Goal: Task Accomplishment & Management: Manage account settings

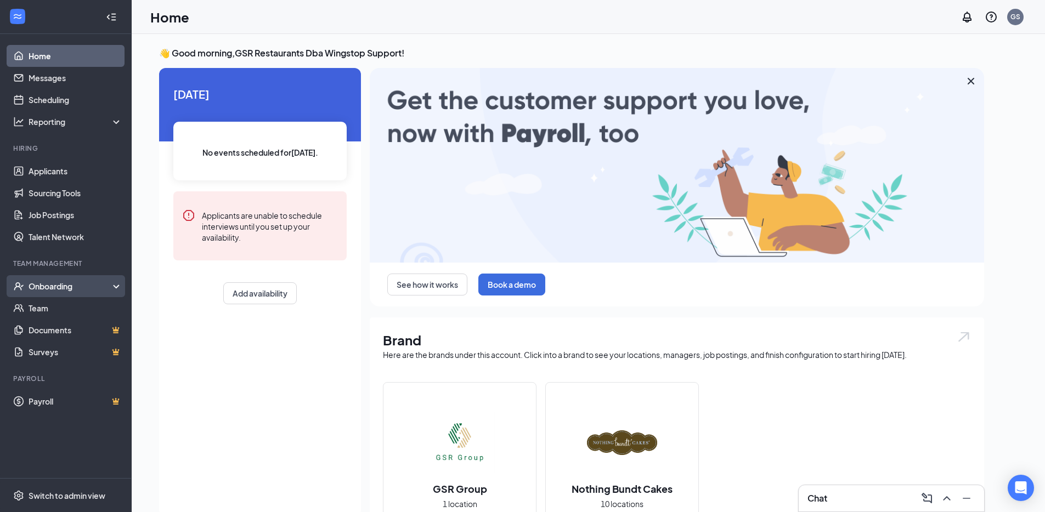
click at [82, 280] on div "Onboarding" at bounding box center [66, 286] width 132 height 22
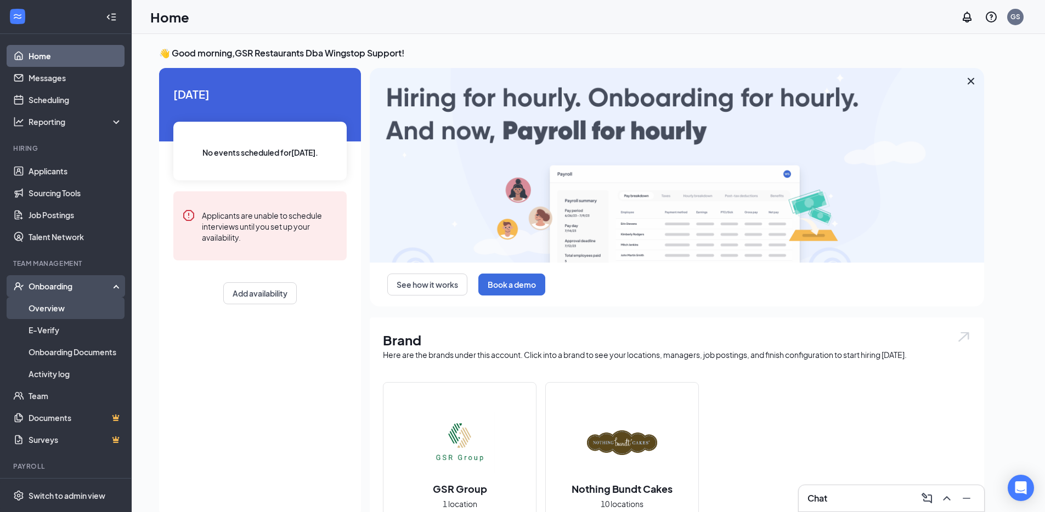
click at [62, 309] on link "Overview" at bounding box center [76, 308] width 94 height 22
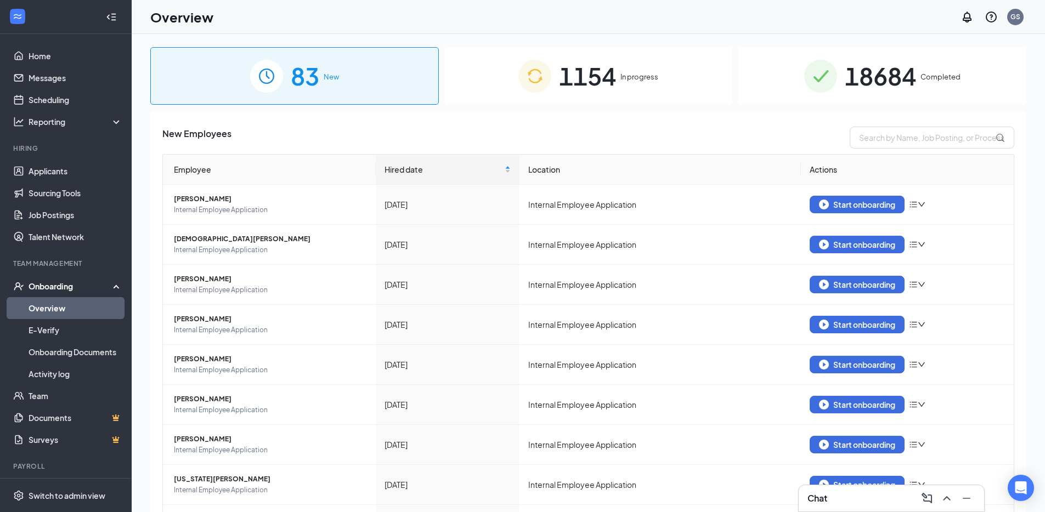
click at [659, 81] on div "1154 In progress" at bounding box center [588, 76] width 289 height 58
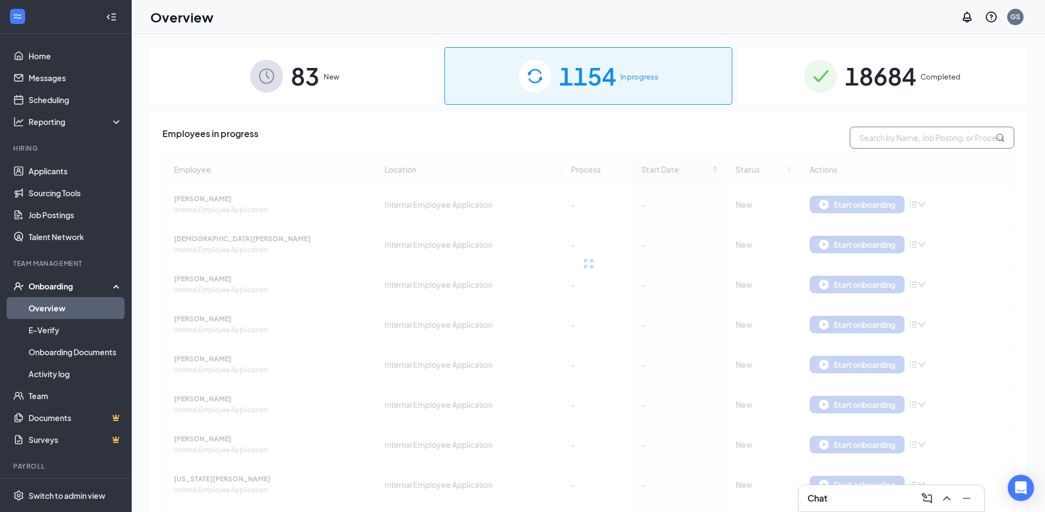
click at [879, 135] on input "text" at bounding box center [932, 138] width 165 height 22
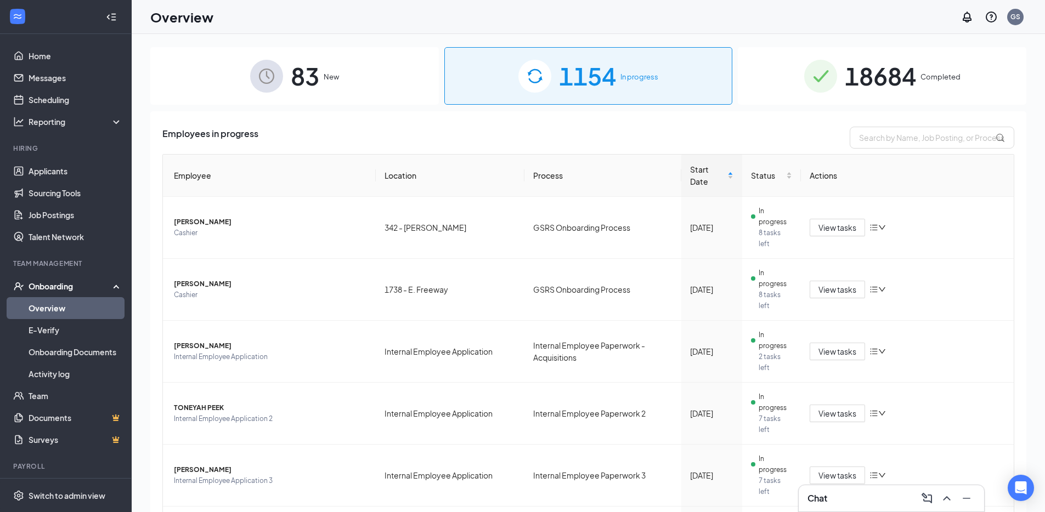
click at [348, 73] on div "83 New" at bounding box center [294, 76] width 289 height 58
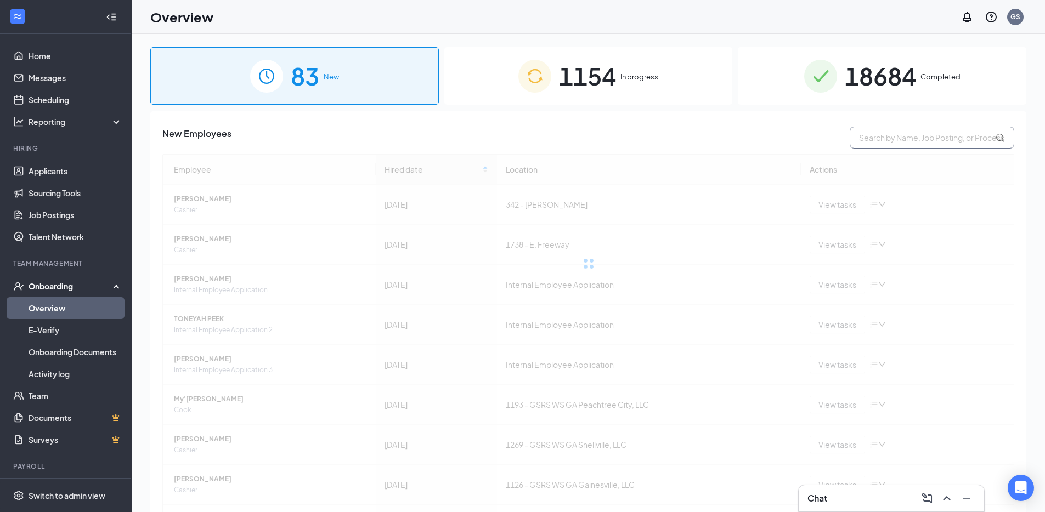
click at [923, 142] on input "text" at bounding box center [932, 138] width 165 height 22
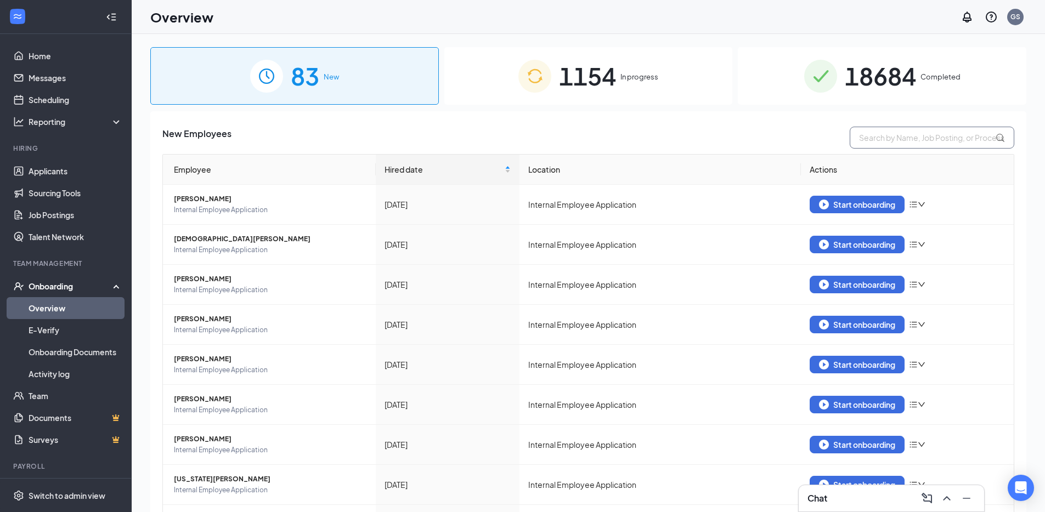
paste input "Juana Castillo"
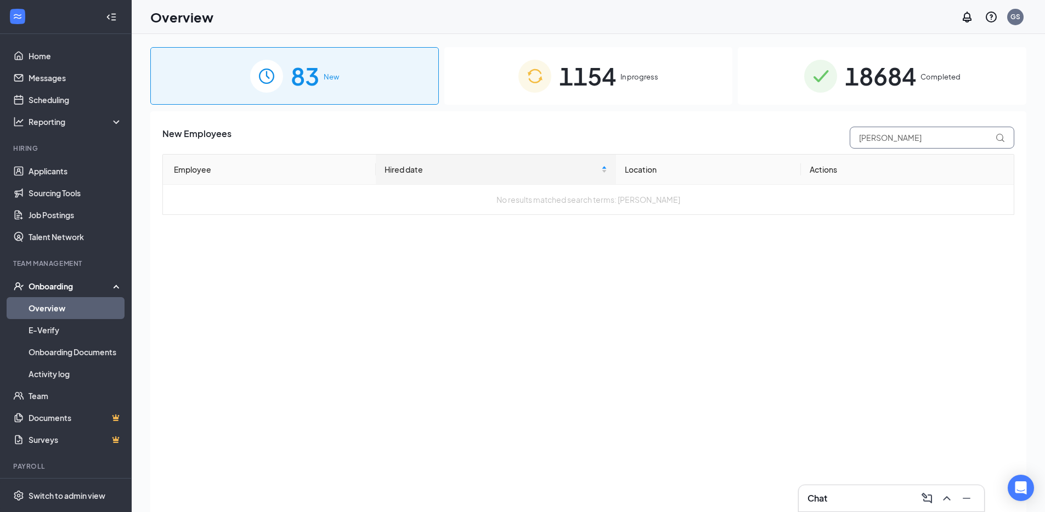
type input "Juana Castillo"
click at [621, 54] on div "1154 In progress" at bounding box center [588, 76] width 289 height 58
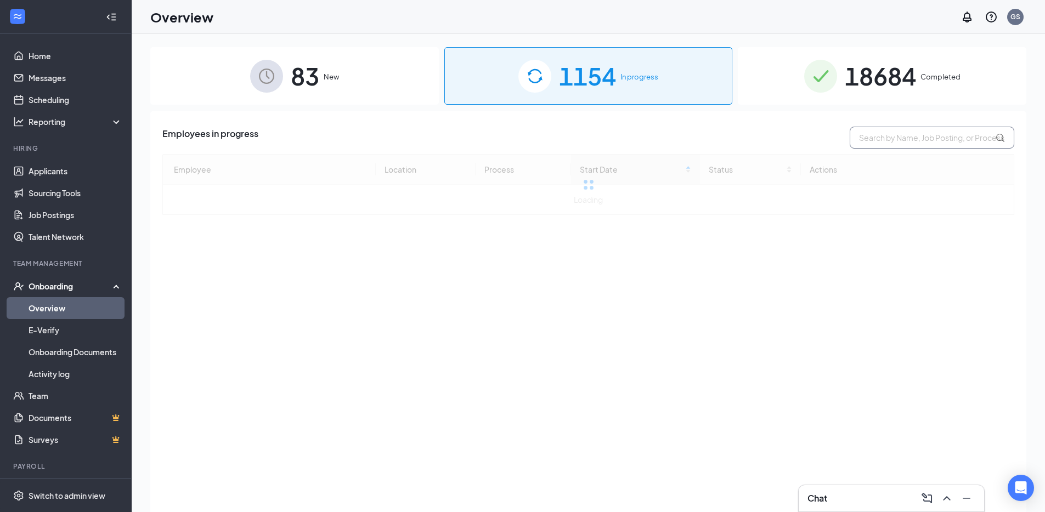
click at [884, 140] on input "text" at bounding box center [932, 138] width 165 height 22
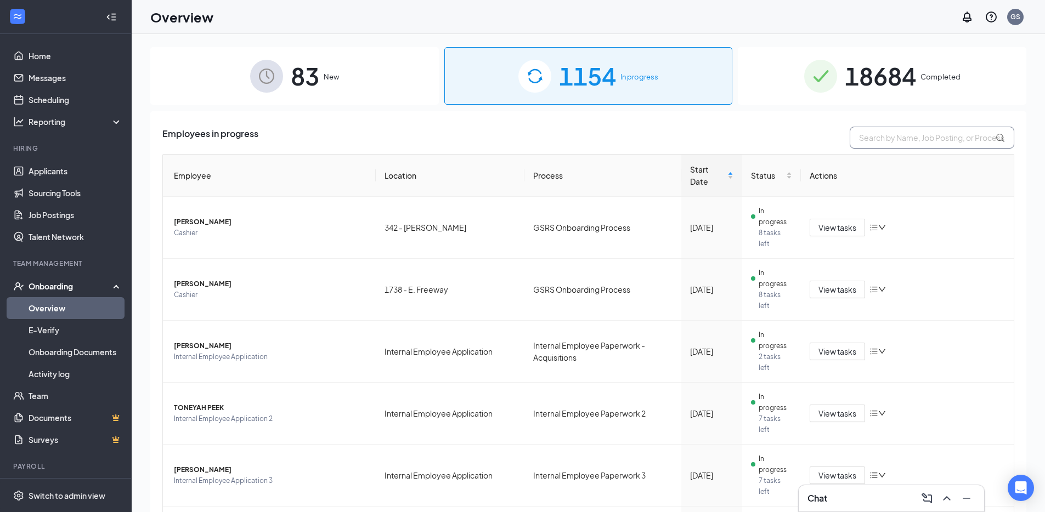
paste input "Juana Castillo"
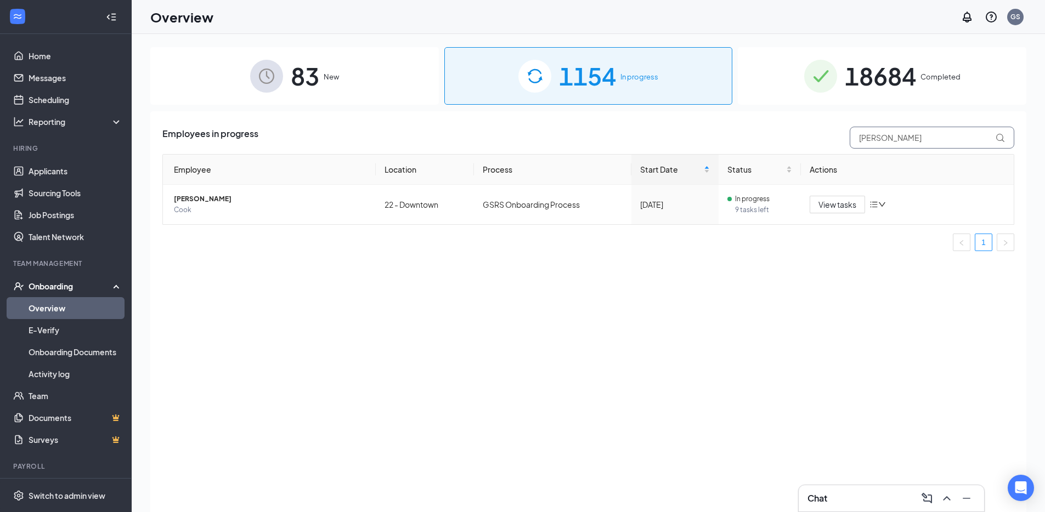
type input "Juana Castillo"
click at [196, 201] on span "Juana Castillo" at bounding box center [270, 199] width 193 height 11
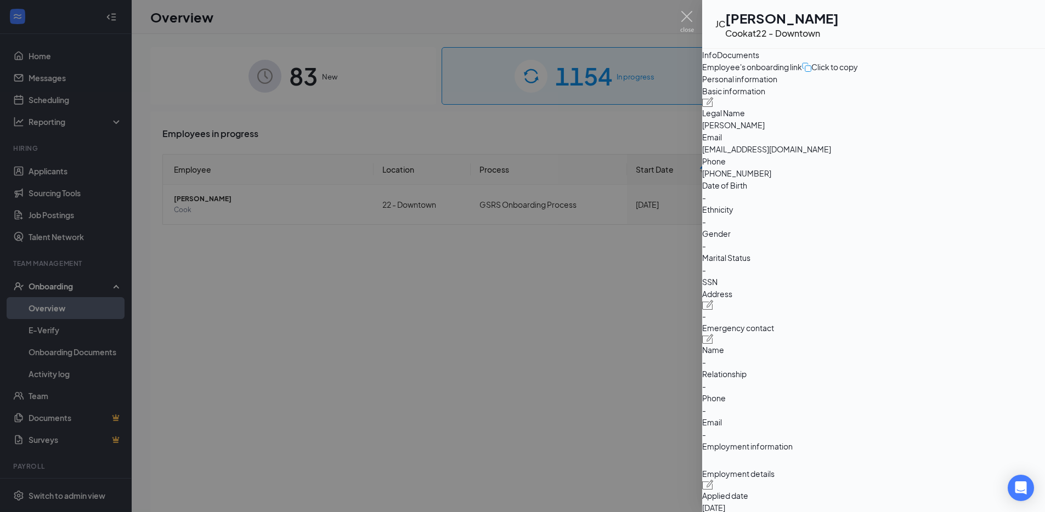
click at [858, 73] on div "Click to copy" at bounding box center [830, 67] width 56 height 12
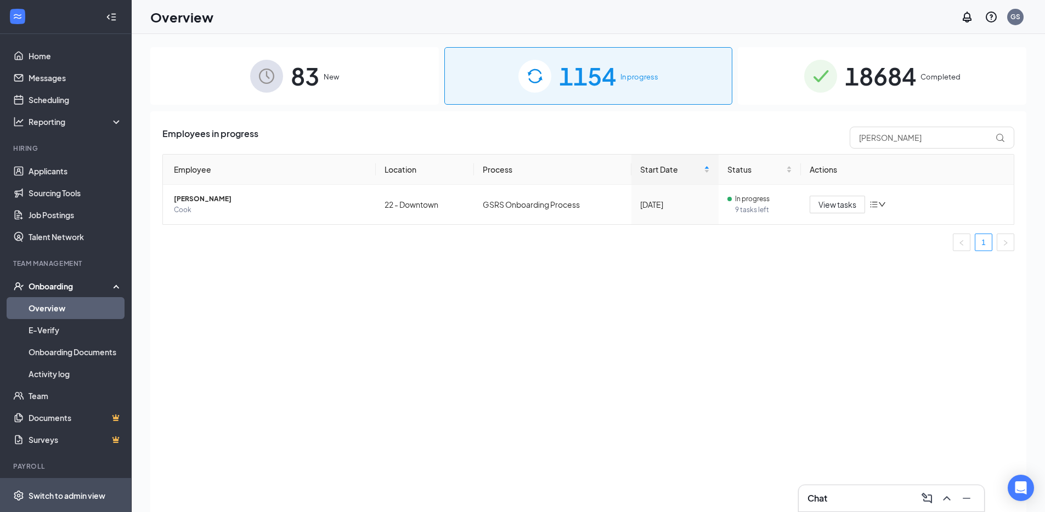
click at [84, 497] on div "Switch to admin view" at bounding box center [67, 495] width 77 height 11
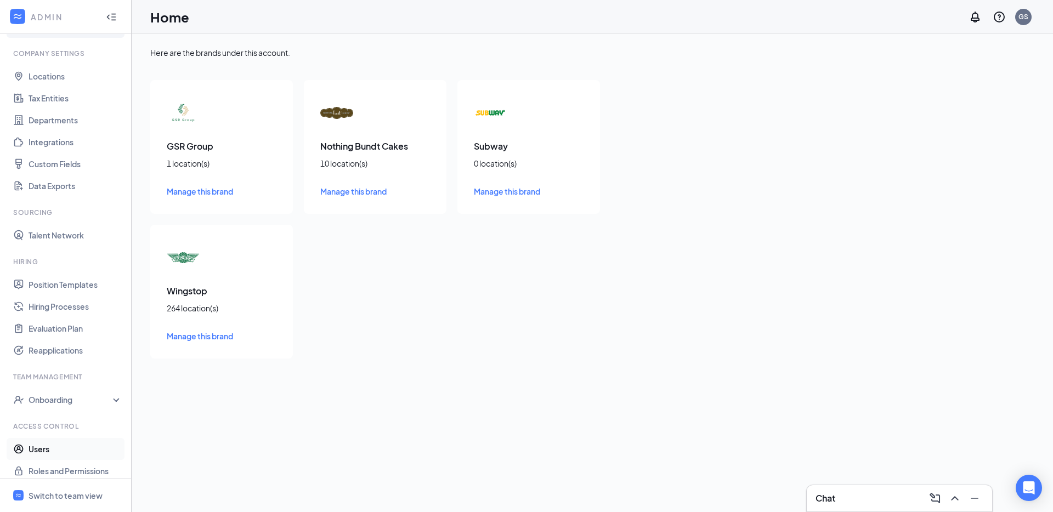
scroll to position [37, 0]
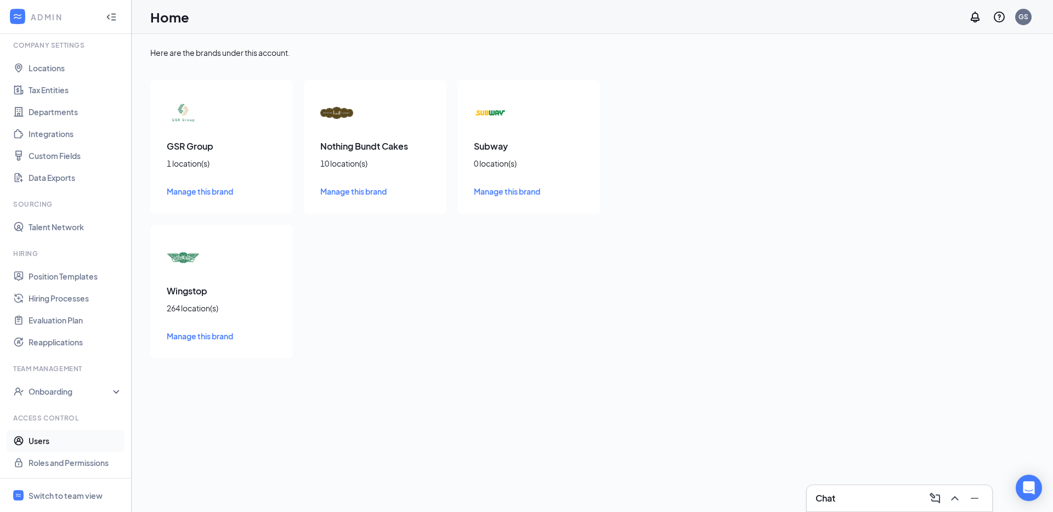
click at [42, 440] on link "Users" at bounding box center [76, 441] width 94 height 22
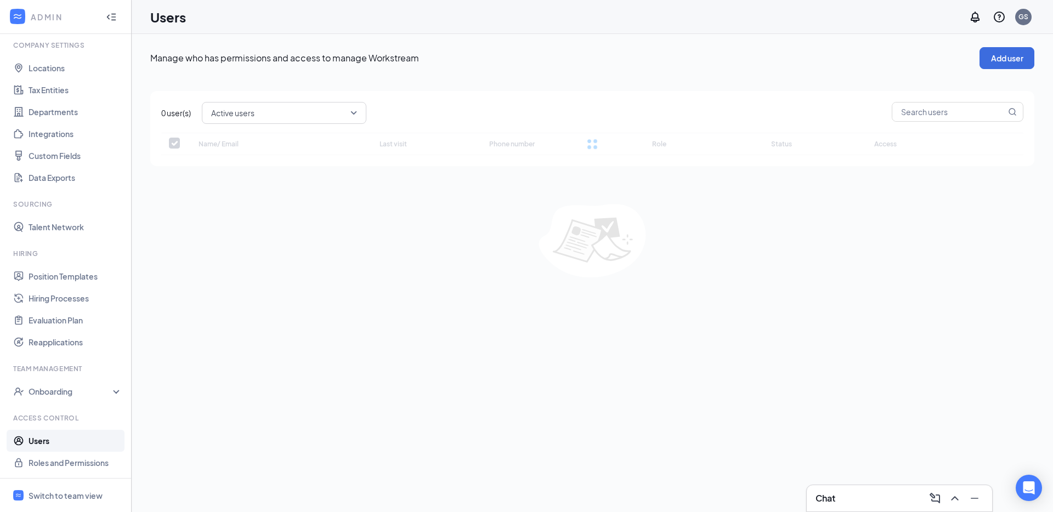
checkbox input "false"
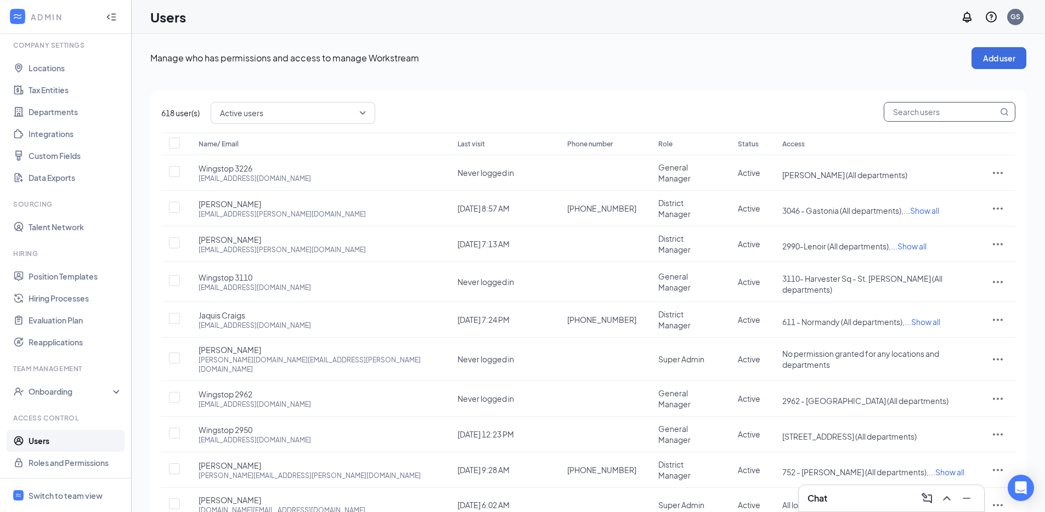
click at [935, 115] on input "text" at bounding box center [941, 112] width 114 height 19
type input "raquel"
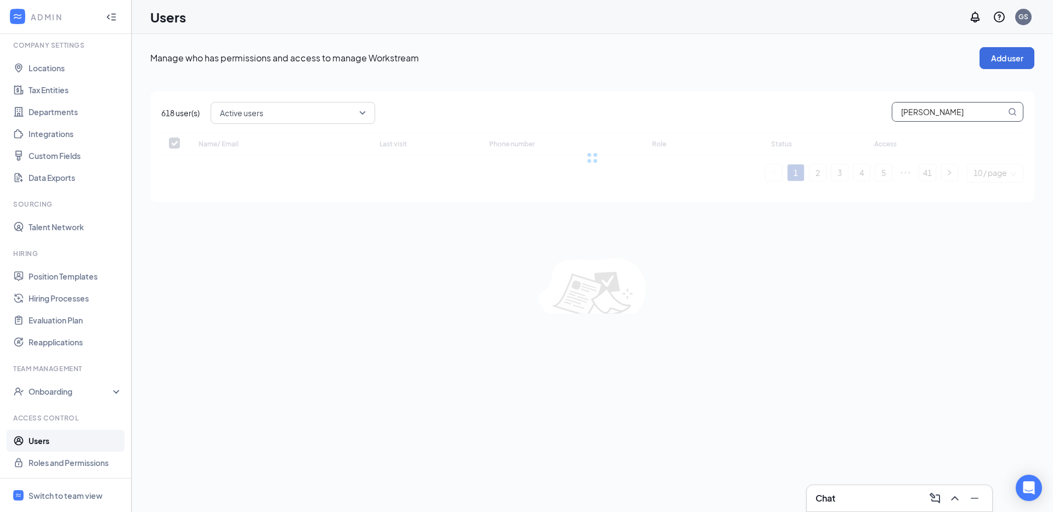
checkbox input "false"
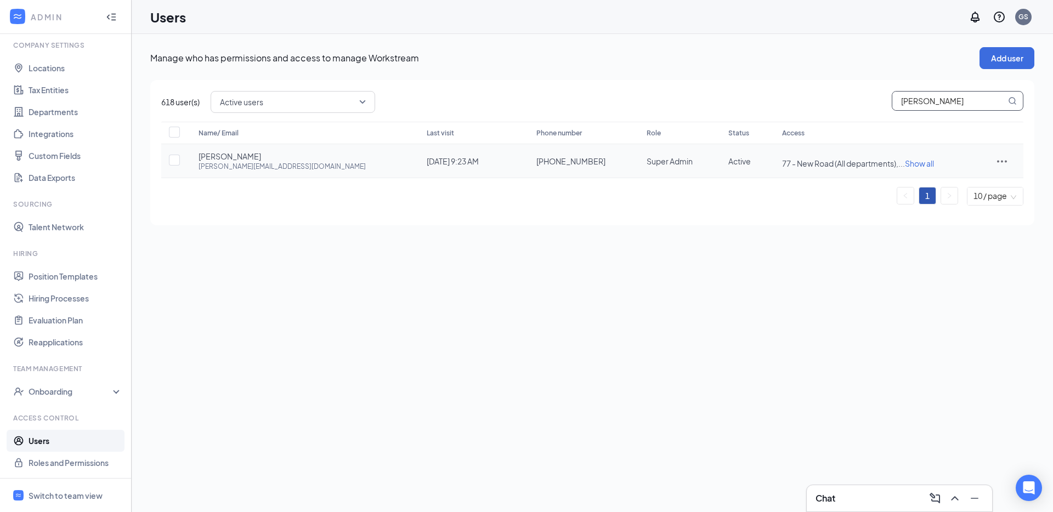
type input "raquel"
click at [905, 163] on span "Show all" at bounding box center [919, 164] width 29 height 10
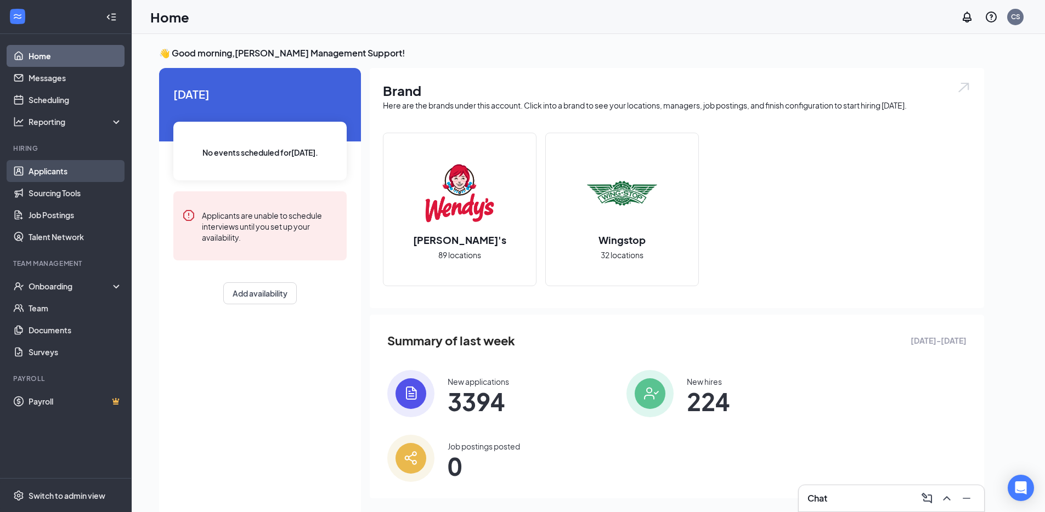
click at [79, 174] on link "Applicants" at bounding box center [76, 171] width 94 height 22
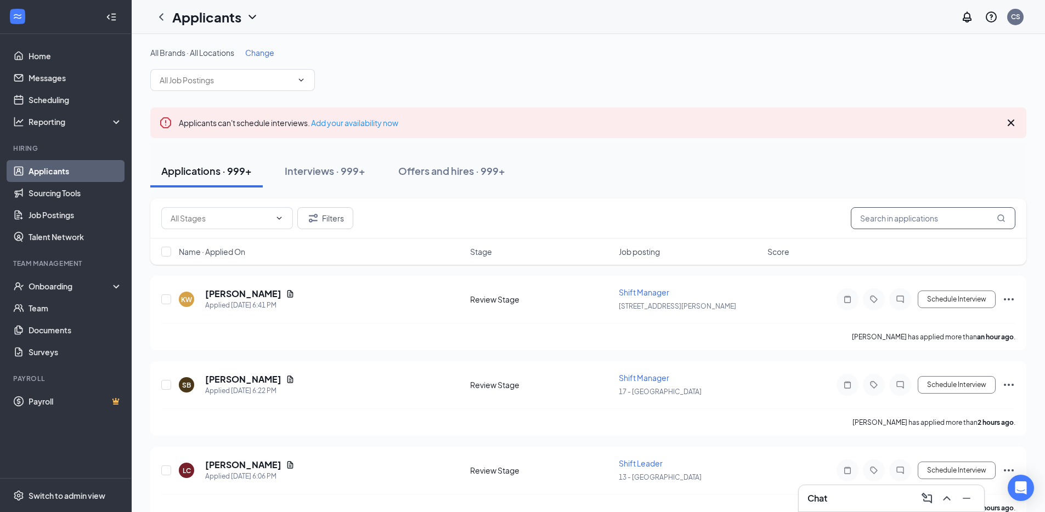
click at [898, 217] on input "text" at bounding box center [933, 218] width 165 height 22
paste input "Lakeriah Smith"
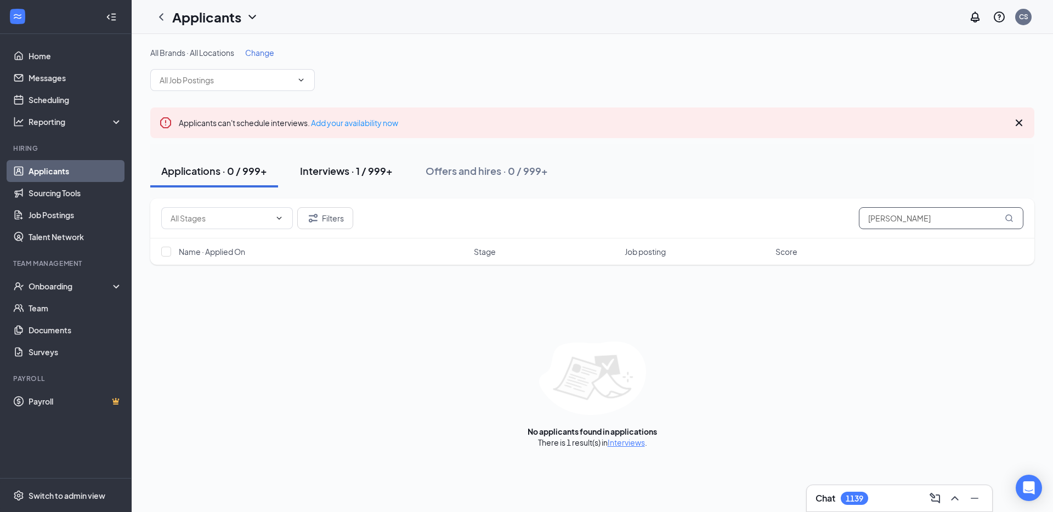
type input "Lakeriah Smith"
click at [349, 177] on button "Interviews · 1 / 999+" at bounding box center [346, 171] width 115 height 33
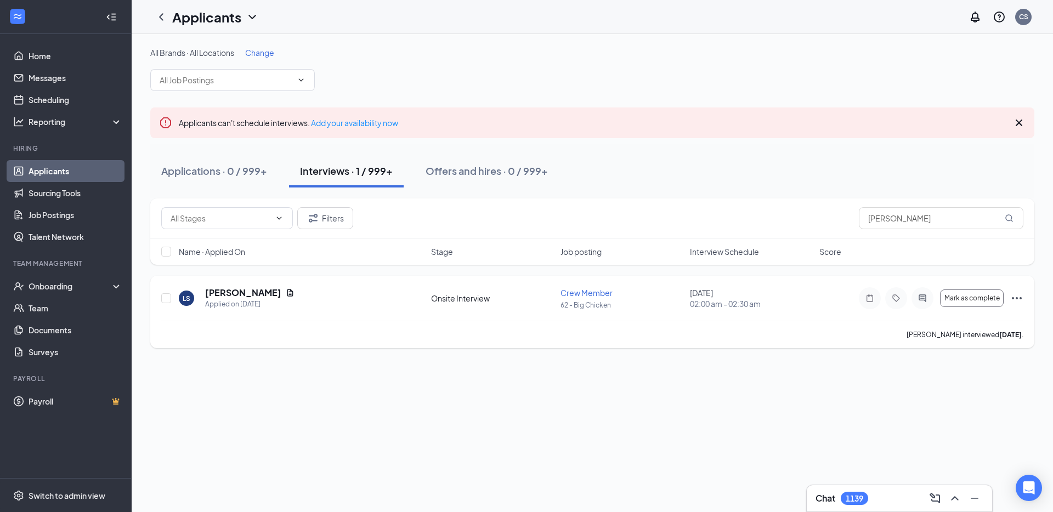
click at [1022, 301] on icon "Ellipses" at bounding box center [1016, 298] width 13 height 13
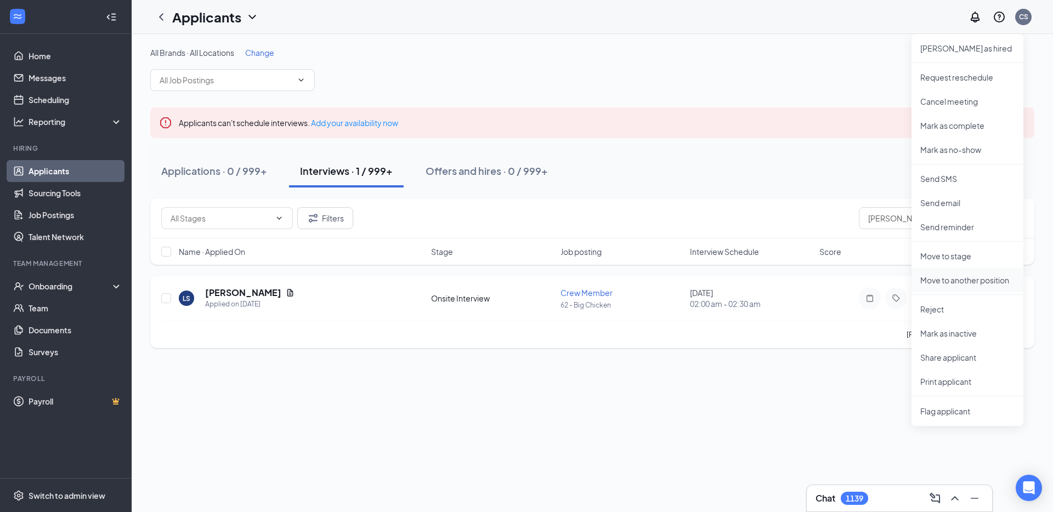
click at [982, 278] on p "Move to another position" at bounding box center [967, 280] width 94 height 11
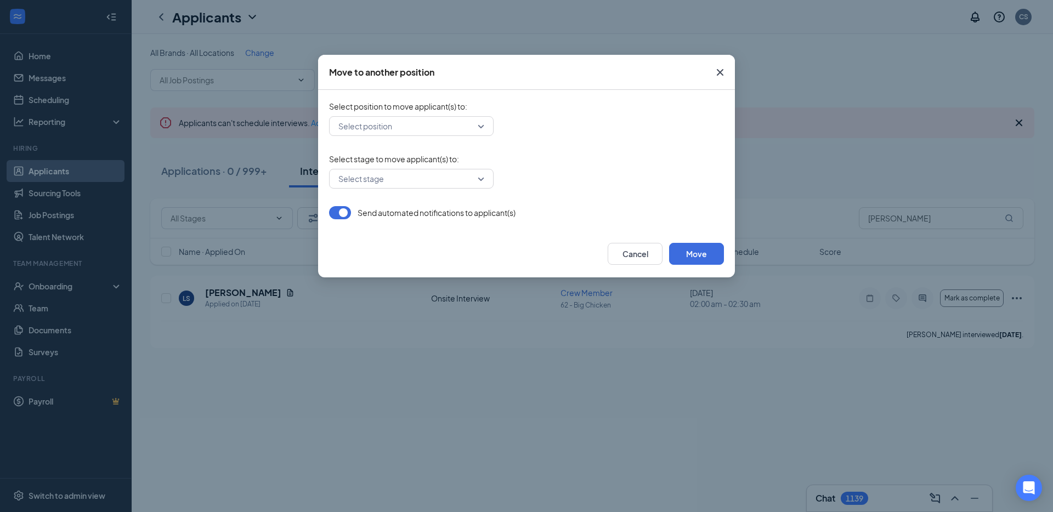
click at [472, 131] on input "search" at bounding box center [408, 126] width 144 height 19
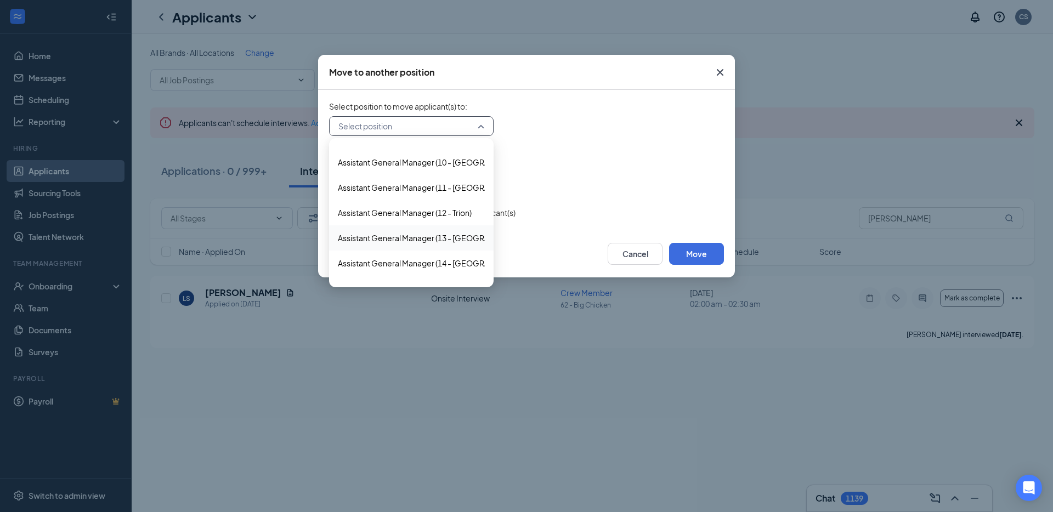
scroll to position [52, 0]
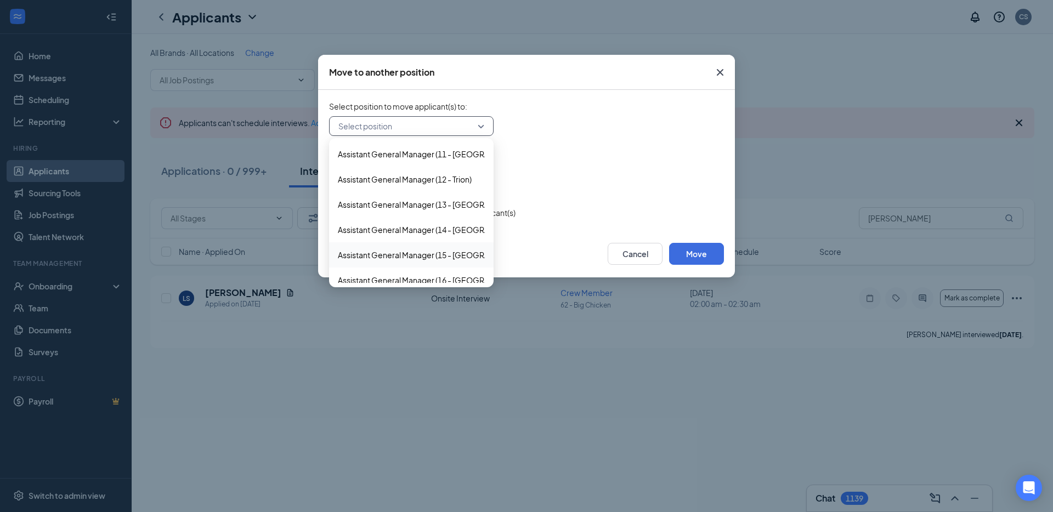
click at [719, 72] on icon "Cross" at bounding box center [720, 72] width 13 height 13
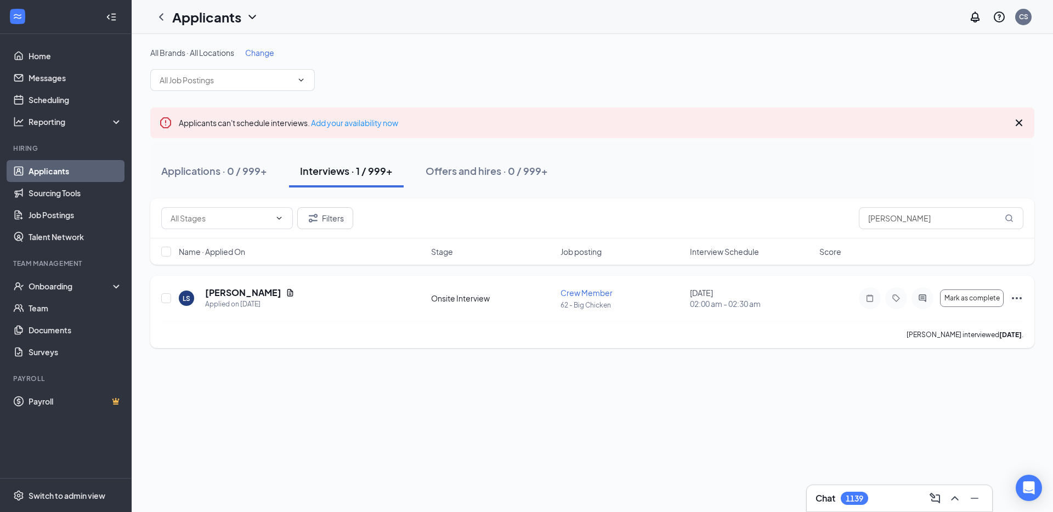
click at [1020, 301] on icon "Ellipses" at bounding box center [1016, 298] width 13 height 13
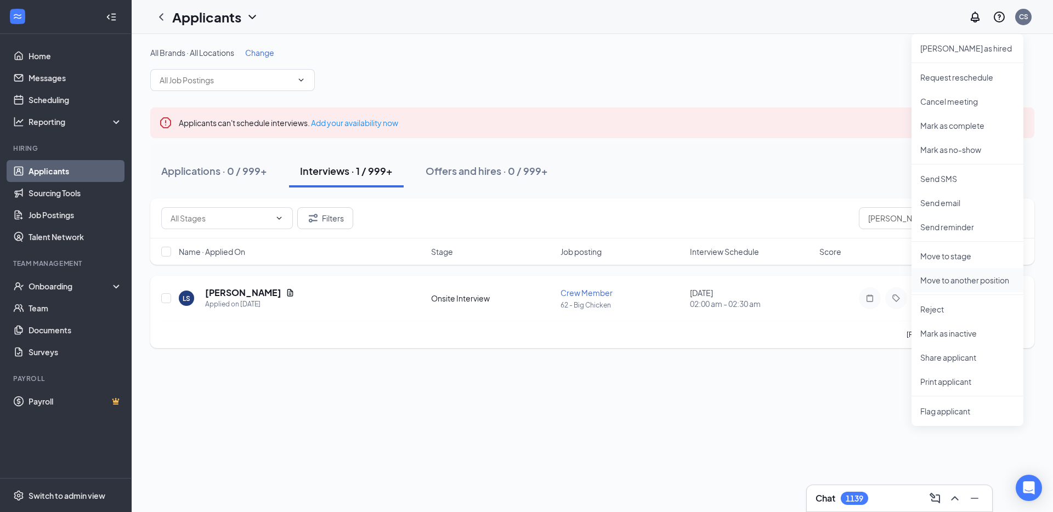
click at [995, 279] on p "Move to another position" at bounding box center [967, 280] width 94 height 11
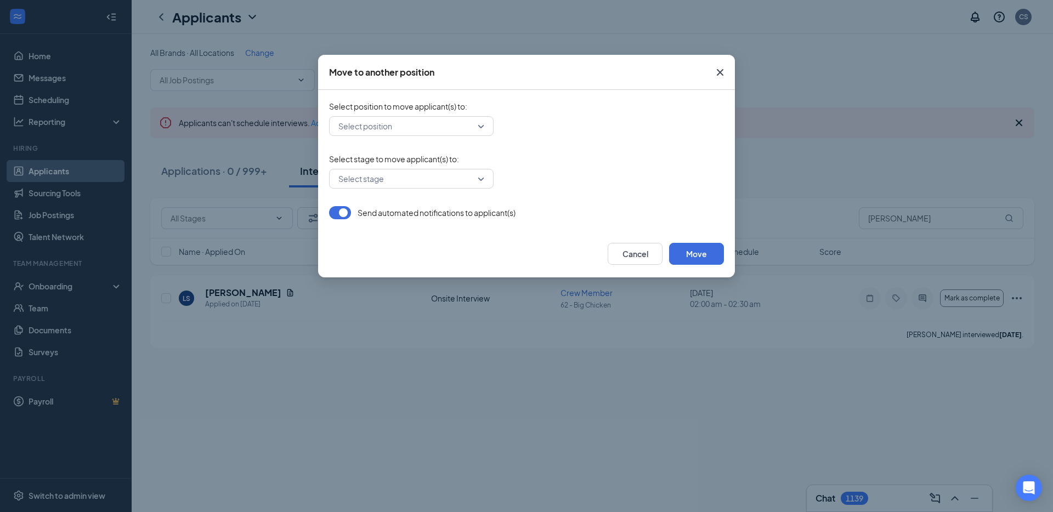
click at [471, 127] on input "search" at bounding box center [408, 126] width 144 height 19
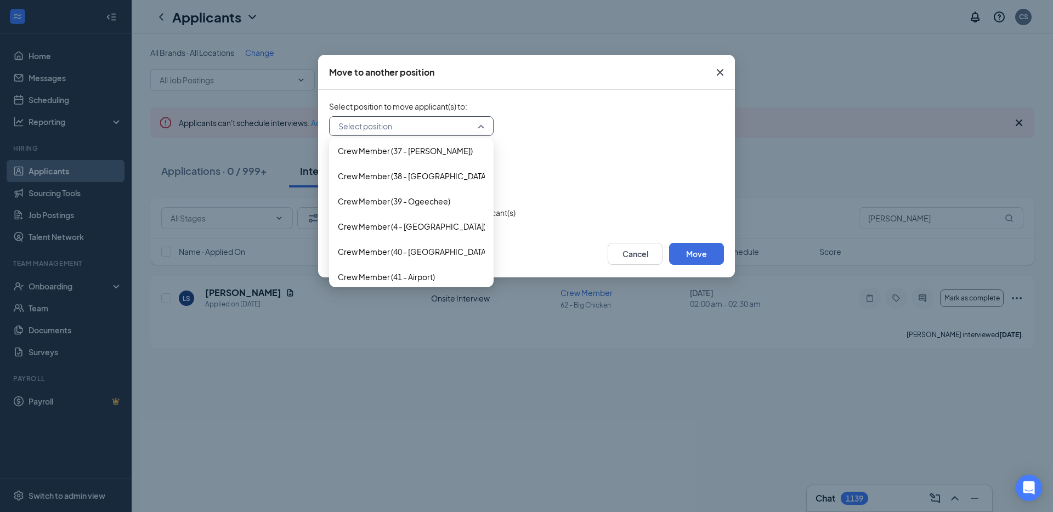
scroll to position [3818, 0]
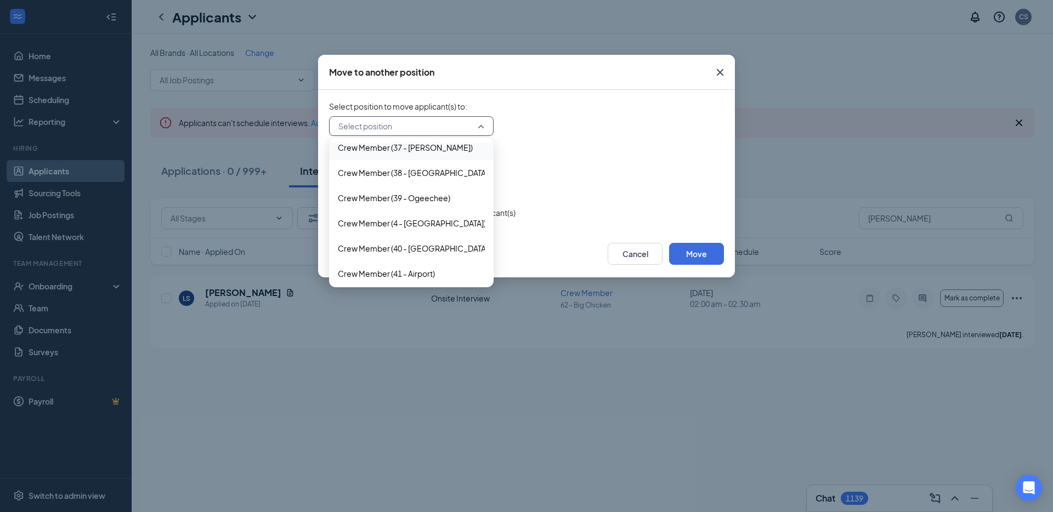
click at [454, 127] on input "search" at bounding box center [408, 126] width 144 height 19
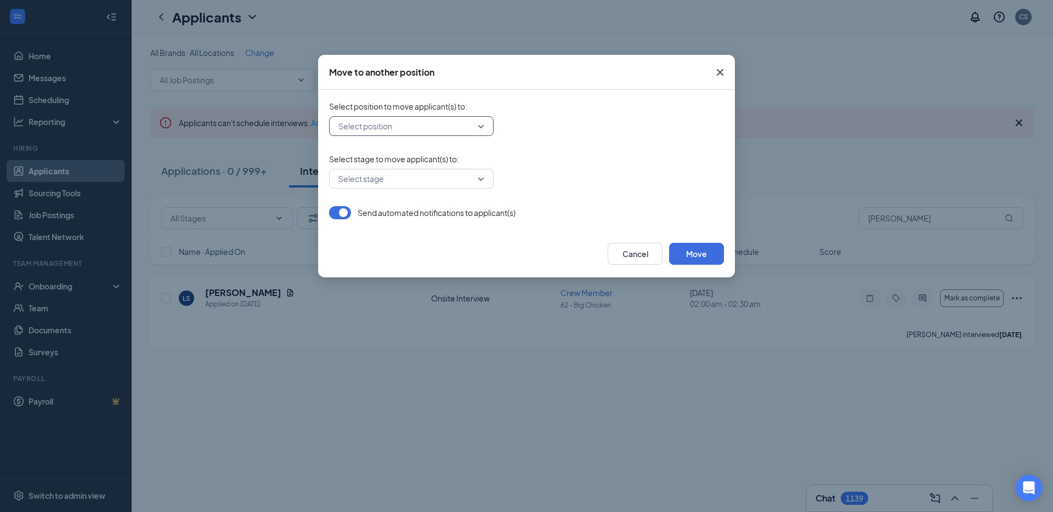
click at [381, 131] on input "search" at bounding box center [408, 126] width 144 height 19
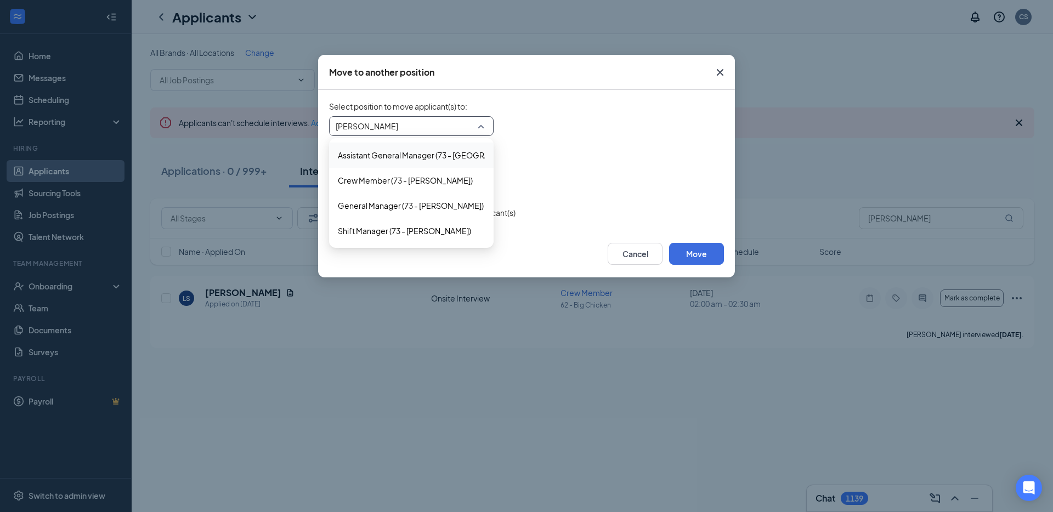
type input "chastain"
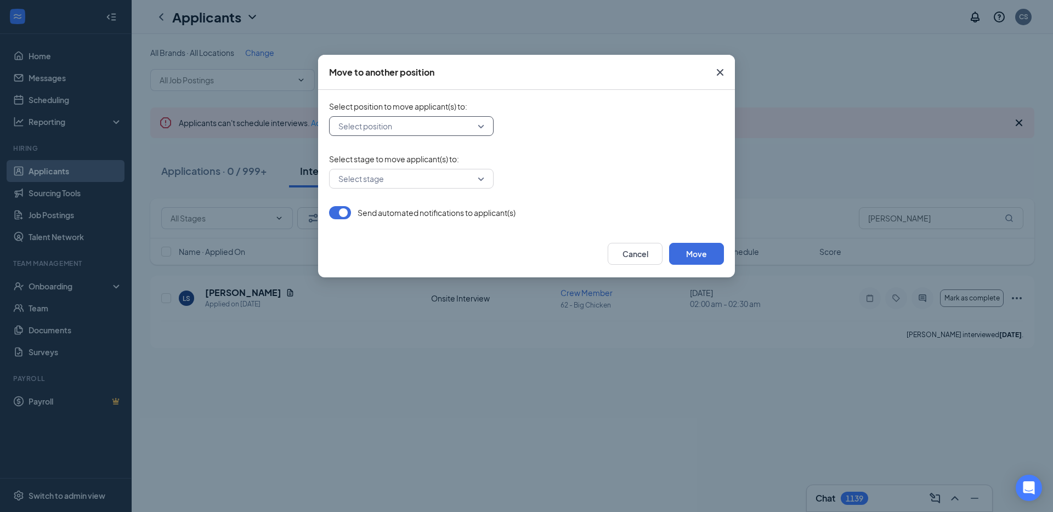
click at [706, 458] on div "Move to another position Select position to move applicant(s) to : Select posit…" at bounding box center [526, 256] width 1053 height 512
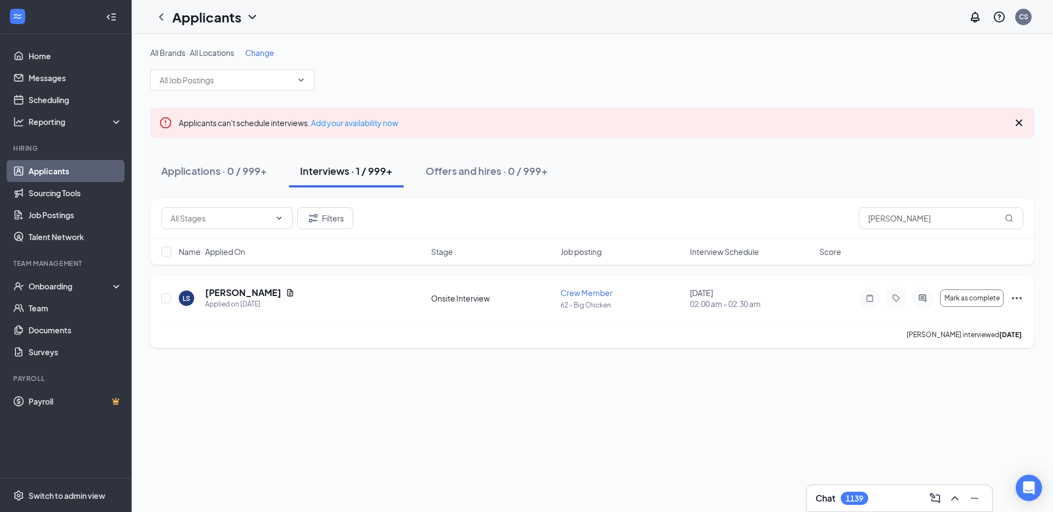
click at [1019, 296] on icon "Ellipses" at bounding box center [1016, 298] width 13 height 13
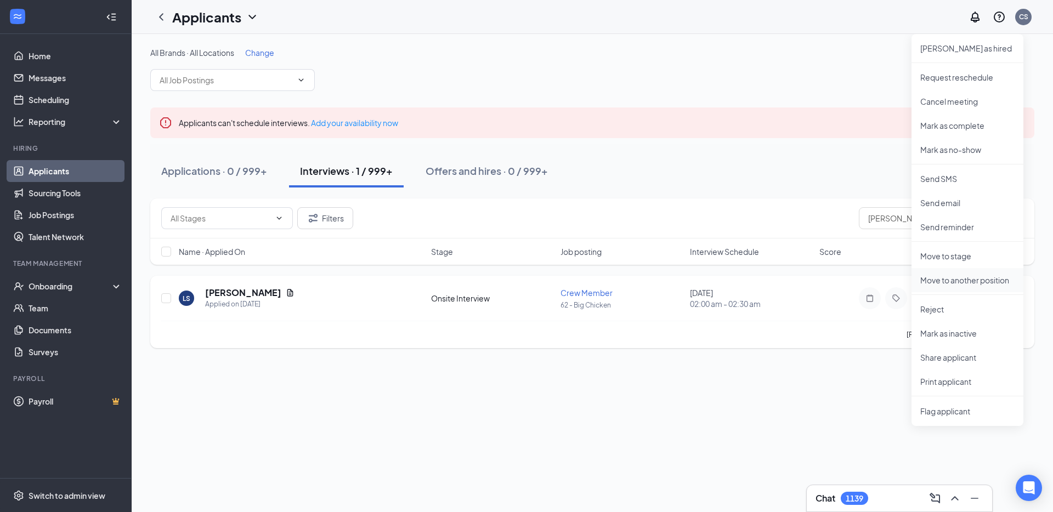
click at [999, 285] on p "Move to another position" at bounding box center [967, 280] width 94 height 11
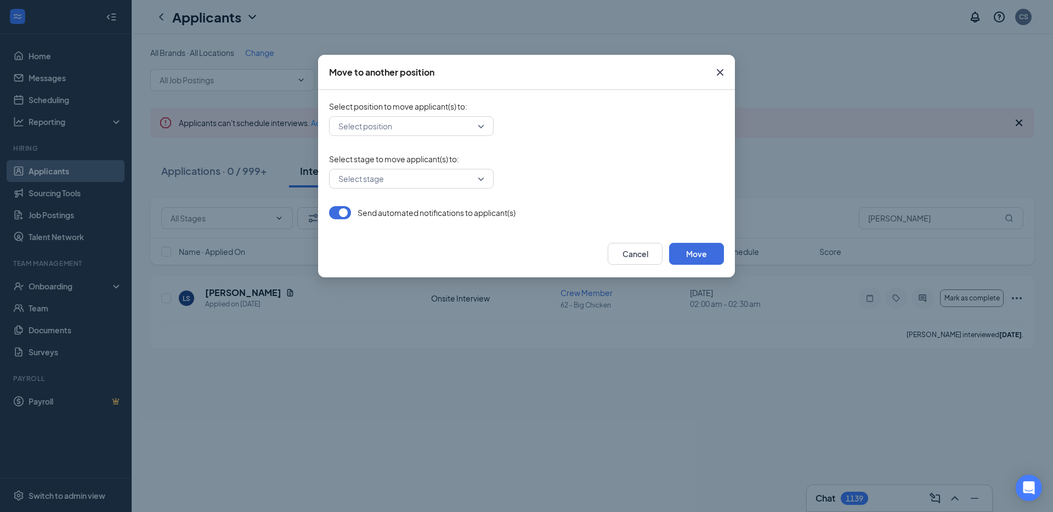
click at [465, 121] on input "search" at bounding box center [408, 126] width 144 height 19
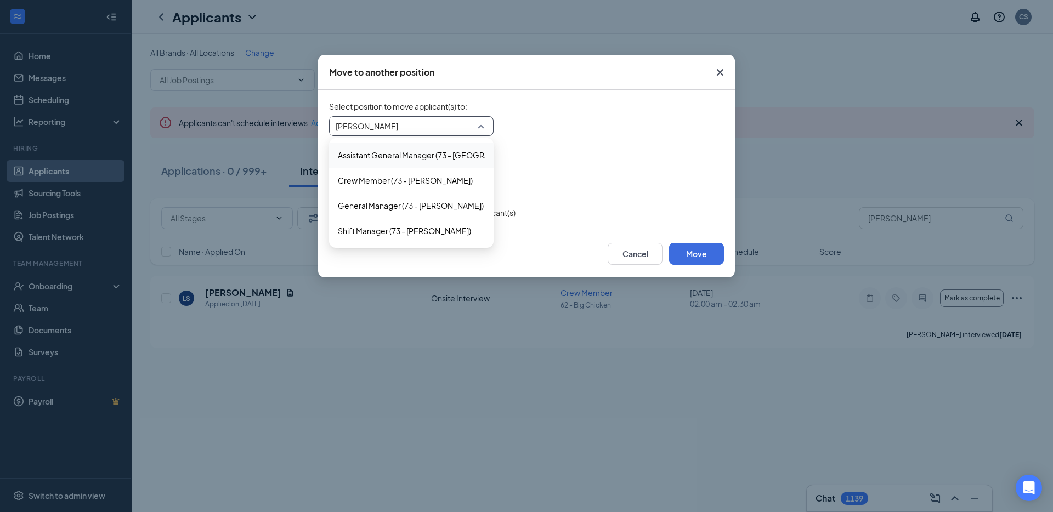
type input "chastain"
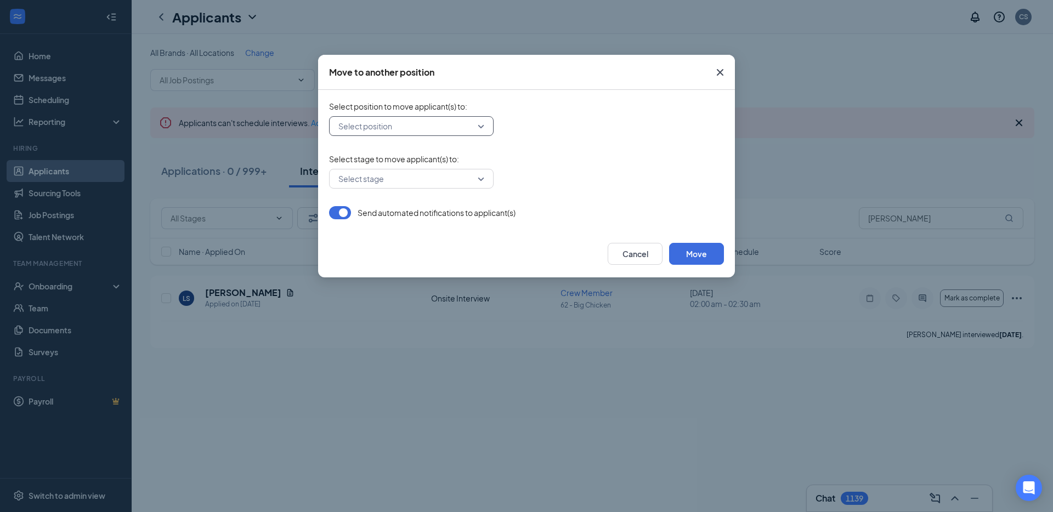
click at [715, 77] on icon "Cross" at bounding box center [720, 72] width 13 height 13
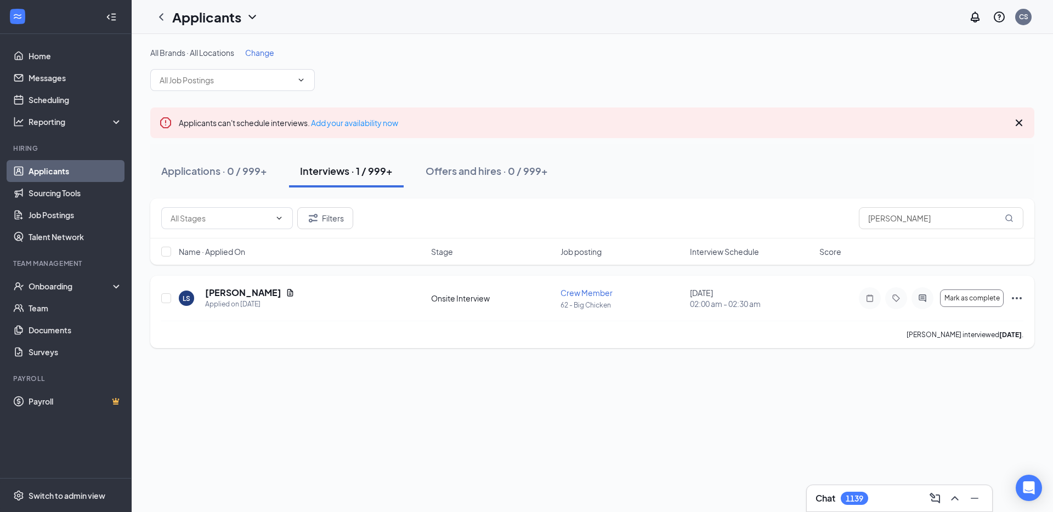
click at [1015, 296] on icon "Ellipses" at bounding box center [1016, 298] width 13 height 13
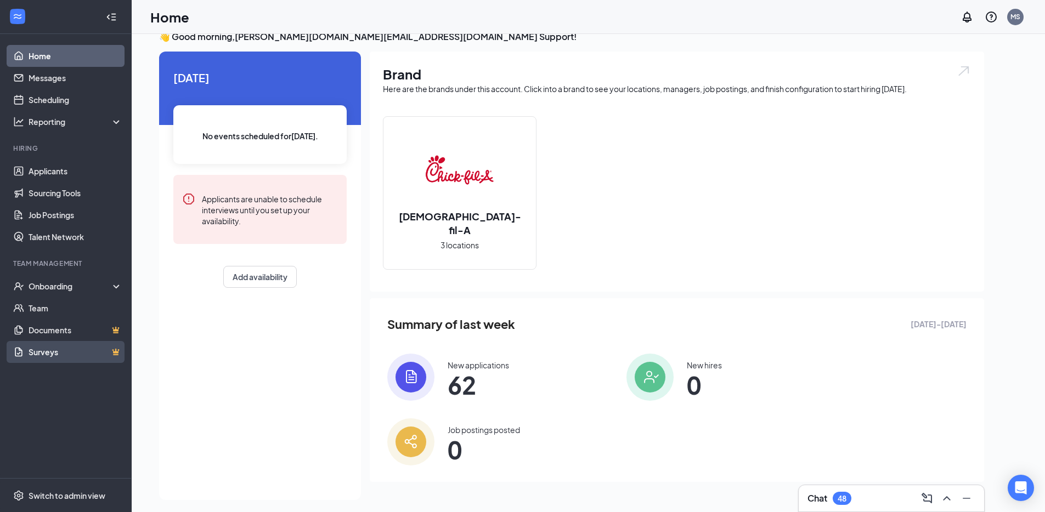
scroll to position [23, 0]
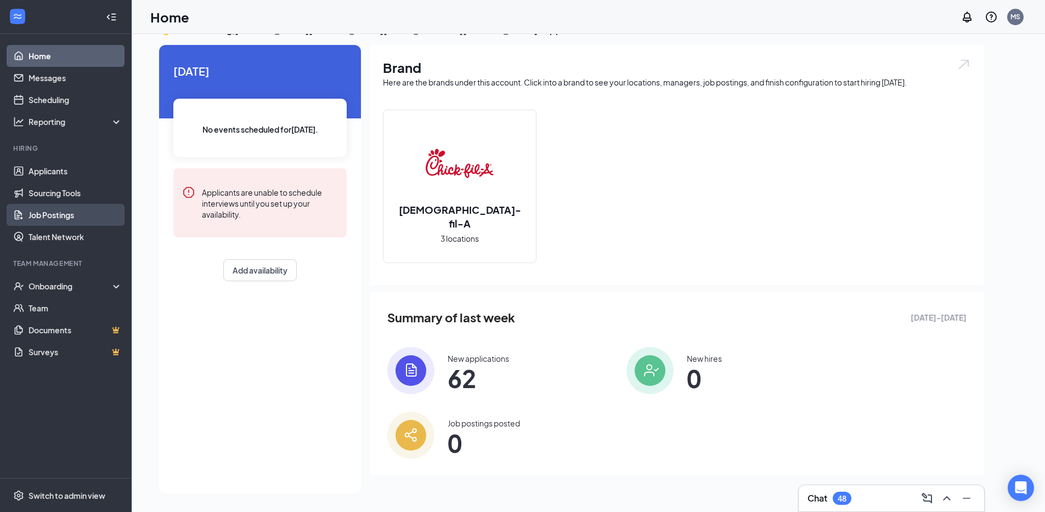
click at [86, 215] on link "Job Postings" at bounding box center [76, 215] width 94 height 22
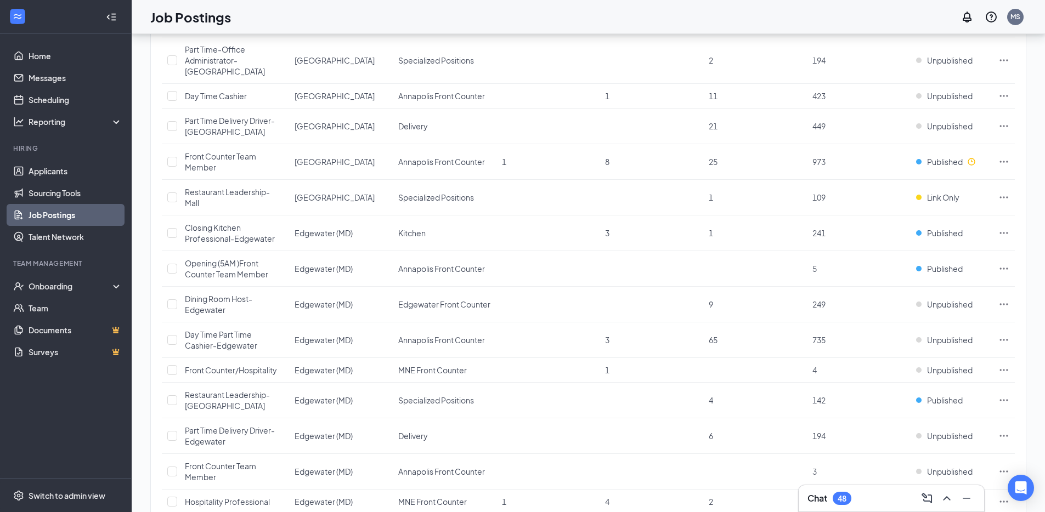
scroll to position [490, 0]
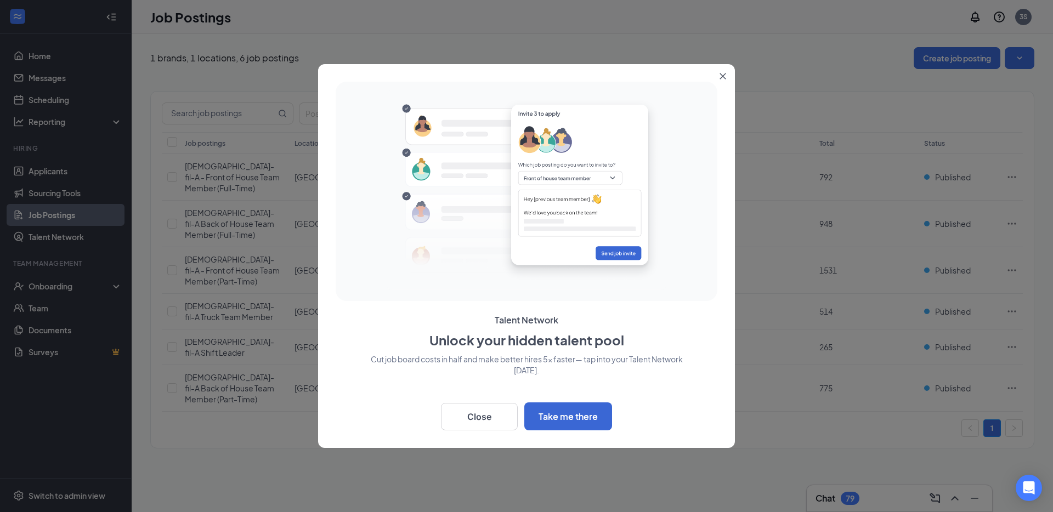
click at [720, 76] on icon "Close" at bounding box center [723, 76] width 7 height 7
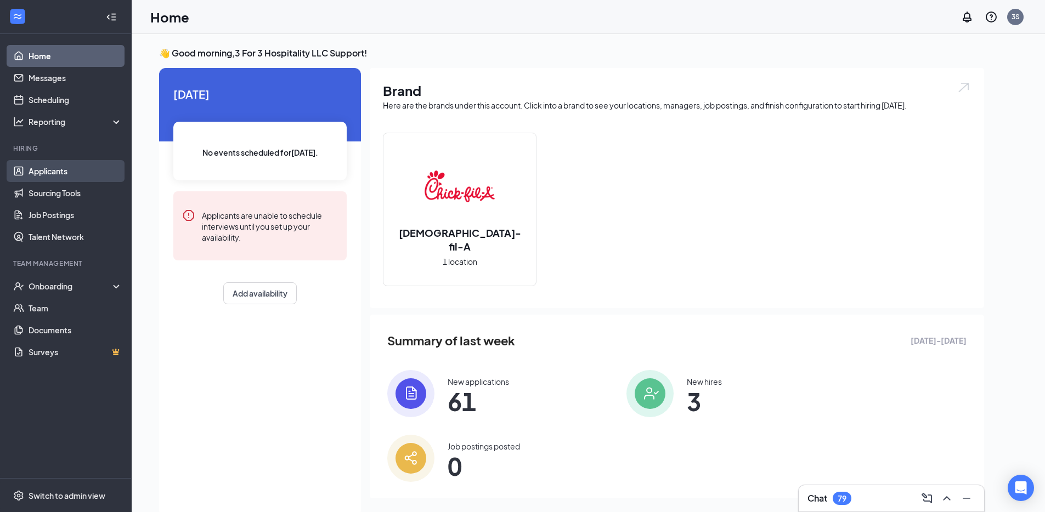
click at [61, 171] on link "Applicants" at bounding box center [76, 171] width 94 height 22
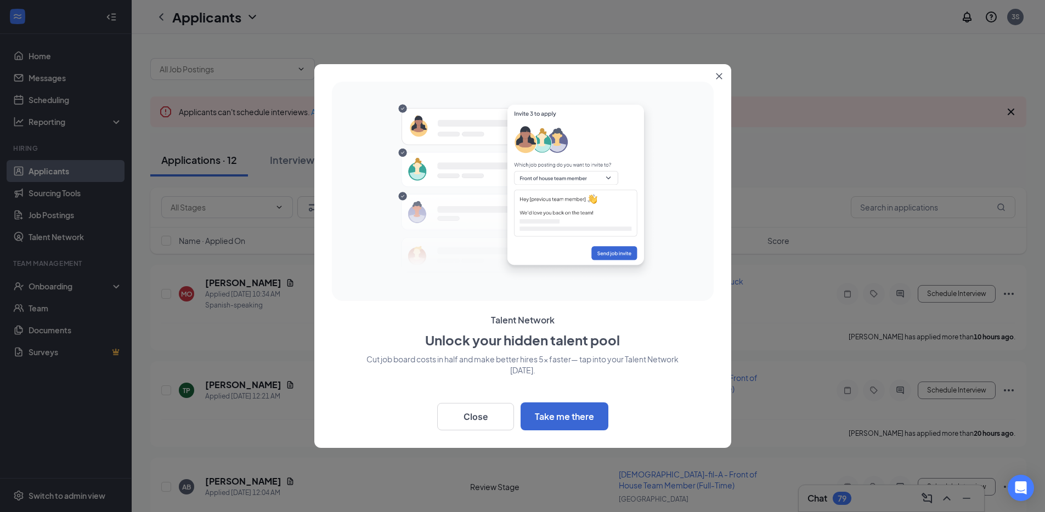
click at [715, 75] on button "Close" at bounding box center [721, 74] width 20 height 20
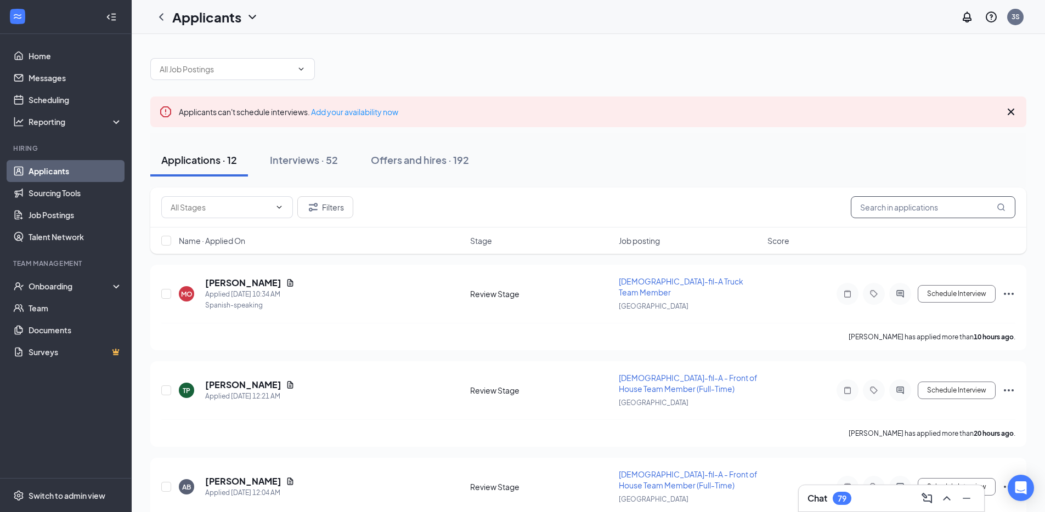
click at [895, 213] on input "text" at bounding box center [933, 207] width 165 height 22
click at [65, 287] on div "Onboarding" at bounding box center [71, 286] width 84 height 11
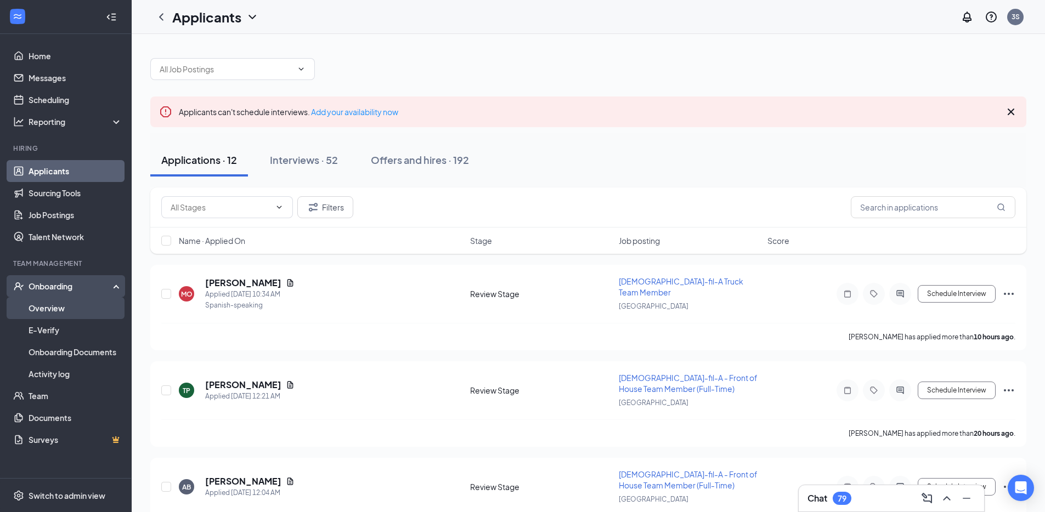
click at [58, 308] on link "Overview" at bounding box center [76, 308] width 94 height 22
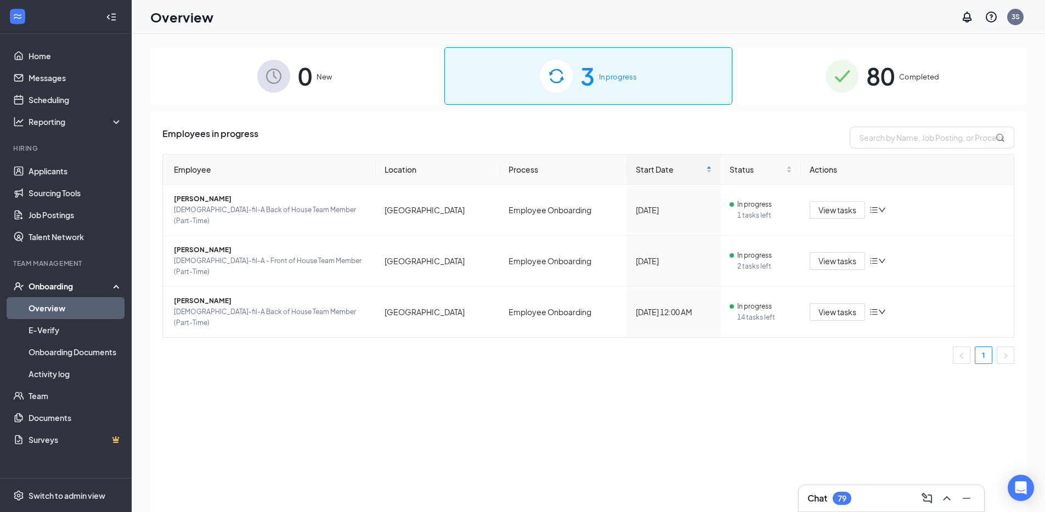
click at [918, 72] on span "Completed" at bounding box center [919, 76] width 40 height 11
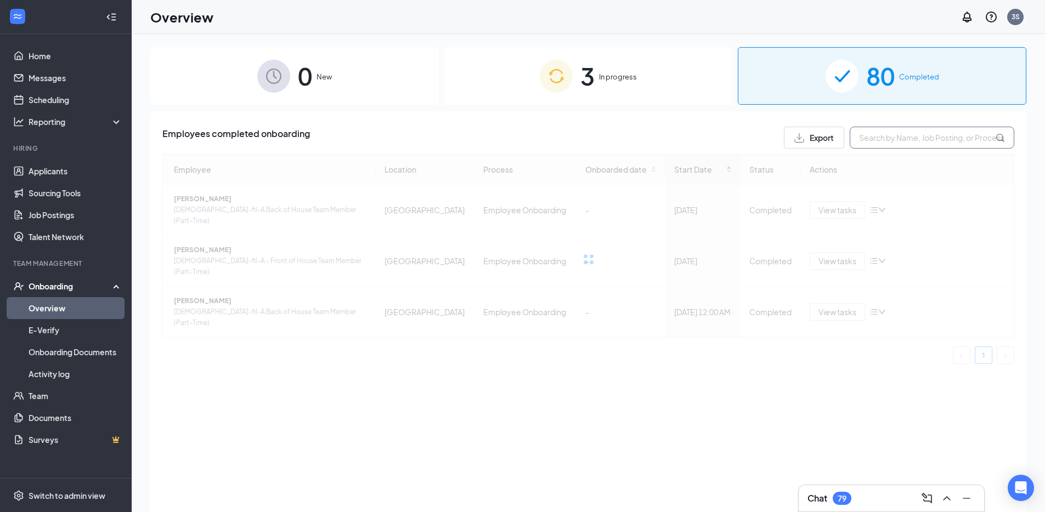
click at [896, 141] on input "text" at bounding box center [932, 138] width 165 height 22
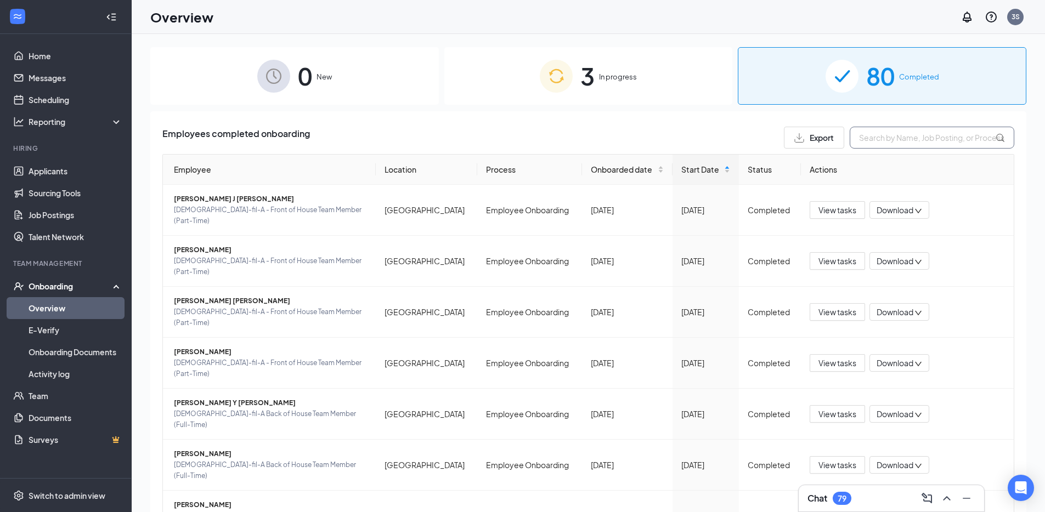
paste input "Stuart Corle"
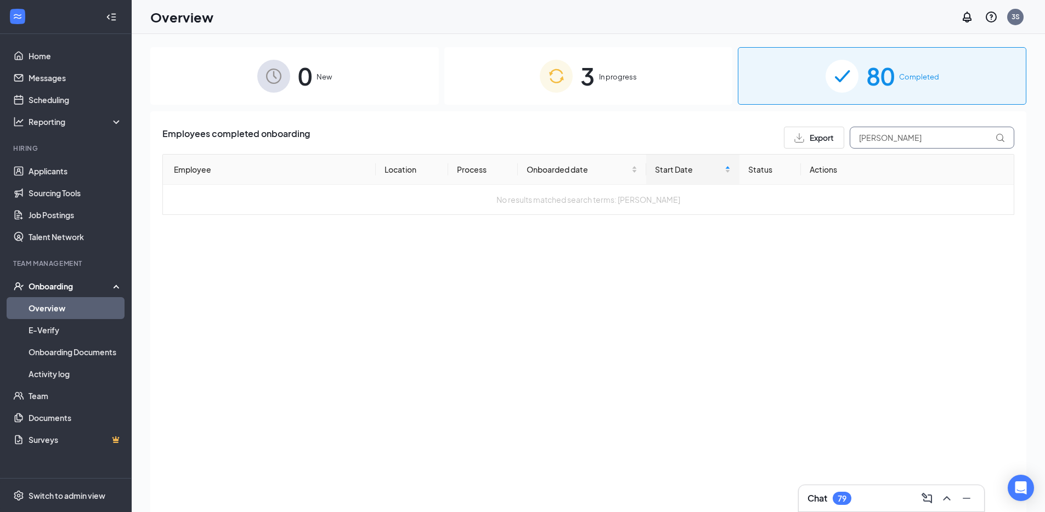
type input "Stuart Corle"
click at [636, 89] on div "3 In progress" at bounding box center [588, 76] width 289 height 58
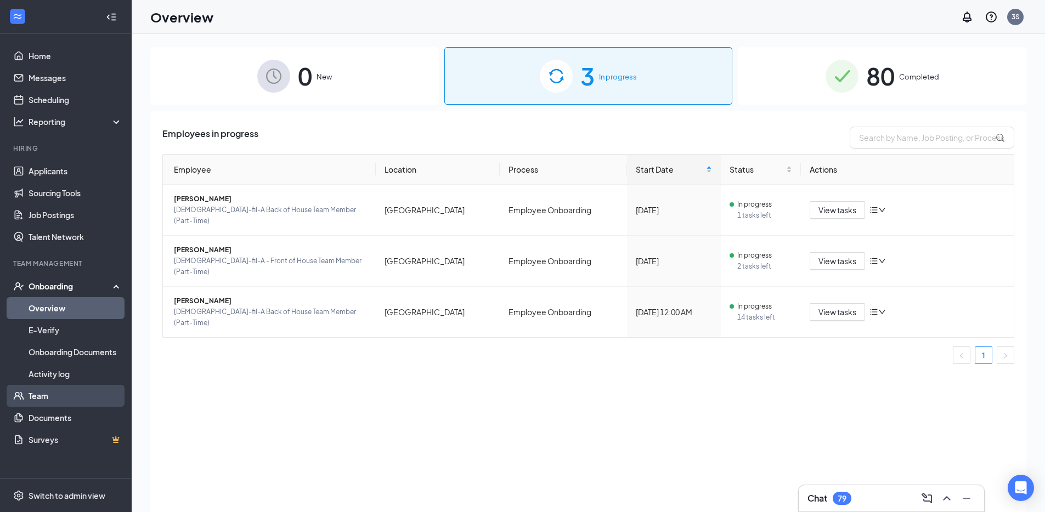
click at [63, 395] on link "Team" at bounding box center [76, 396] width 94 height 22
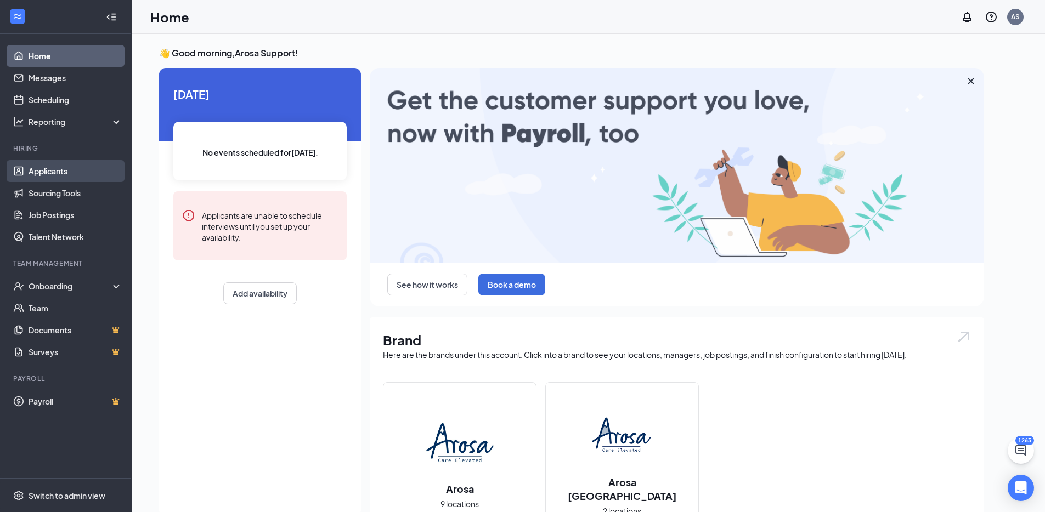
click at [82, 172] on link "Applicants" at bounding box center [76, 171] width 94 height 22
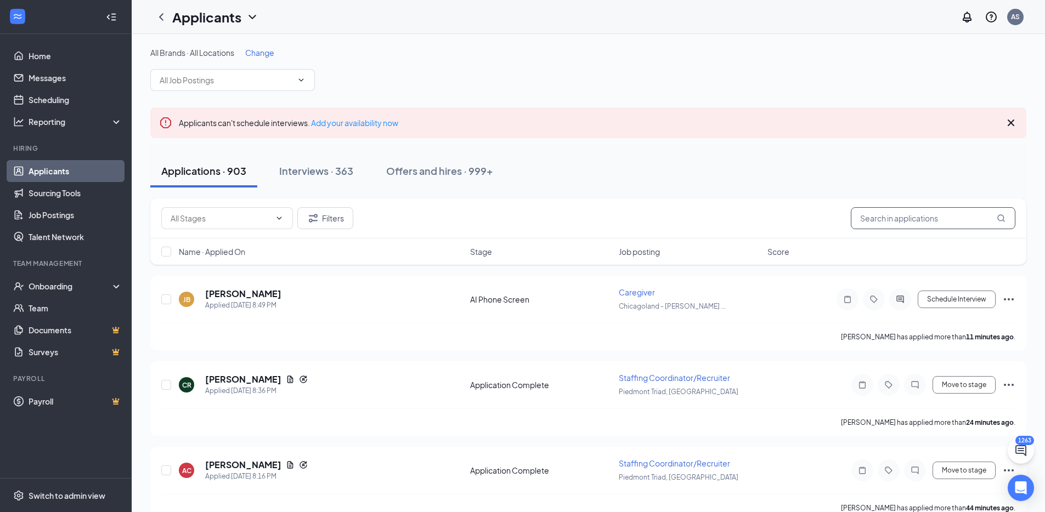
click at [908, 225] on input "text" at bounding box center [933, 218] width 165 height 22
paste input "[PERSON_NAME]"
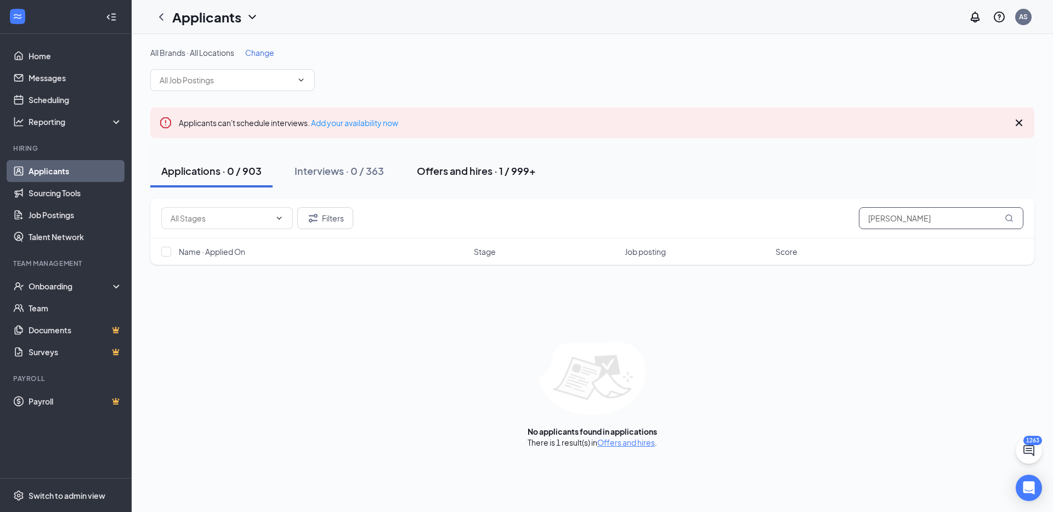
type input "[PERSON_NAME]"
click at [497, 169] on div "Offers and hires · 1 / 999+" at bounding box center [476, 171] width 119 height 14
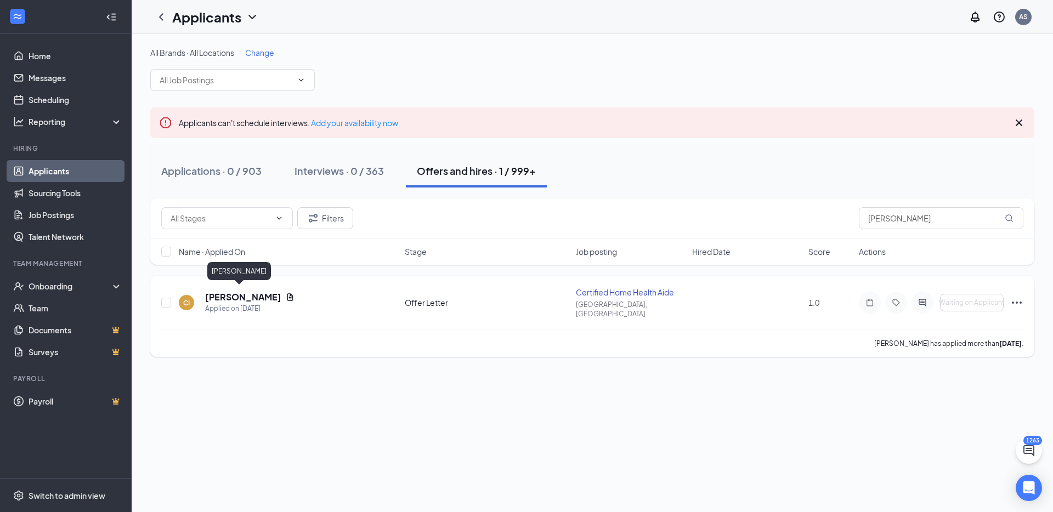
click at [240, 295] on h5 "[PERSON_NAME]" at bounding box center [243, 297] width 76 height 12
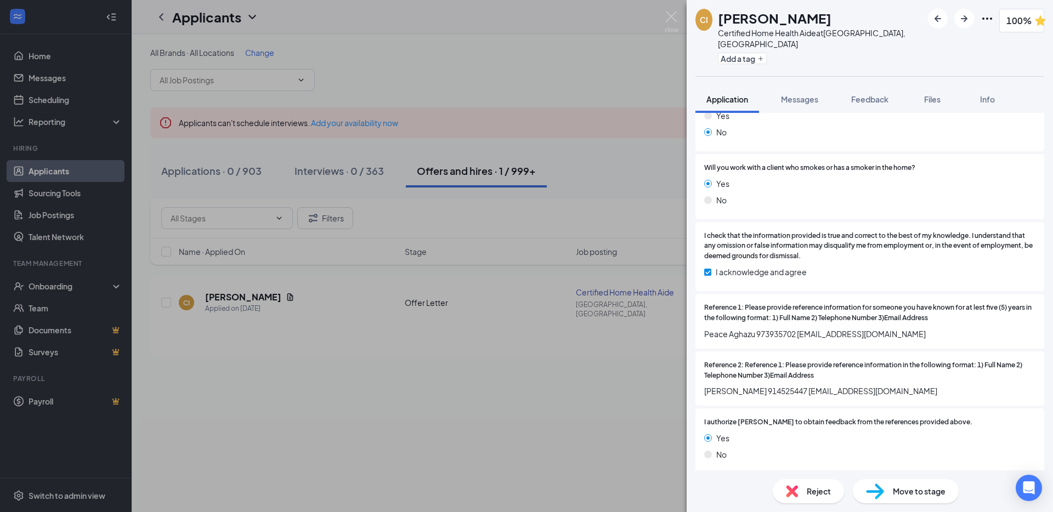
scroll to position [1660, 0]
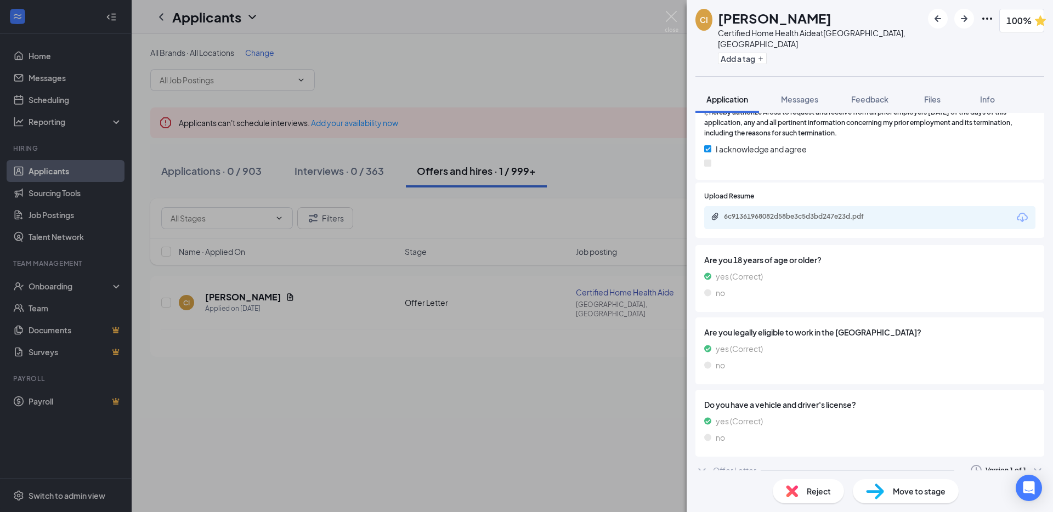
click at [701, 464] on icon "ChevronDown" at bounding box center [701, 470] width 13 height 13
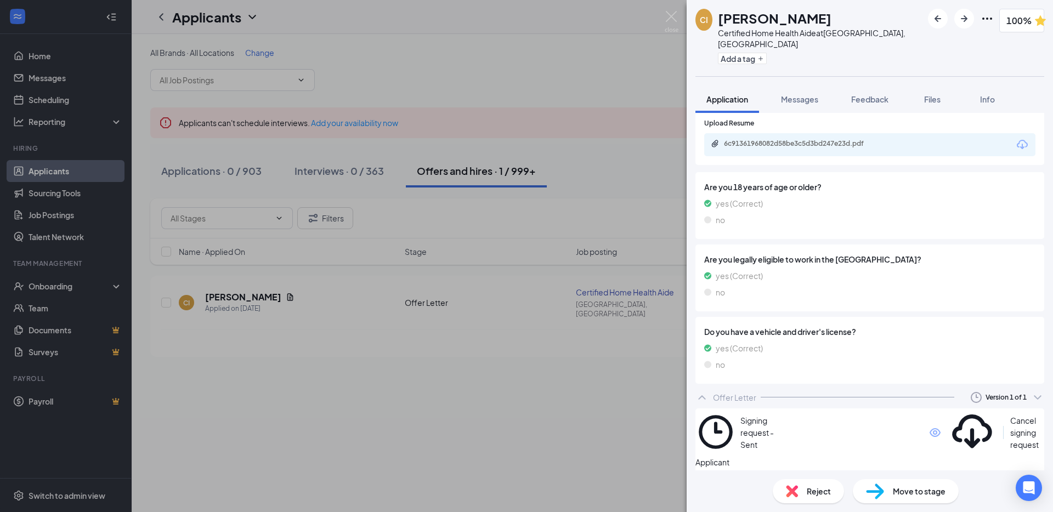
scroll to position [1752, 0]
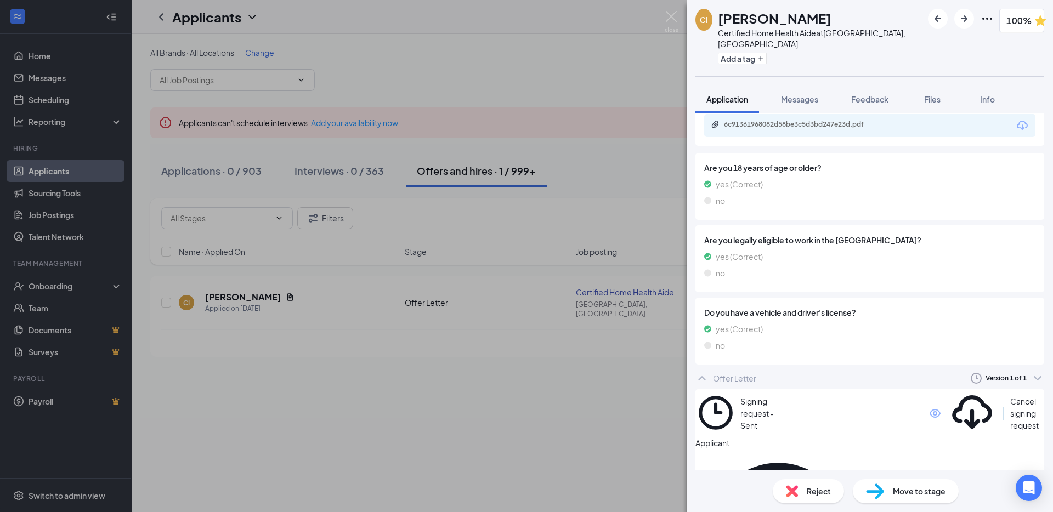
click at [217, 302] on div "CI Chizoba Ibe Certified Home Health Aide at North Jersey, NJ Add a tag 100% Ap…" at bounding box center [526, 256] width 1053 height 512
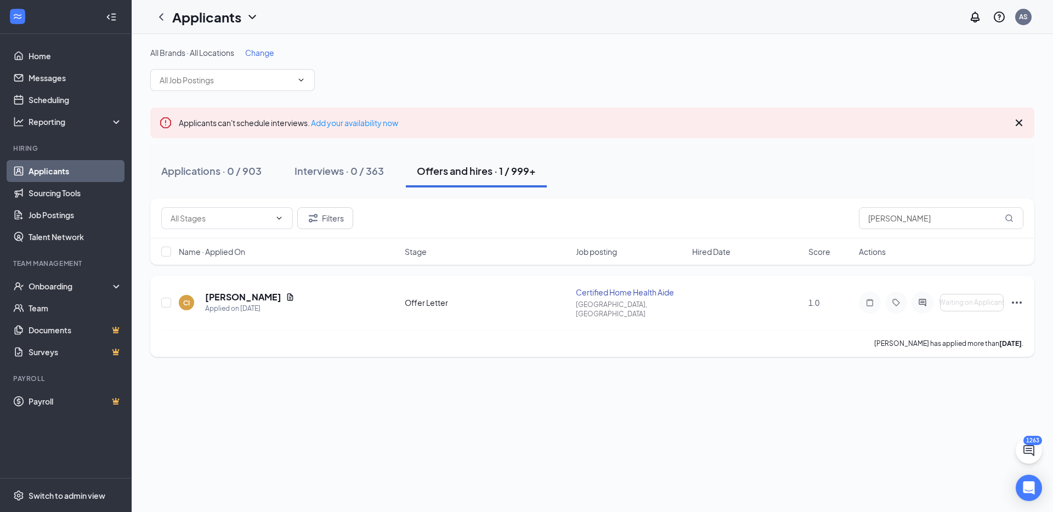
click at [223, 291] on h5 "Chizoba Ibe" at bounding box center [243, 297] width 76 height 12
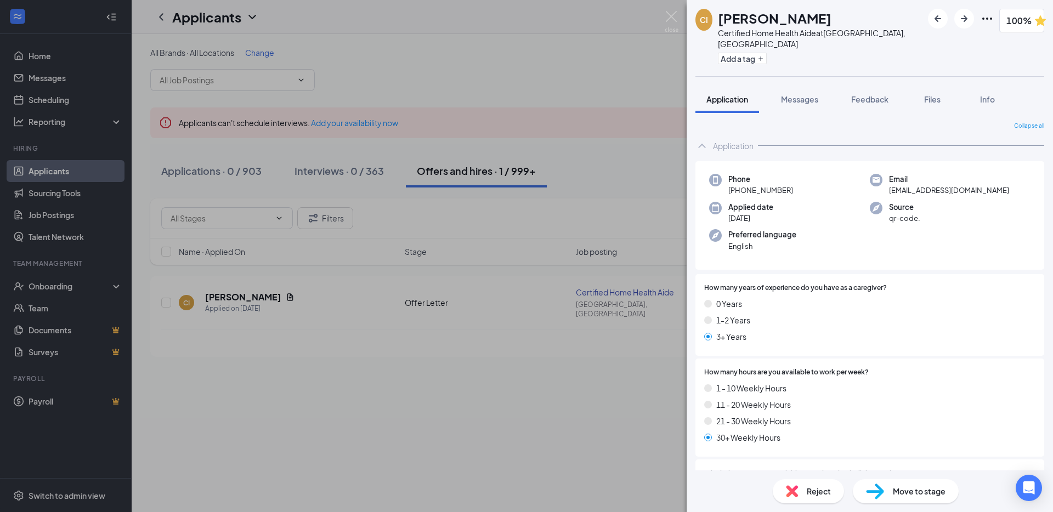
click at [981, 17] on icon "Ellipses" at bounding box center [987, 18] width 13 height 13
click at [903, 42] on link "View full application" at bounding box center [882, 38] width 71 height 12
click at [676, 18] on img at bounding box center [672, 21] width 14 height 21
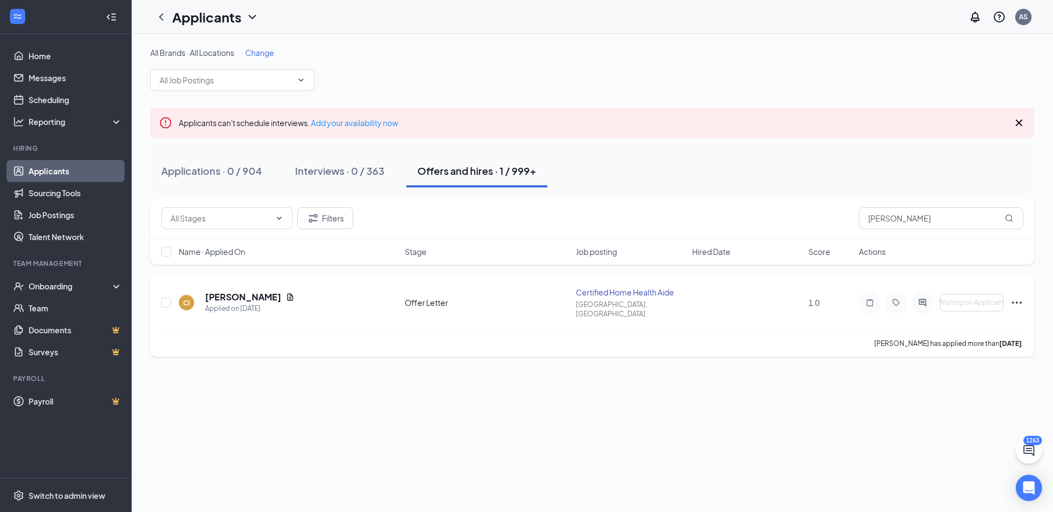
click at [1019, 298] on icon "Ellipses" at bounding box center [1016, 302] width 13 height 13
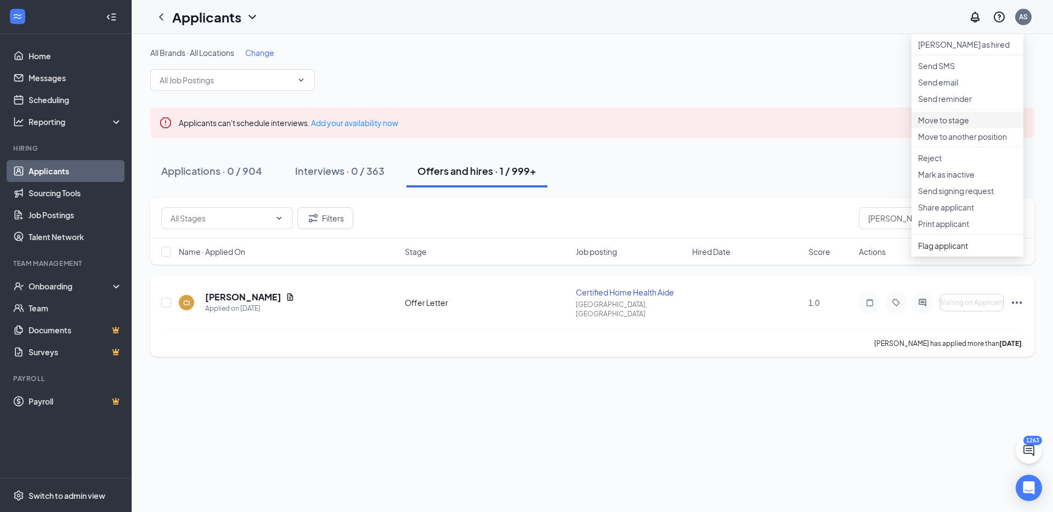
click at [955, 126] on p "Move to stage" at bounding box center [967, 120] width 99 height 11
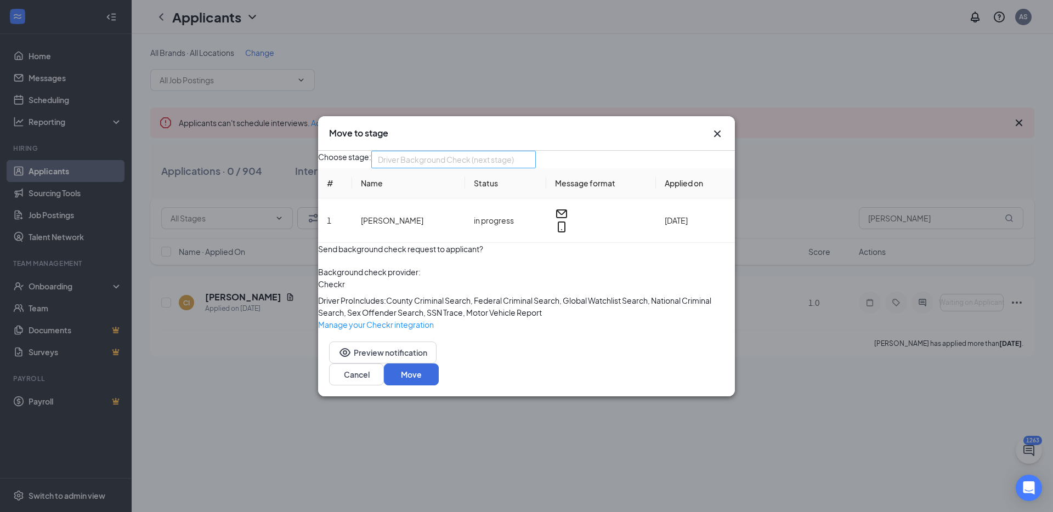
click at [529, 151] on span "Driver Background Check (next stage)" at bounding box center [453, 159] width 151 height 16
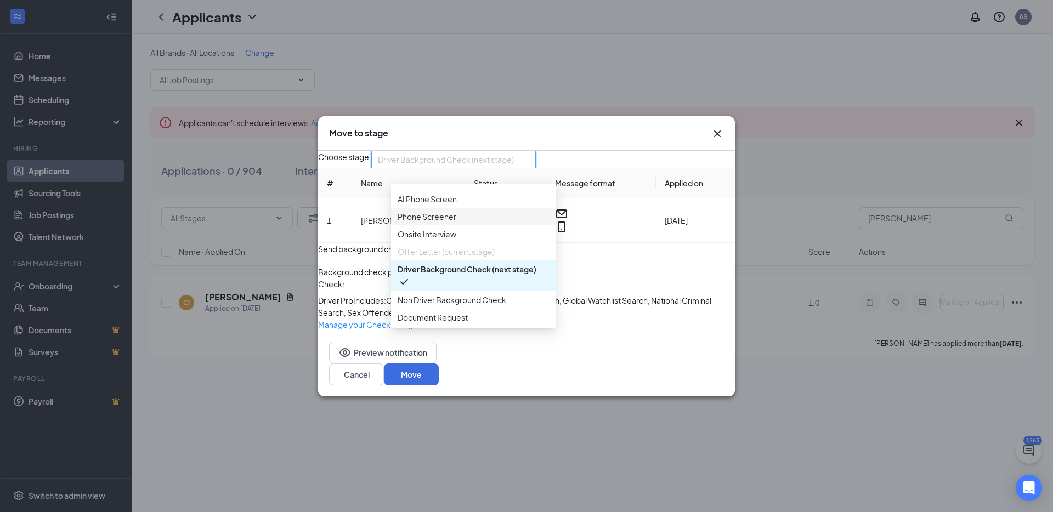
scroll to position [18, 0]
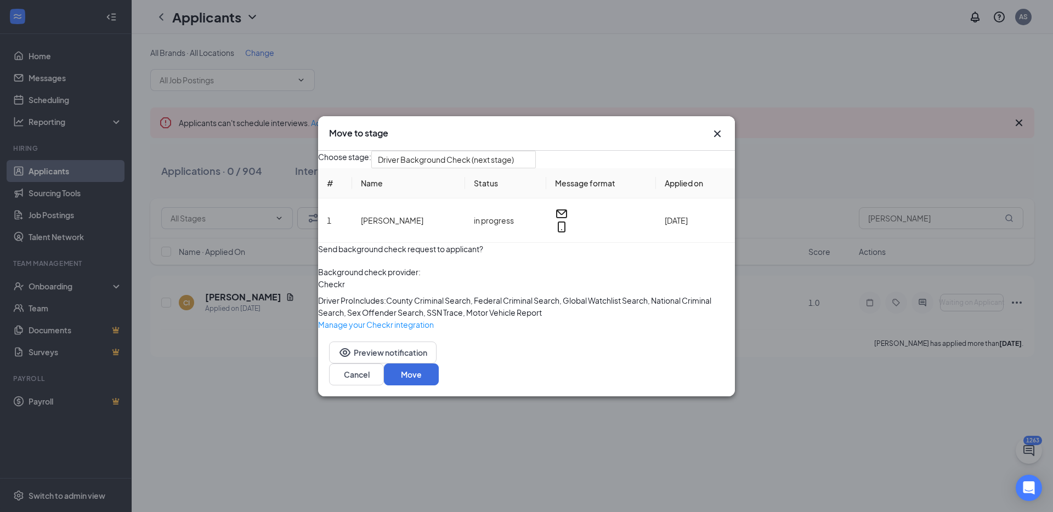
click at [580, 139] on div "Move to stage Choose stage: Driver Background Check (next stage) 4057005 394265…" at bounding box center [526, 256] width 1053 height 512
click at [715, 130] on icon "Cross" at bounding box center [717, 133] width 7 height 7
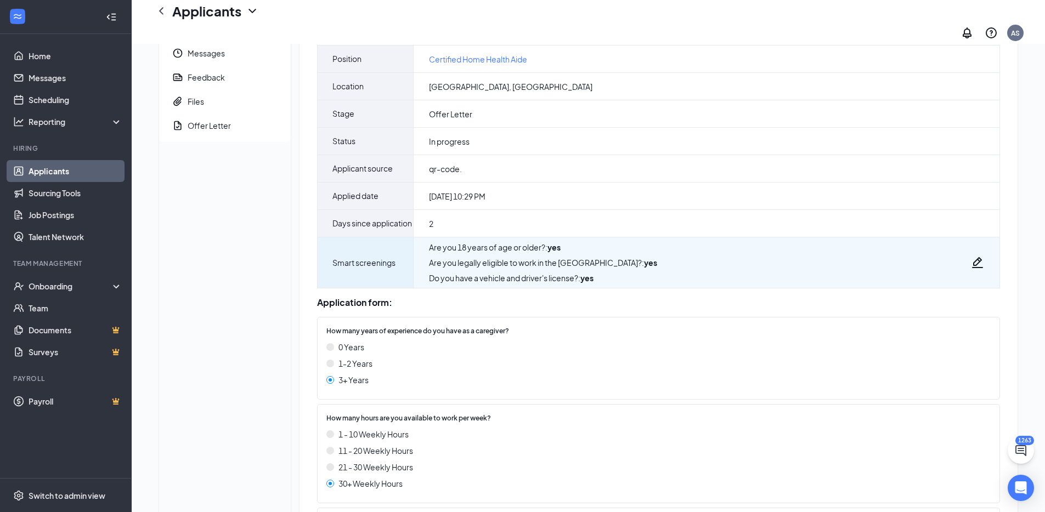
scroll to position [103, 0]
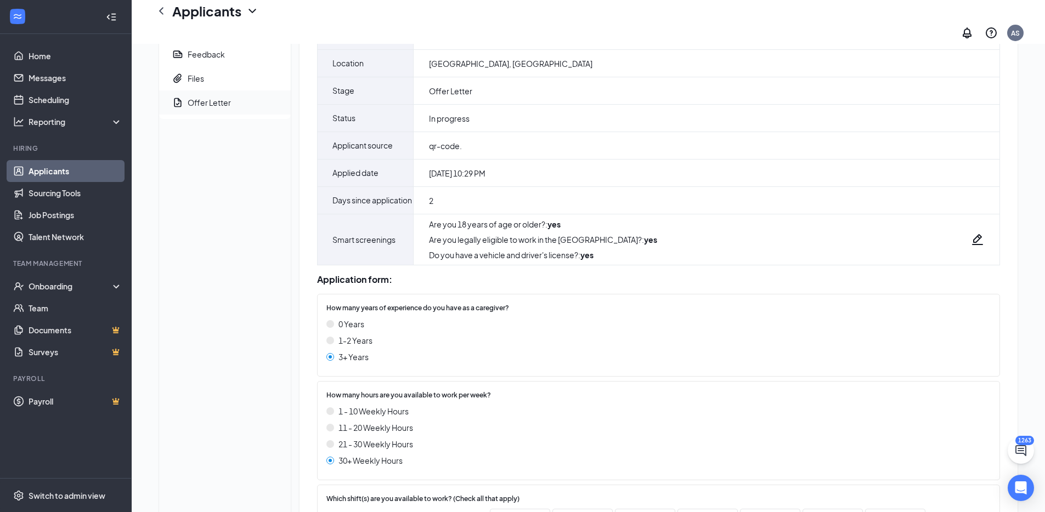
click at [220, 97] on div "Offer Letter" at bounding box center [209, 102] width 43 height 11
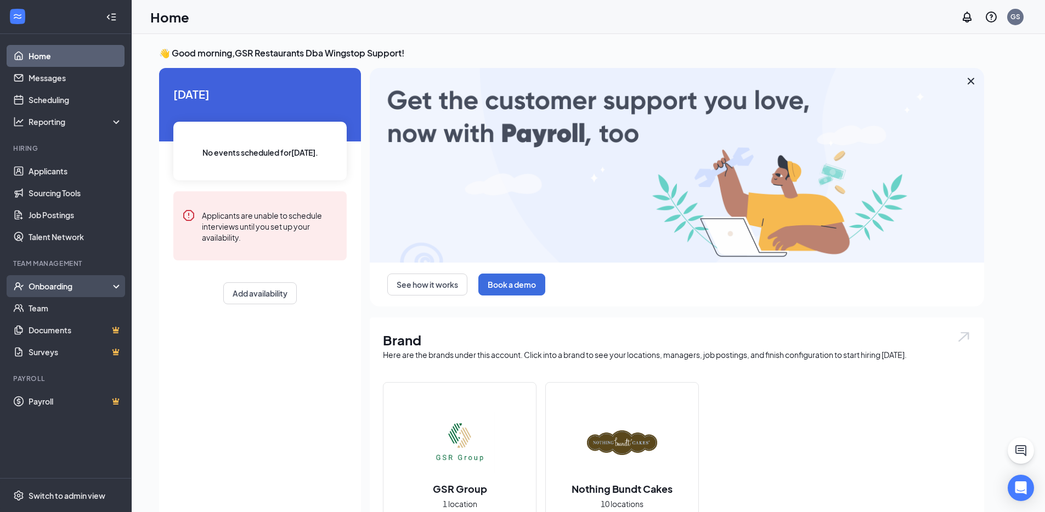
click at [91, 286] on div "Onboarding" at bounding box center [71, 286] width 84 height 11
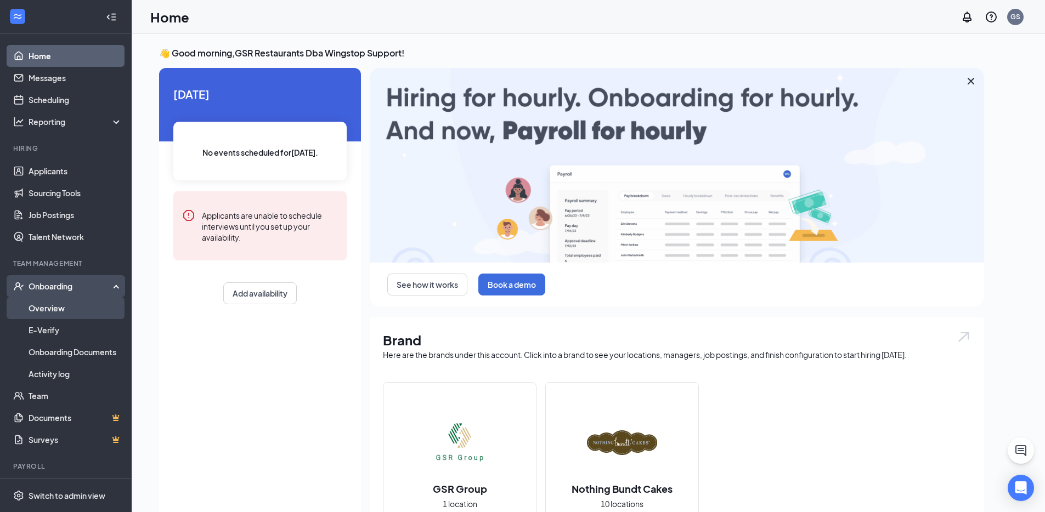
click at [79, 315] on link "Overview" at bounding box center [76, 308] width 94 height 22
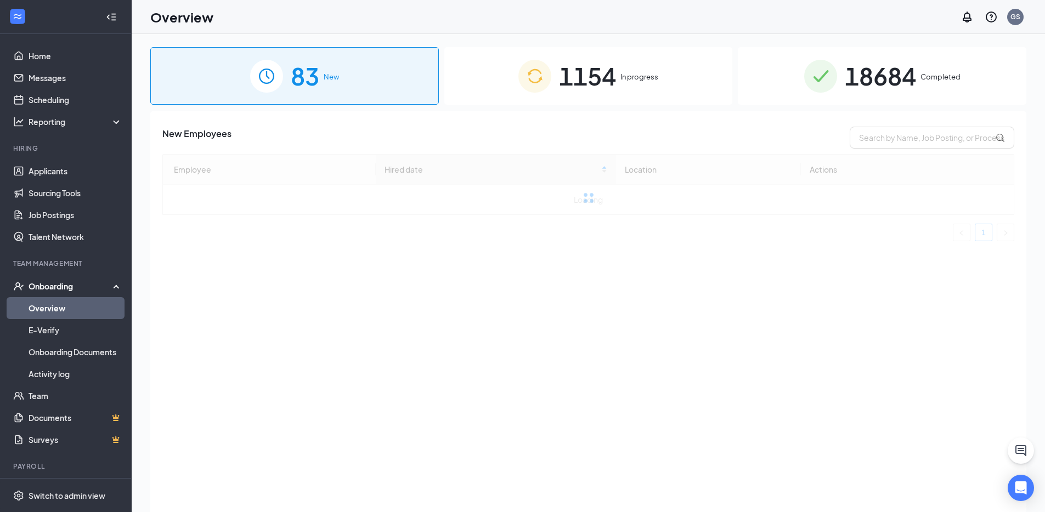
click at [545, 92] on div "1154 In progress" at bounding box center [588, 76] width 289 height 58
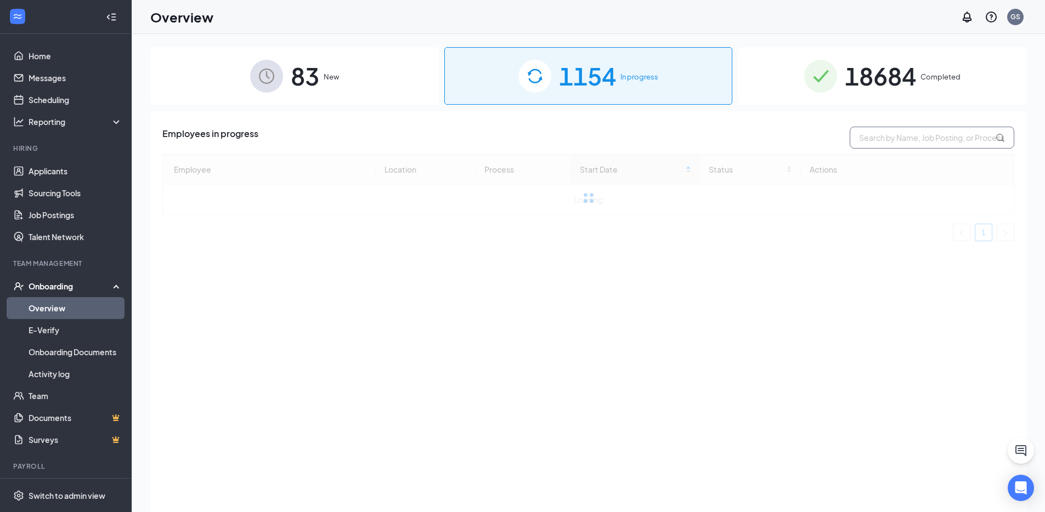
click at [883, 139] on input "text" at bounding box center [932, 138] width 165 height 22
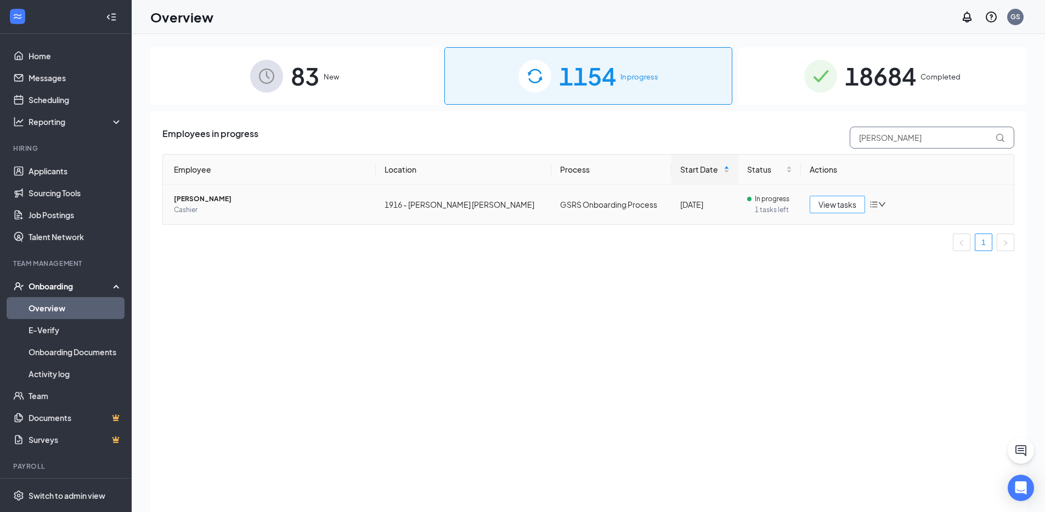
type input "derron"
click at [851, 210] on span "View tasks" at bounding box center [837, 205] width 38 height 12
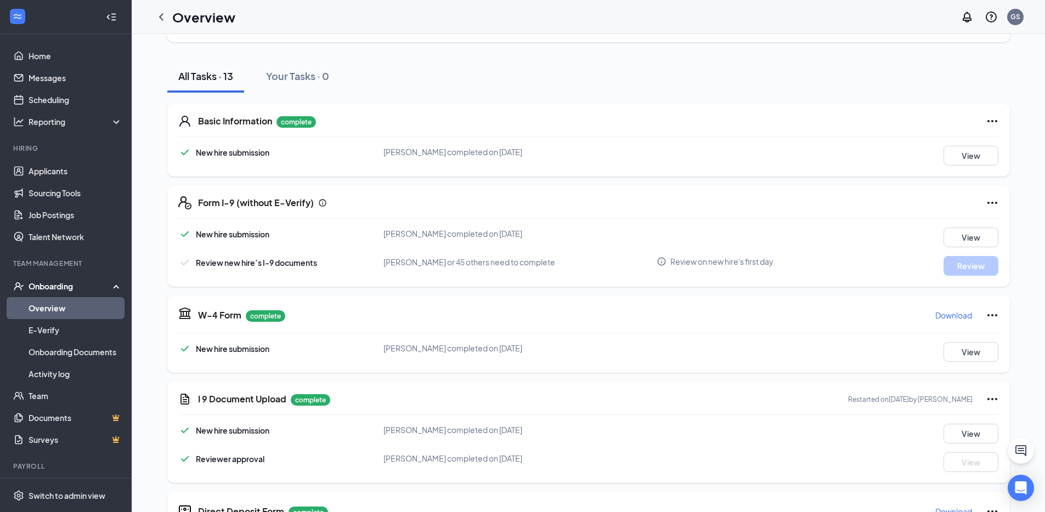
scroll to position [94, 0]
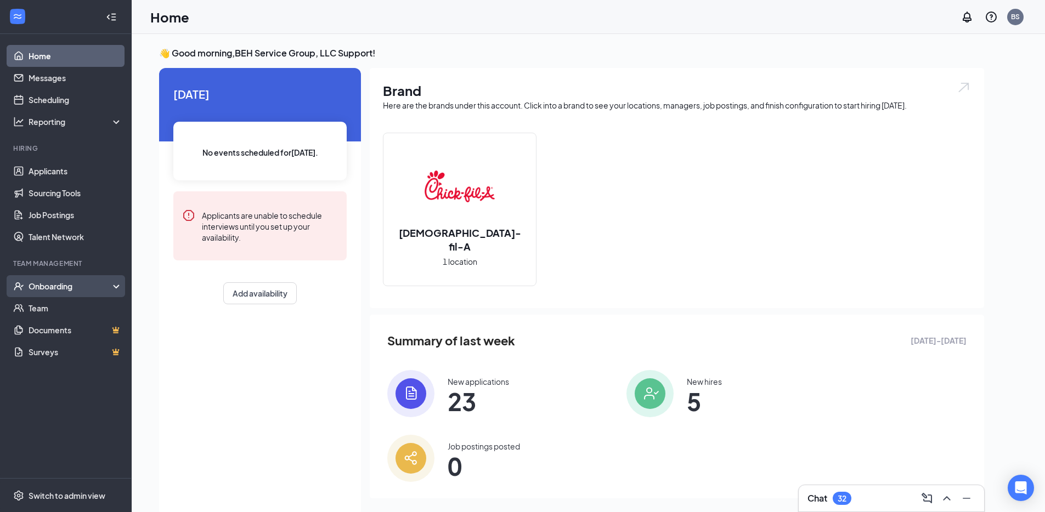
click at [83, 281] on div "Onboarding" at bounding box center [71, 286] width 84 height 11
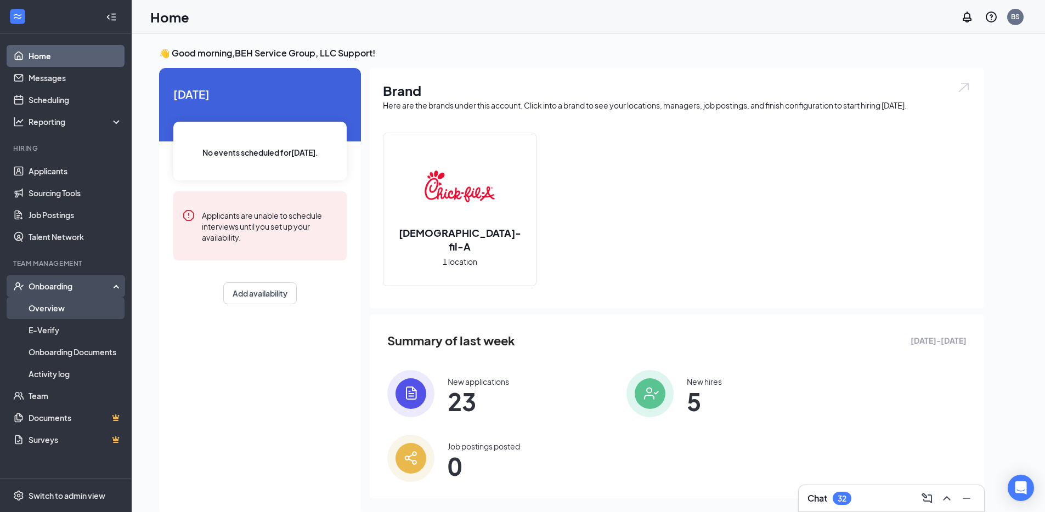
click at [79, 302] on link "Overview" at bounding box center [76, 308] width 94 height 22
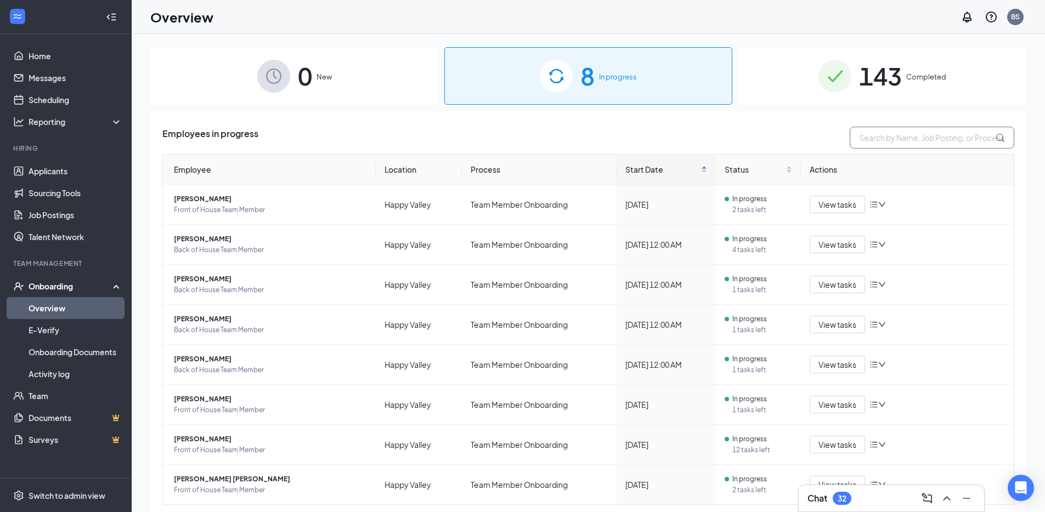
click at [867, 138] on input "text" at bounding box center [932, 138] width 165 height 22
paste input "Matthew Schmid"
type input "Matthew Schmid"
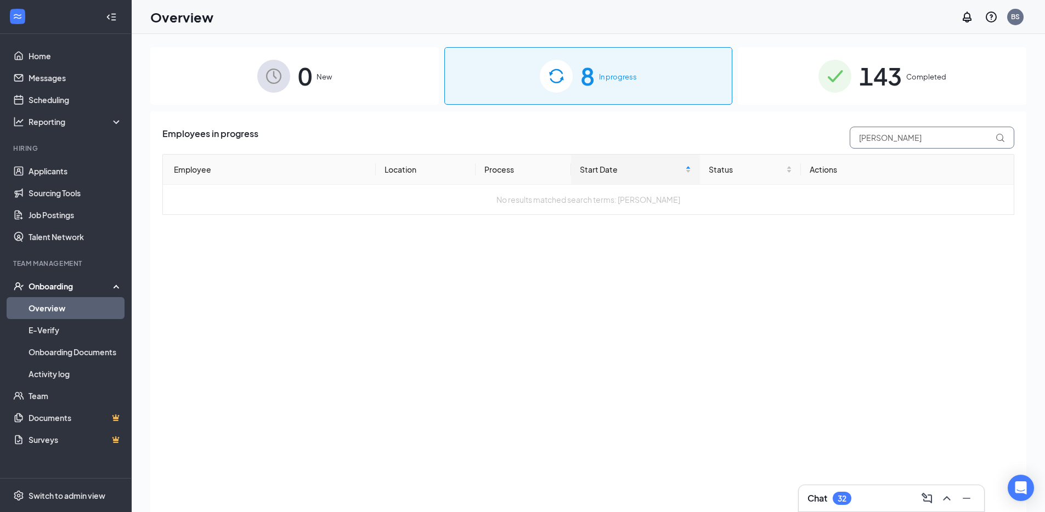
drag, startPoint x: 948, startPoint y: 138, endPoint x: 804, endPoint y: 139, distance: 144.3
click at [804, 139] on div "Employees in progress Matthew Schmid" at bounding box center [588, 138] width 852 height 22
click at [766, 256] on div "Employees in progress Employee Location Process Start Date Status Actions Loadi…" at bounding box center [588, 325] width 876 height 428
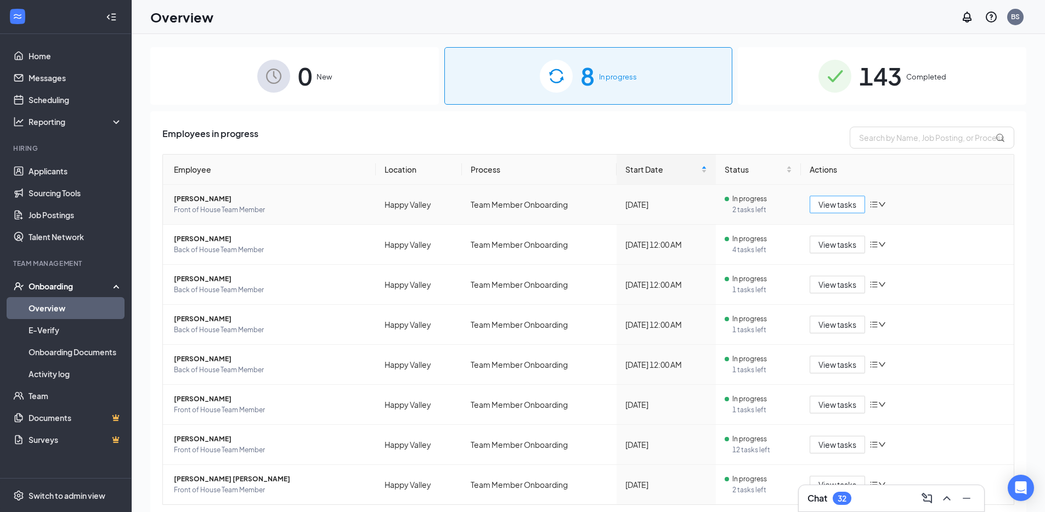
click at [829, 204] on span "View tasks" at bounding box center [837, 205] width 38 height 12
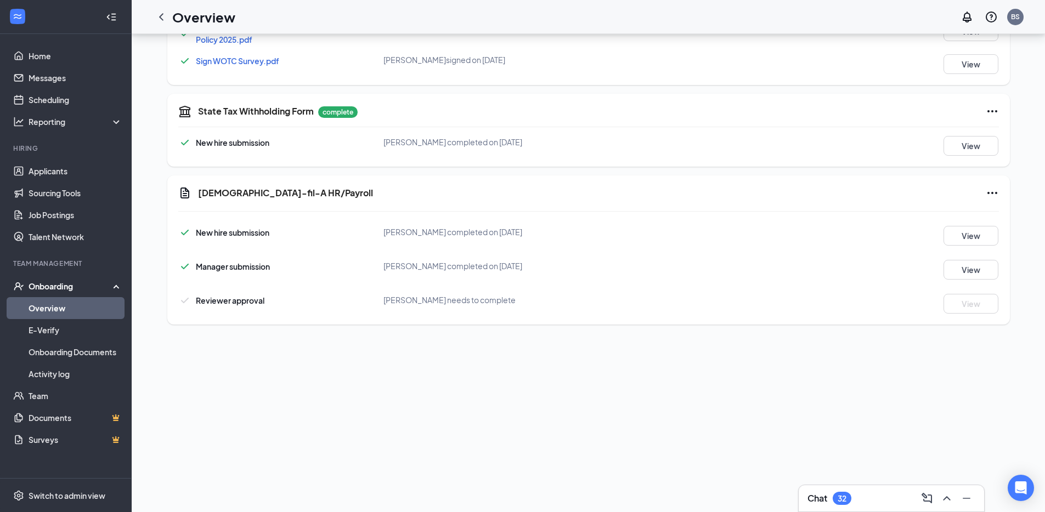
scroll to position [551, 0]
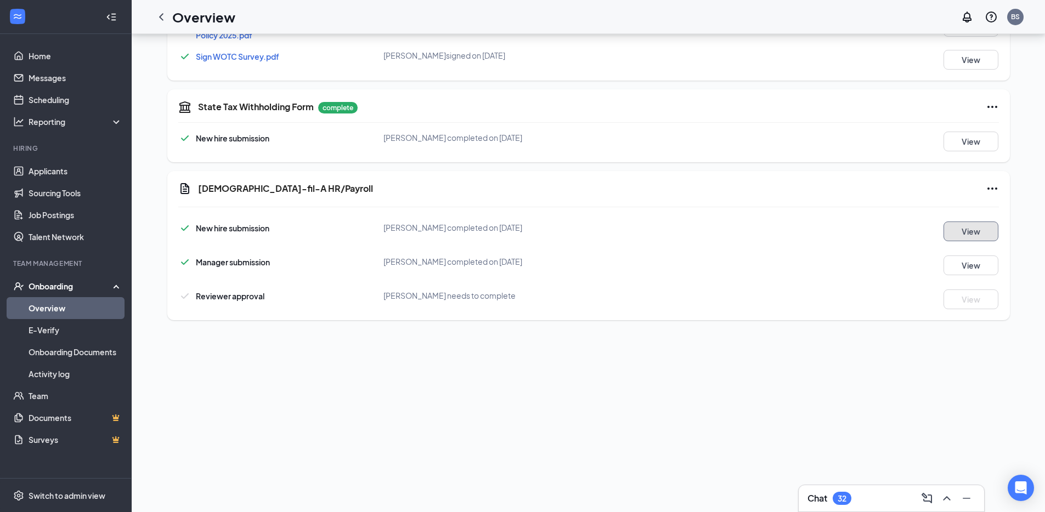
click at [982, 236] on button "View" at bounding box center [970, 232] width 55 height 20
click at [976, 261] on button "View" at bounding box center [970, 266] width 55 height 20
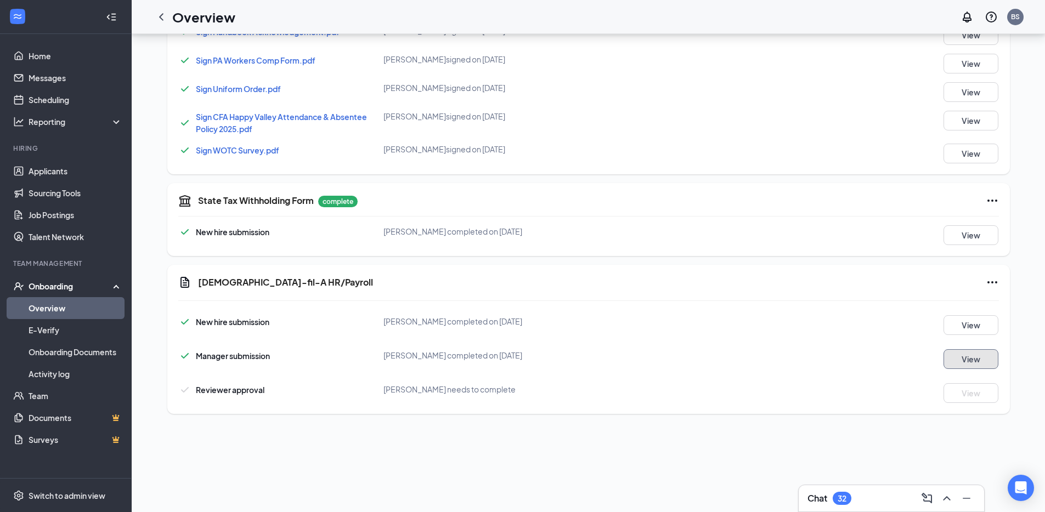
scroll to position [0, 0]
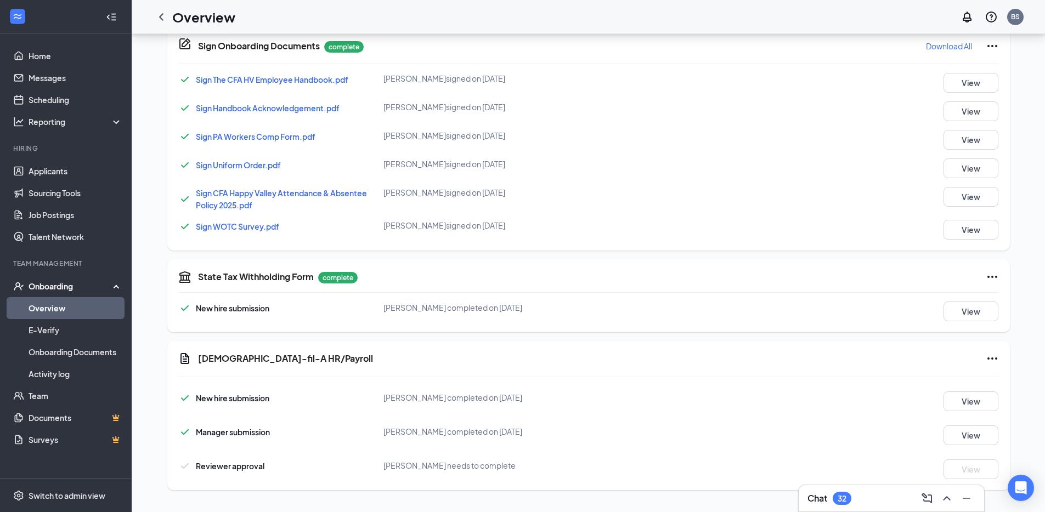
click at [164, 18] on icon "ChevronLeft" at bounding box center [161, 16] width 13 height 13
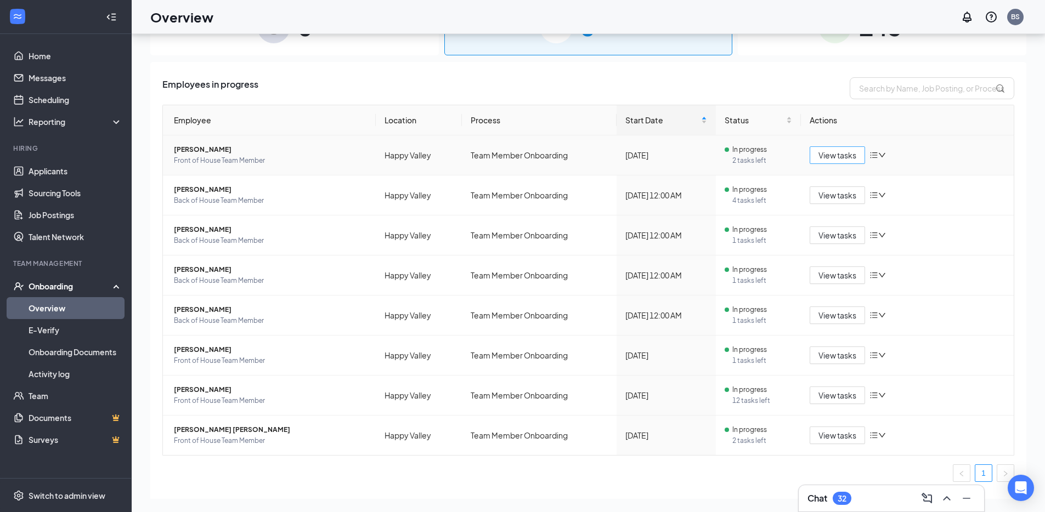
click at [822, 157] on span "View tasks" at bounding box center [837, 155] width 38 height 12
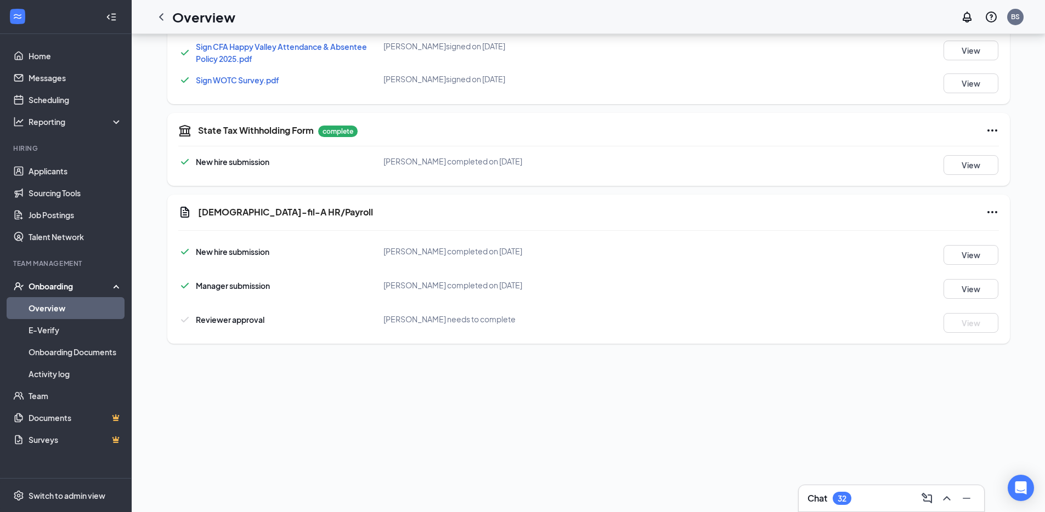
scroll to position [525, 0]
click at [989, 214] on icon "Ellipses" at bounding box center [992, 214] width 13 height 13
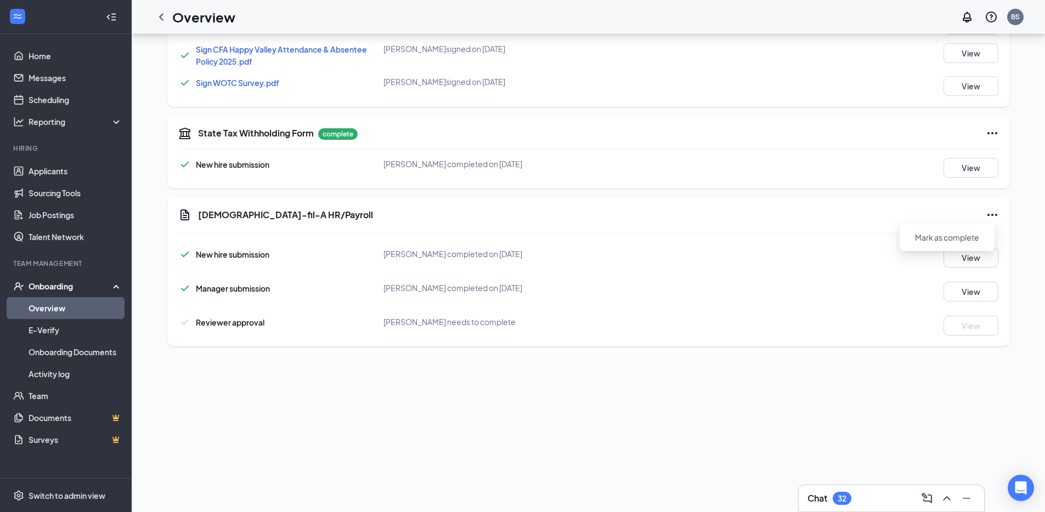
click at [695, 304] on div "New hire submission Matthew T Schmid completed on Aug 16, 2025 View Manager sub…" at bounding box center [588, 288] width 821 height 93
click at [980, 217] on div "Chick-fil-A HR/Payroll" at bounding box center [598, 214] width 801 height 13
click at [991, 213] on icon "Ellipses" at bounding box center [992, 214] width 13 height 13
click at [822, 290] on div "Manager submission Bruce Herold completed on Aug 27, 2025 View" at bounding box center [588, 292] width 821 height 20
click at [951, 262] on button "View" at bounding box center [970, 258] width 55 height 20
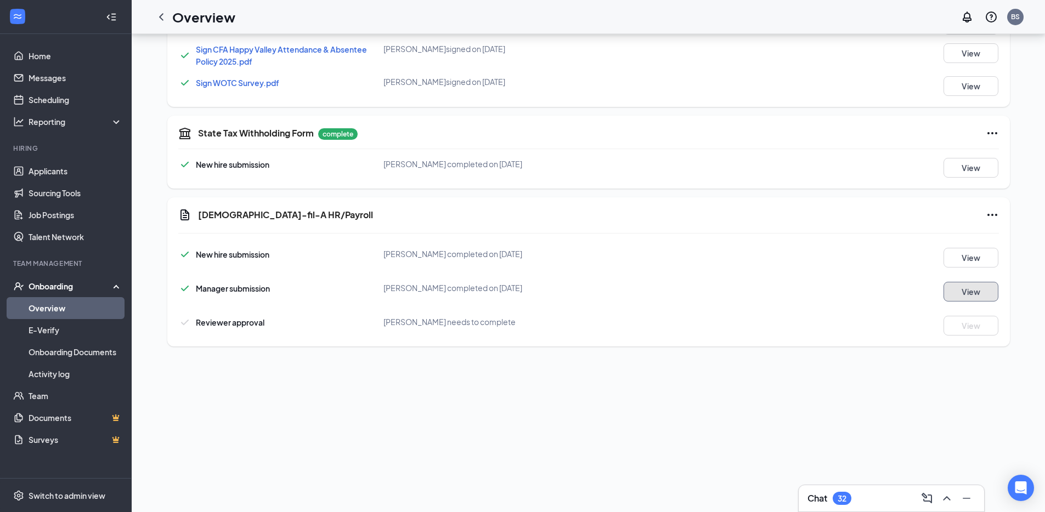
click at [966, 291] on button "View" at bounding box center [970, 292] width 55 height 20
click at [973, 291] on div "Needs to be submitted before viewing." at bounding box center [943, 300] width 130 height 18
click at [977, 285] on button "View" at bounding box center [970, 292] width 55 height 20
click at [990, 213] on icon "Ellipses" at bounding box center [992, 214] width 13 height 13
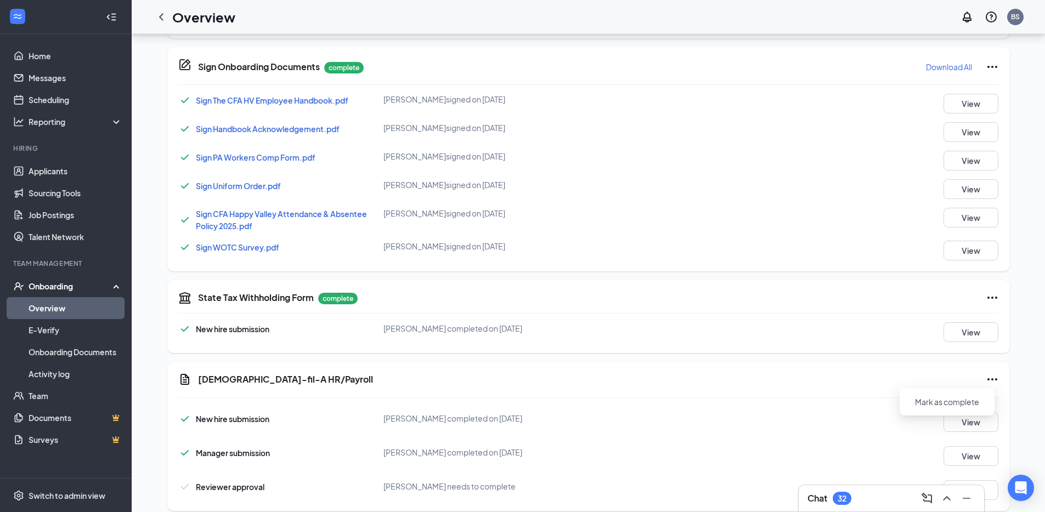
scroll to position [176, 0]
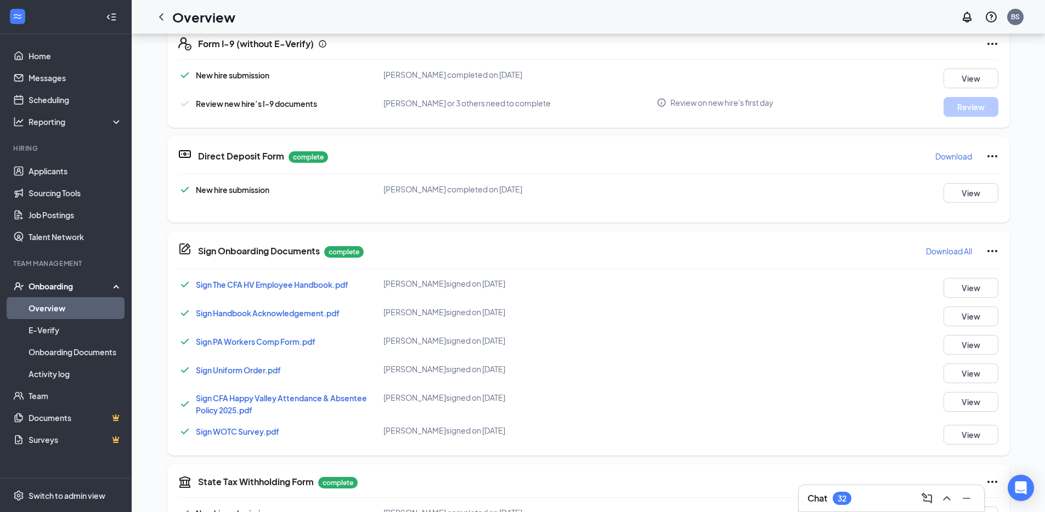
click at [991, 155] on icon "Ellipses" at bounding box center [992, 156] width 10 height 2
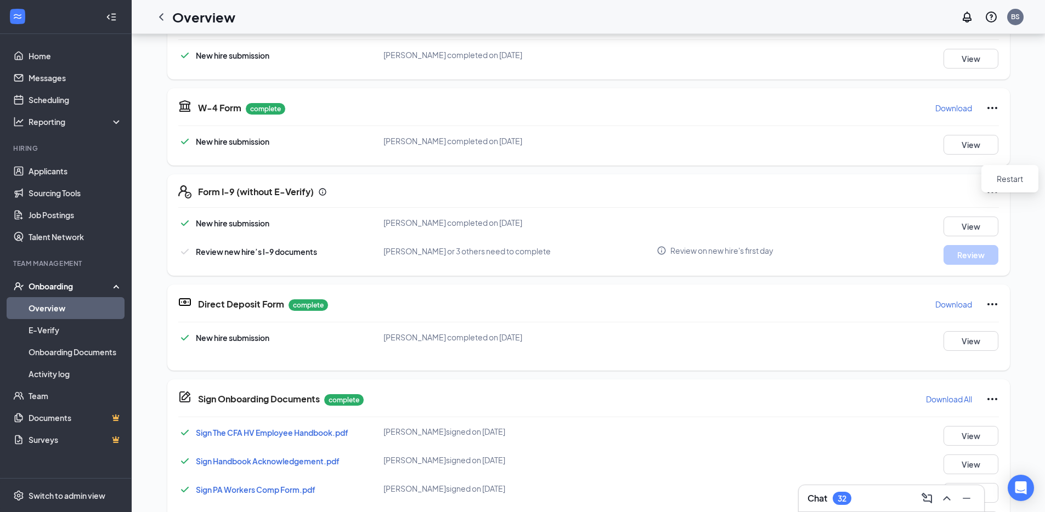
scroll to position [8, 0]
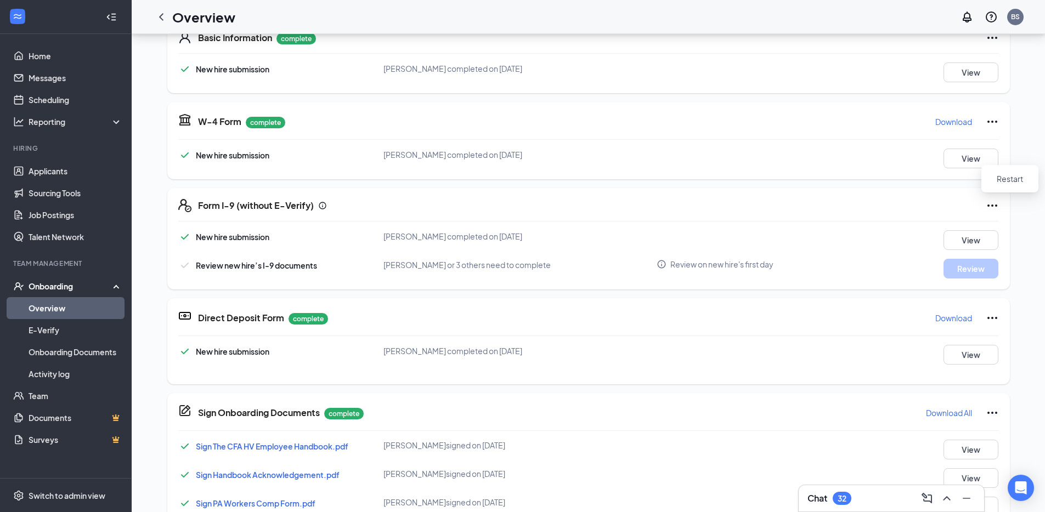
click at [986, 204] on icon "Ellipses" at bounding box center [992, 205] width 13 height 13
click at [695, 204] on div "Form I-9 (without E-Verify)" at bounding box center [598, 205] width 801 height 13
click at [962, 239] on button "View" at bounding box center [970, 240] width 55 height 20
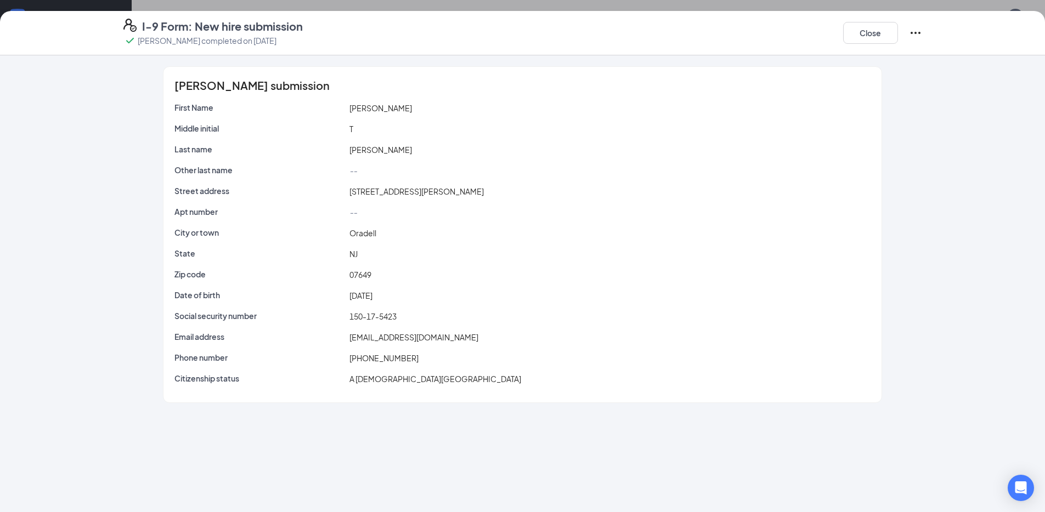
click at [404, 353] on span "+15512434302" at bounding box center [383, 358] width 69 height 10
click at [864, 35] on button "Close" at bounding box center [870, 33] width 55 height 22
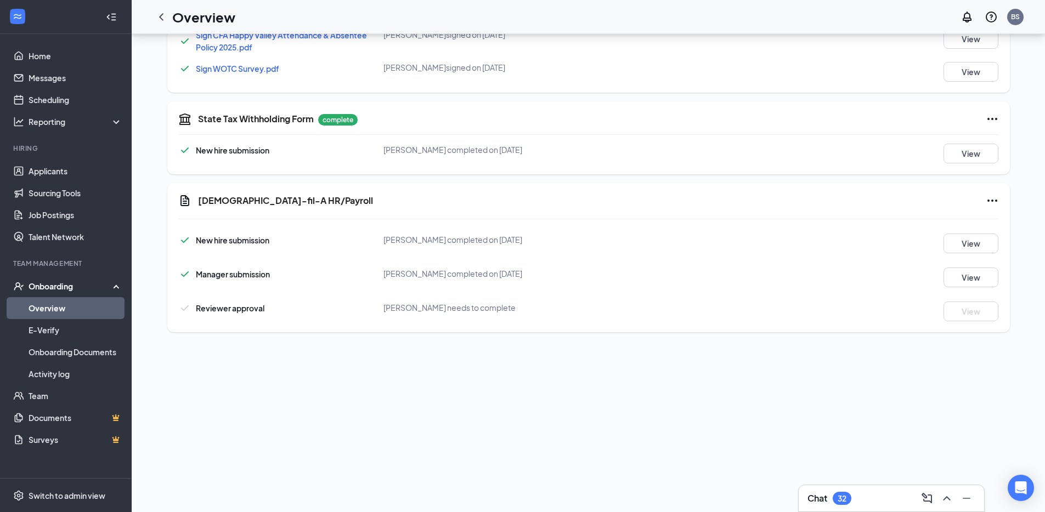
scroll to position [551, 0]
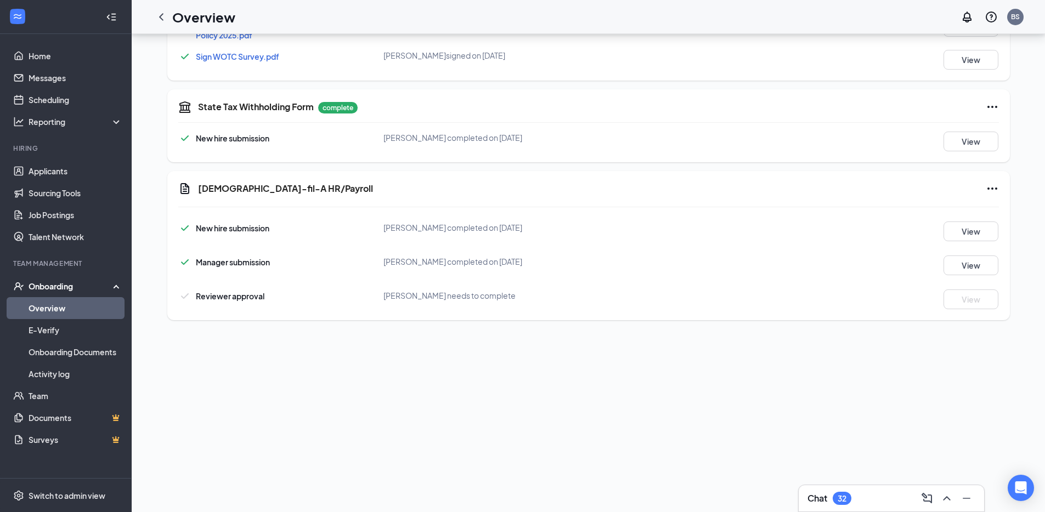
click at [992, 184] on icon "Ellipses" at bounding box center [992, 188] width 13 height 13
click at [214, 234] on div "New hire submission" at bounding box center [232, 228] width 73 height 12
click at [989, 189] on icon "Ellipses" at bounding box center [992, 188] width 13 height 13
click at [975, 271] on button "View" at bounding box center [970, 266] width 55 height 20
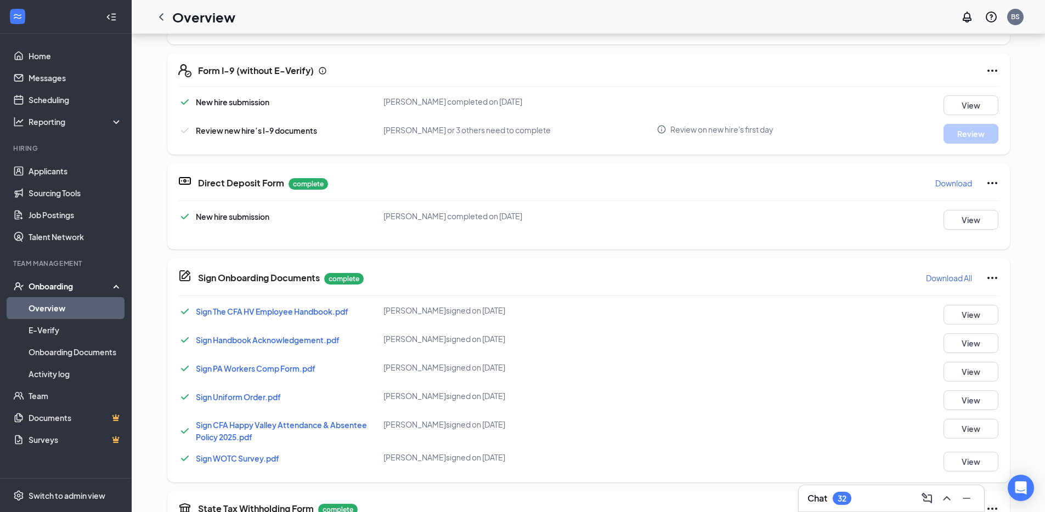
scroll to position [173, 0]
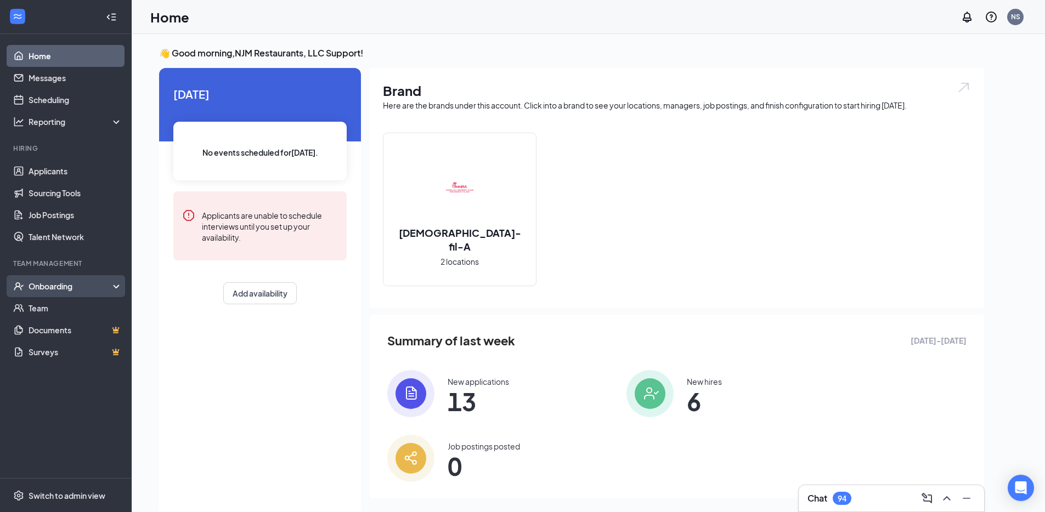
click at [109, 286] on div "Onboarding" at bounding box center [71, 286] width 84 height 11
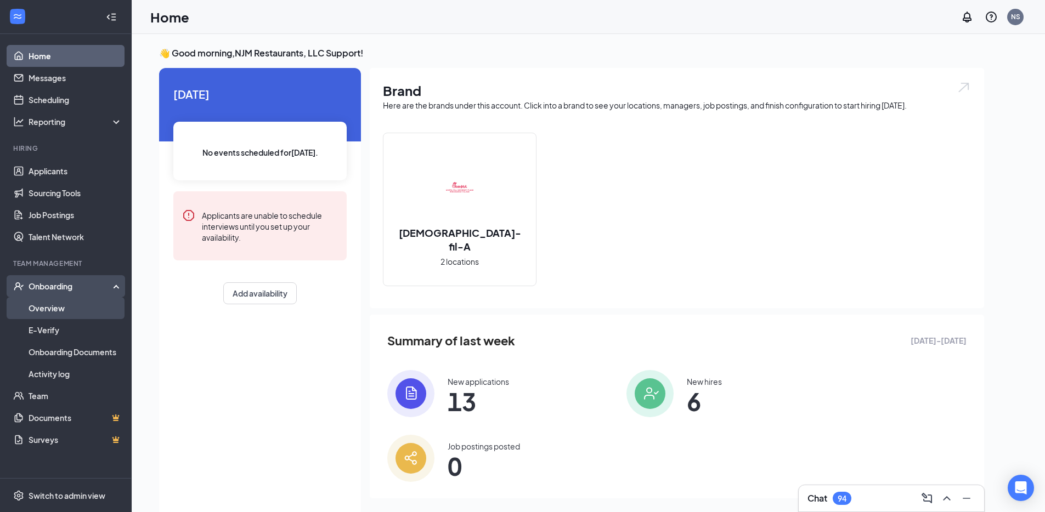
click at [56, 309] on link "Overview" at bounding box center [76, 308] width 94 height 22
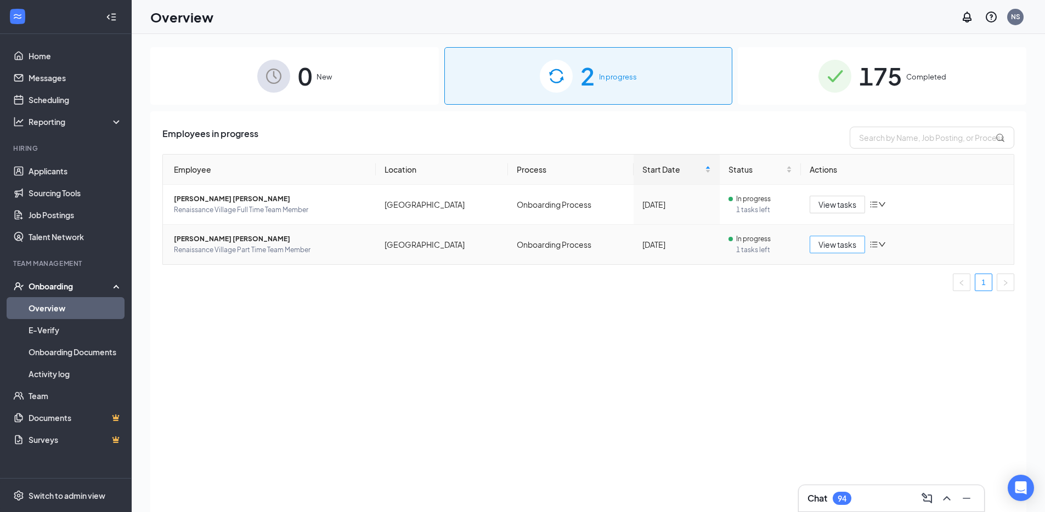
click at [839, 247] on span "View tasks" at bounding box center [837, 245] width 38 height 12
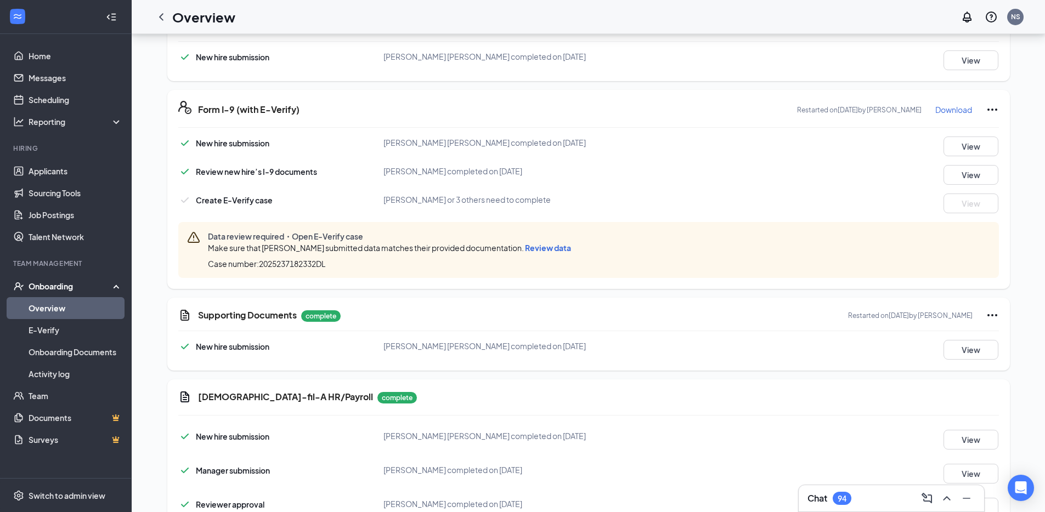
scroll to position [428, 0]
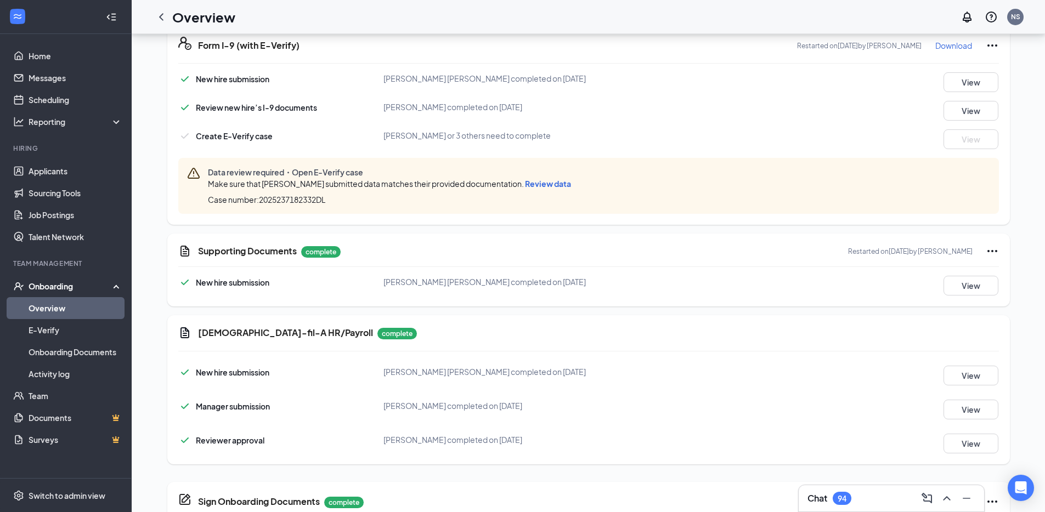
click at [350, 205] on div "Case number: 2025237182332DL" at bounding box center [391, 199] width 367 height 11
drag, startPoint x: 347, startPoint y: 203, endPoint x: 270, endPoint y: 202, distance: 76.3
click at [259, 202] on div "Case number: 2025237182332DL" at bounding box center [391, 199] width 367 height 11
copy span "2025237182332DL"
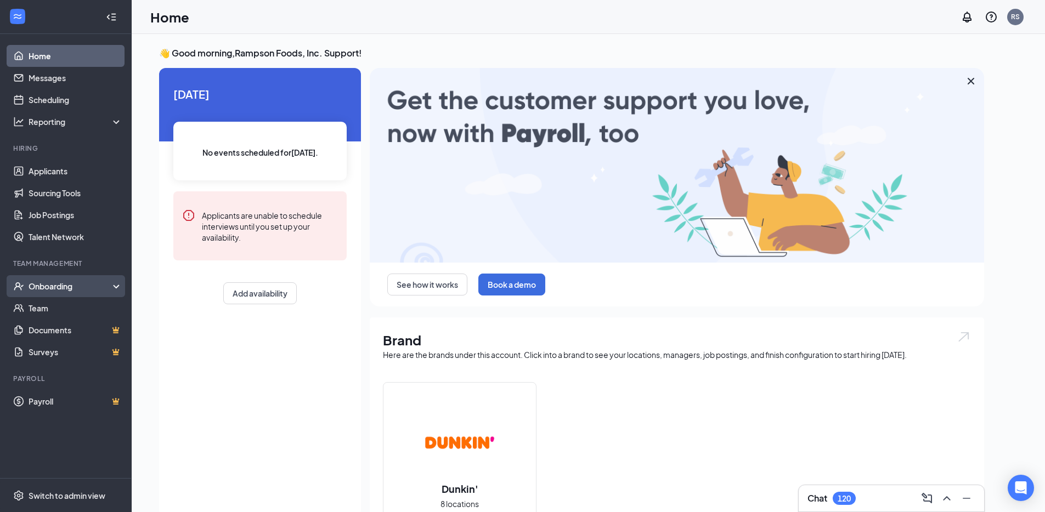
click at [65, 281] on div "Onboarding" at bounding box center [71, 286] width 84 height 11
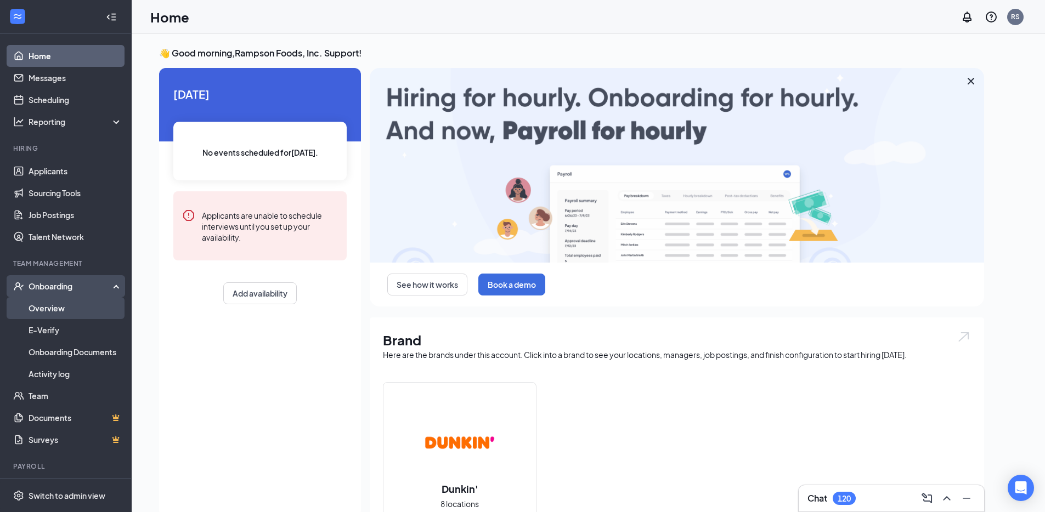
click at [60, 312] on link "Overview" at bounding box center [76, 308] width 94 height 22
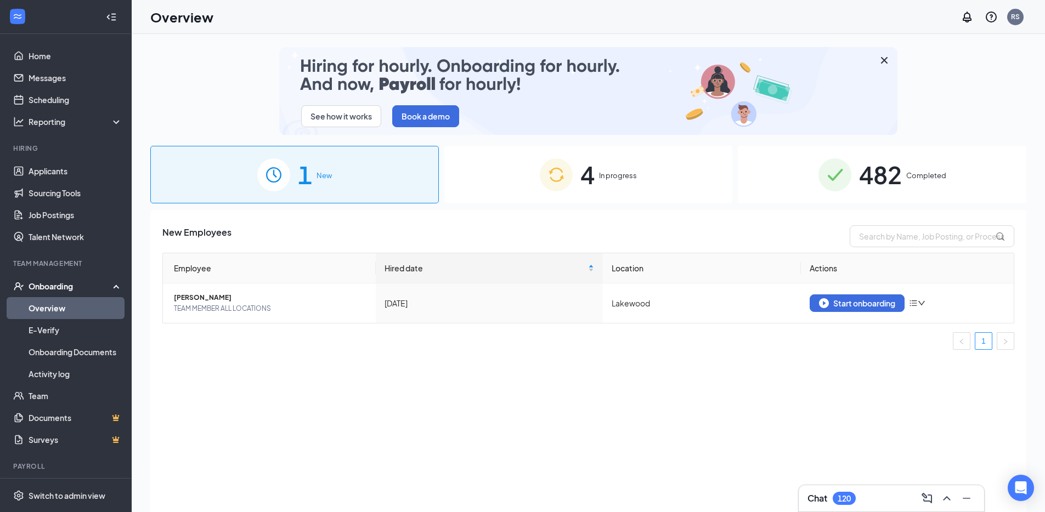
click at [623, 176] on span "In progress" at bounding box center [618, 175] width 38 height 11
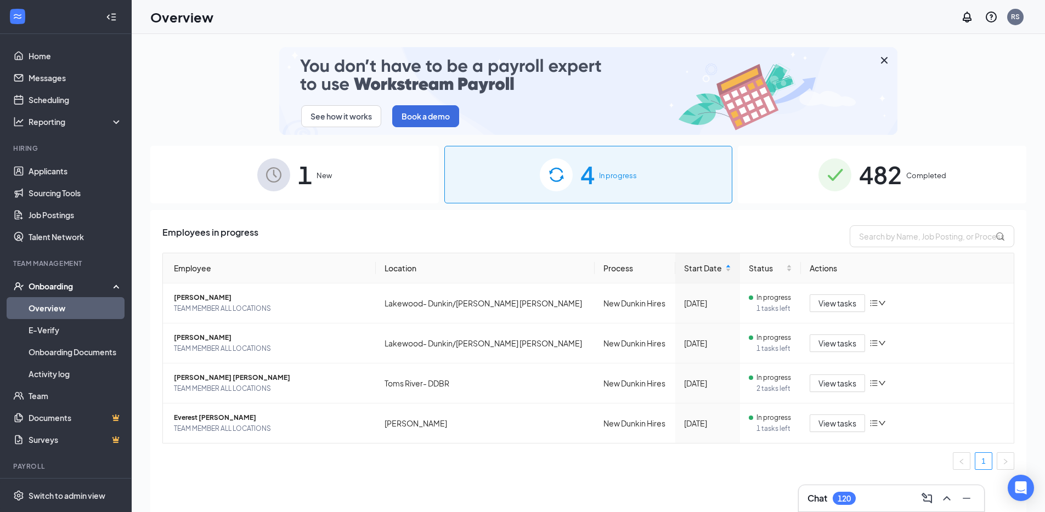
click at [887, 181] on span "482" at bounding box center [880, 175] width 43 height 38
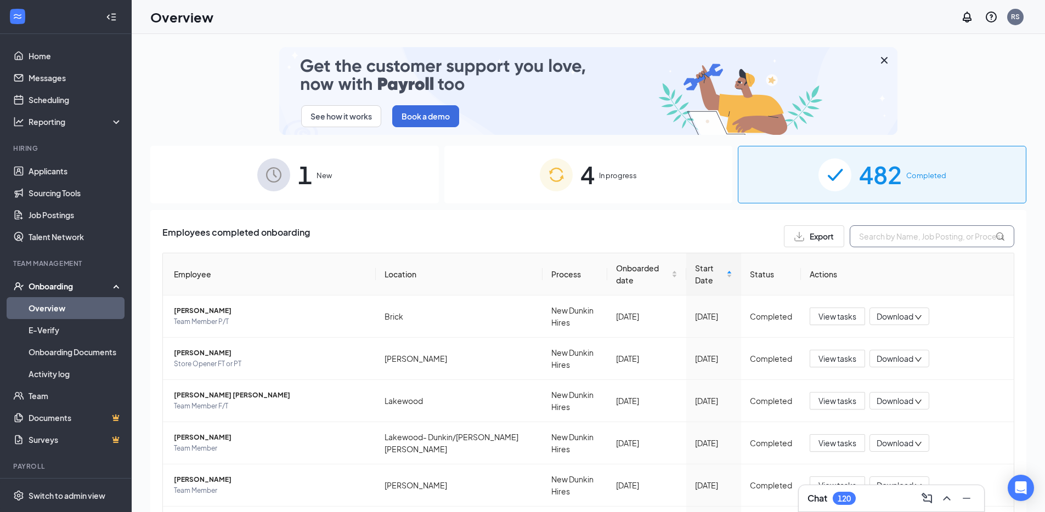
click at [895, 242] on input "text" at bounding box center [932, 236] width 165 height 22
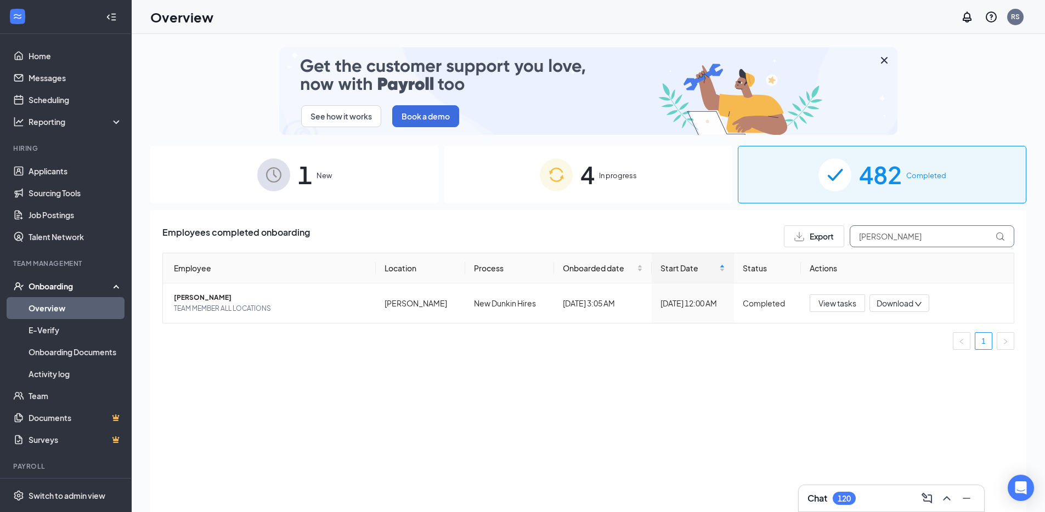
type input "jules"
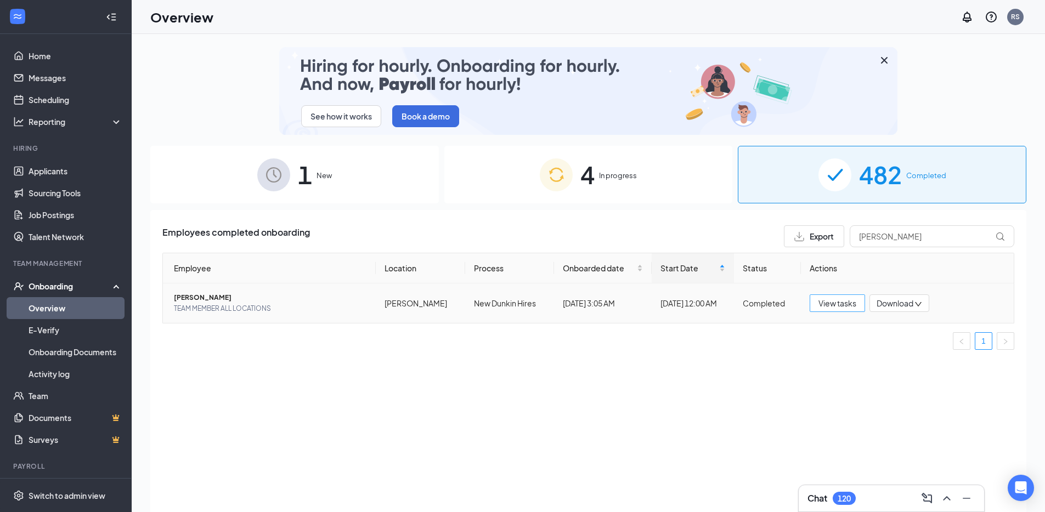
click at [843, 306] on span "View tasks" at bounding box center [837, 303] width 38 height 12
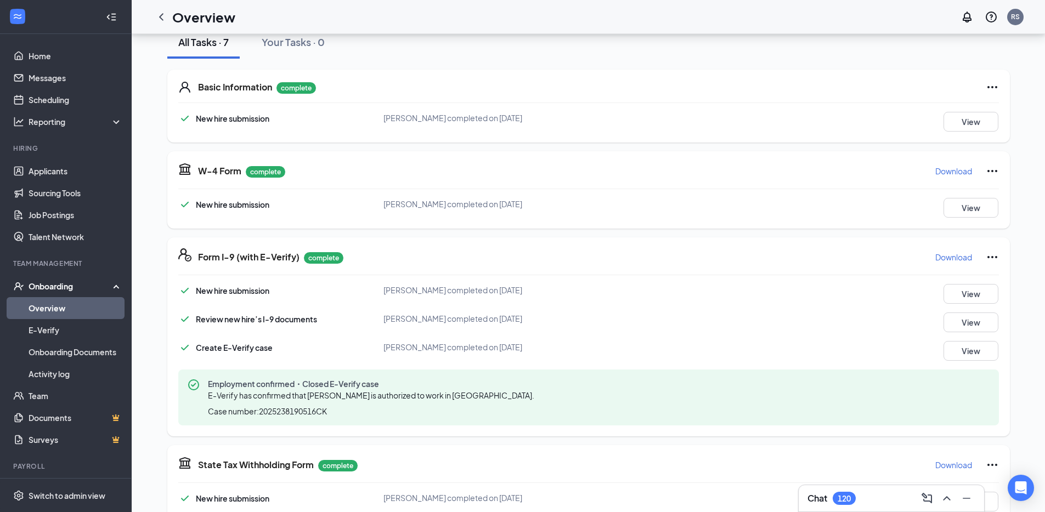
scroll to position [140, 0]
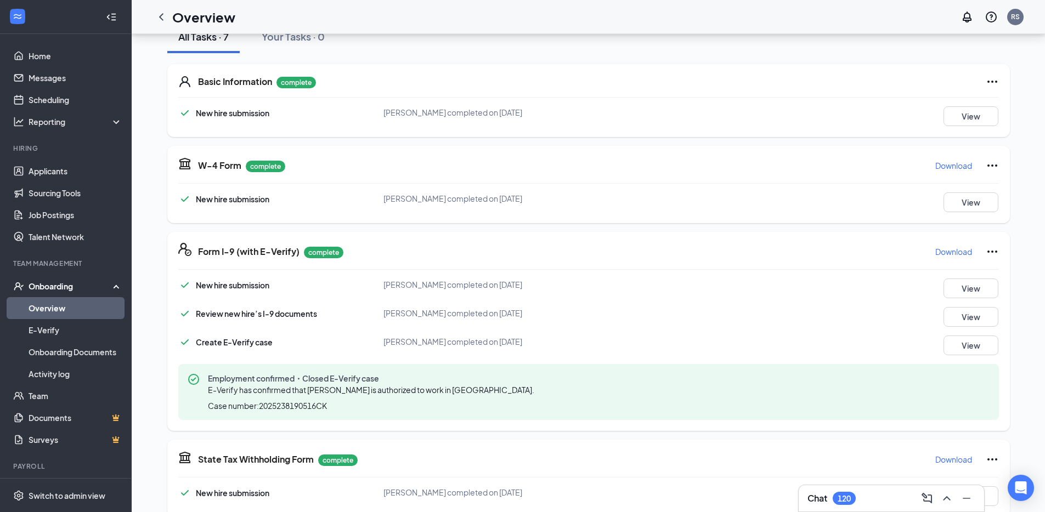
click at [346, 410] on div "Case number: 2025238190516CK" at bounding box center [373, 405] width 331 height 11
drag, startPoint x: 340, startPoint y: 408, endPoint x: 258, endPoint y: 406, distance: 82.3
click at [257, 406] on div "Case number: 2025238190516CK" at bounding box center [373, 405] width 331 height 11
copy span "2025238190516CK"
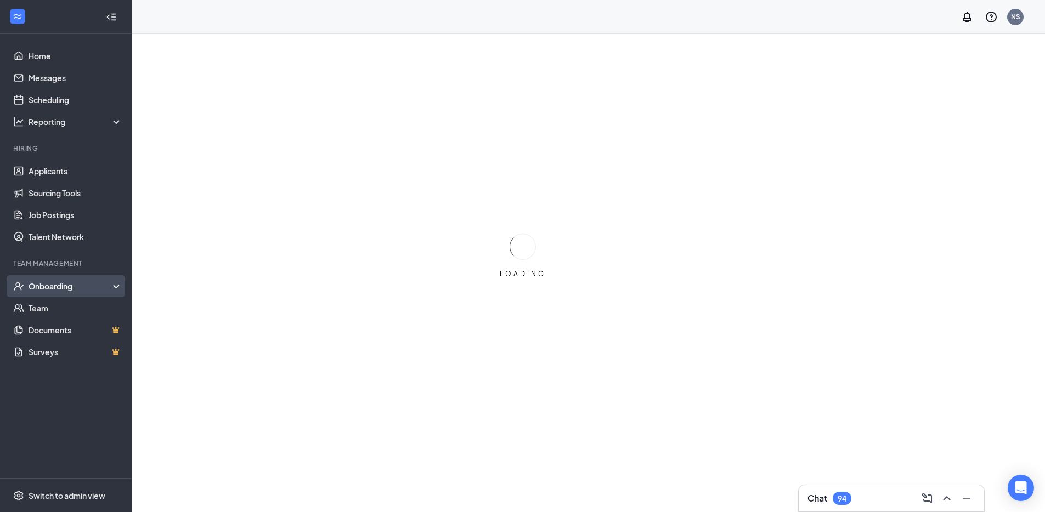
click at [86, 290] on div "Onboarding" at bounding box center [71, 286] width 84 height 11
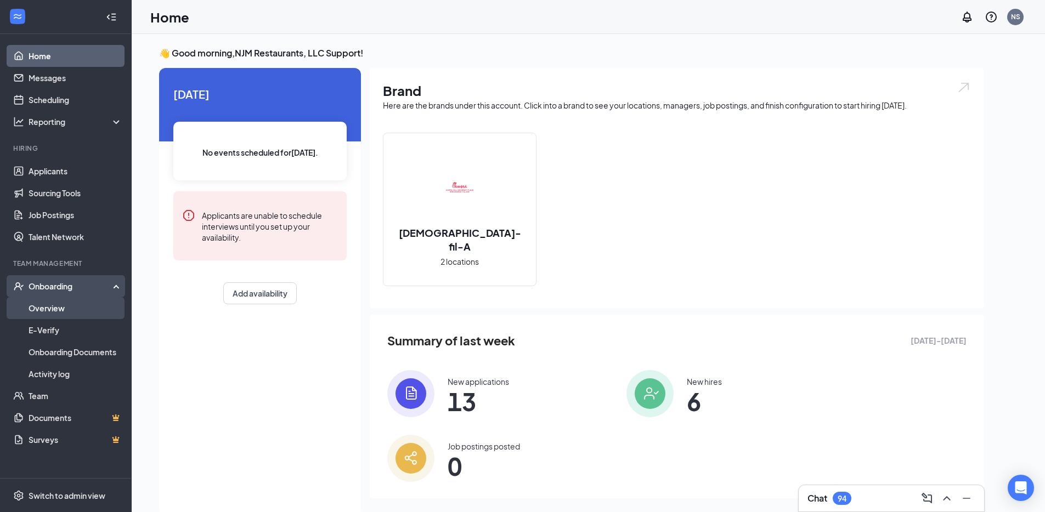
click at [70, 298] on link "Overview" at bounding box center [76, 308] width 94 height 22
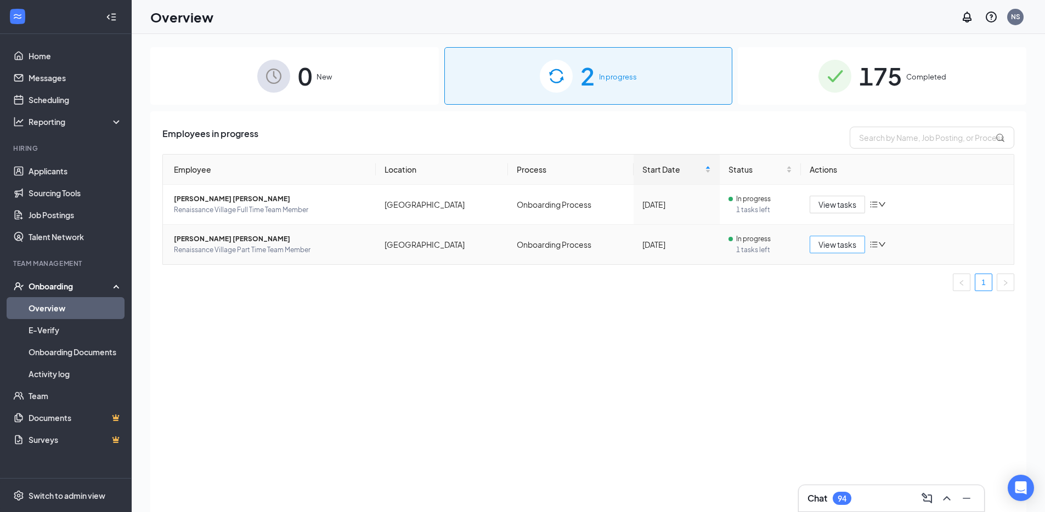
click at [832, 246] on span "View tasks" at bounding box center [837, 245] width 38 height 12
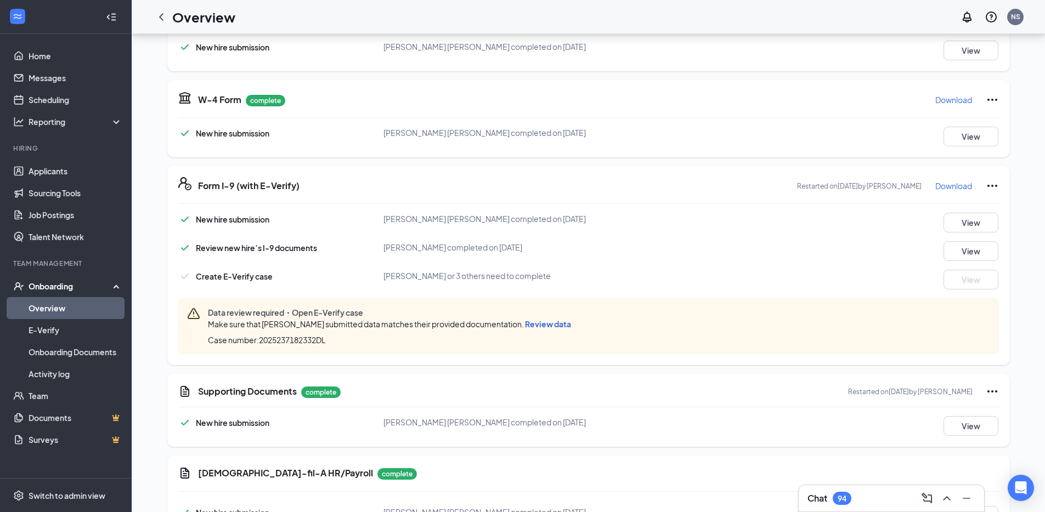
scroll to position [272, 0]
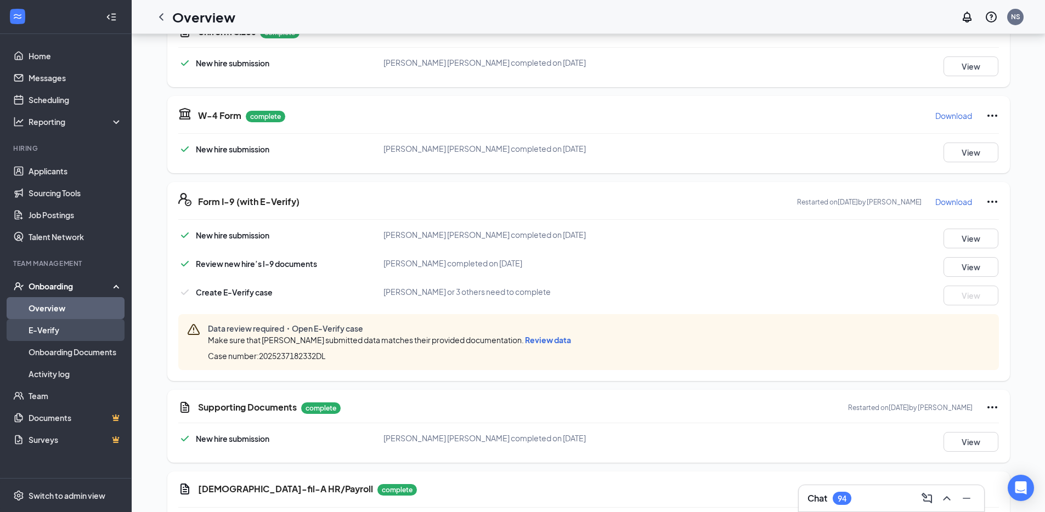
click at [78, 325] on link "E-Verify" at bounding box center [76, 330] width 94 height 22
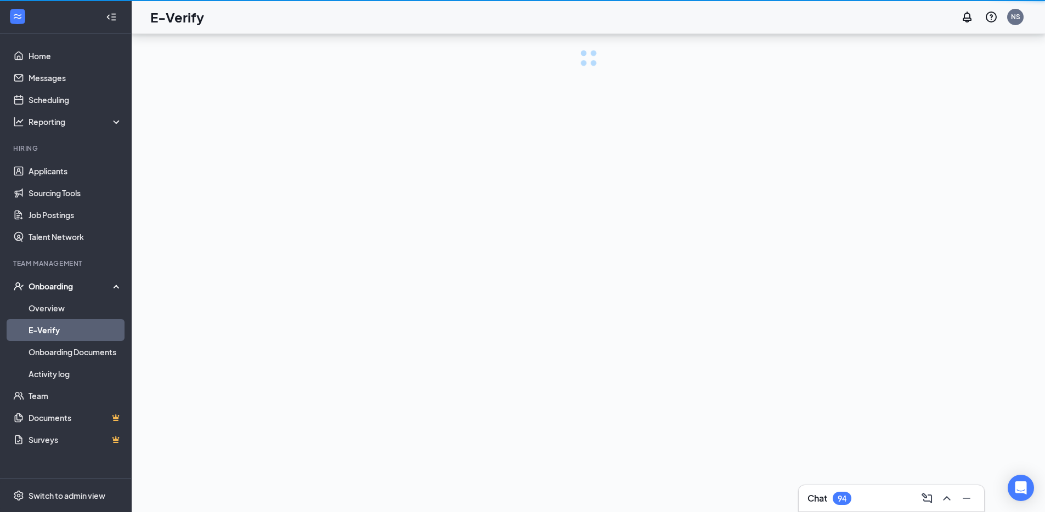
scroll to position [49, 0]
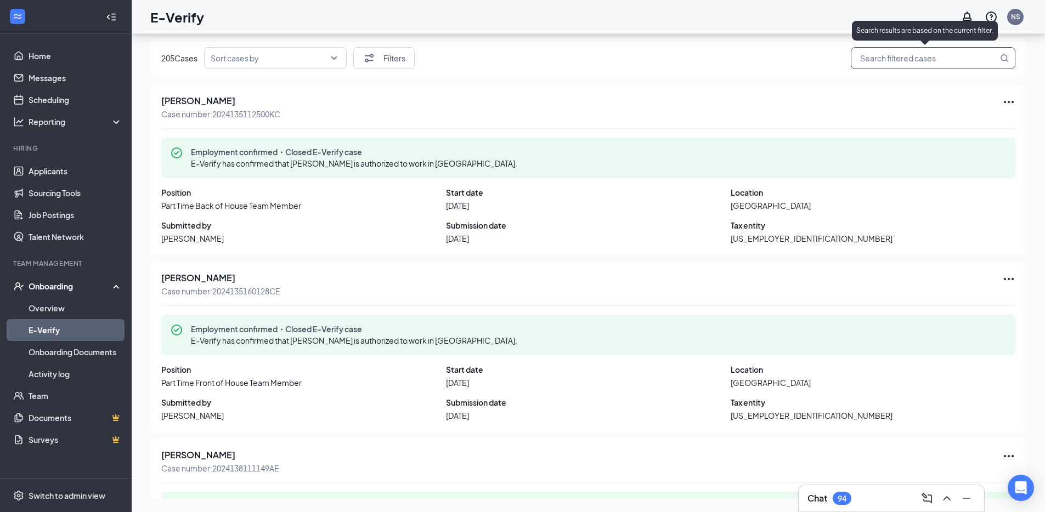
click at [895, 60] on input "search" at bounding box center [927, 59] width 140 height 14
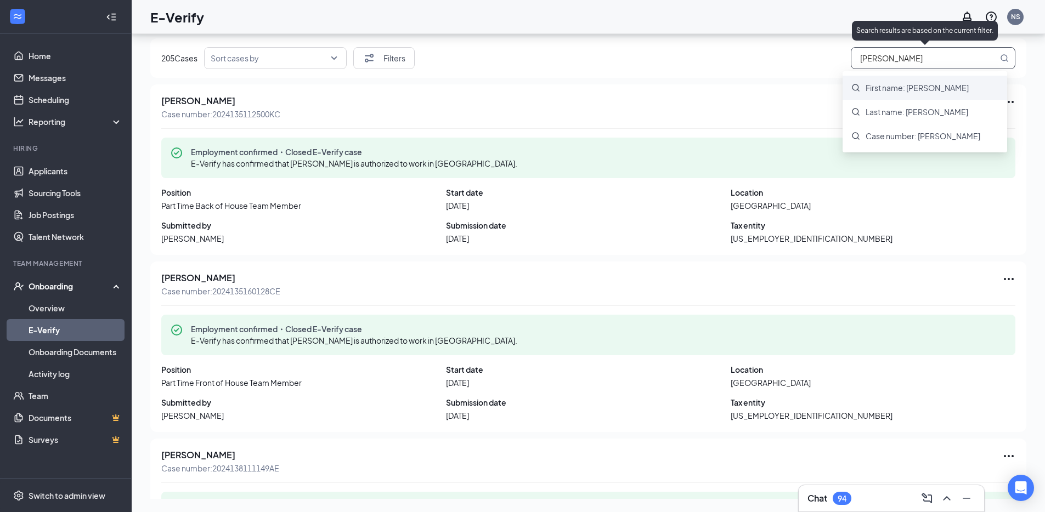
click at [897, 92] on span "First name: rosa" at bounding box center [917, 87] width 103 height 11
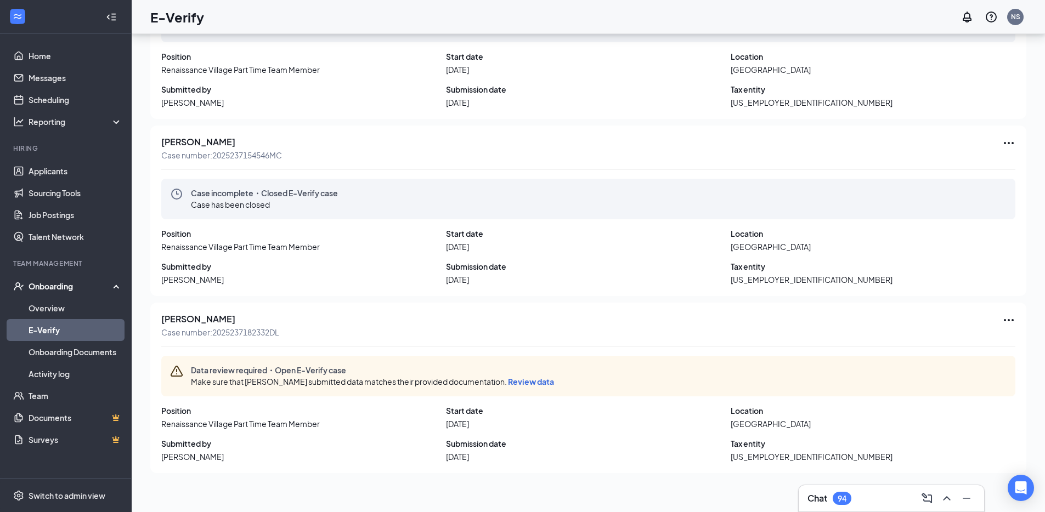
scroll to position [314, 0]
type input "First name: rosa"
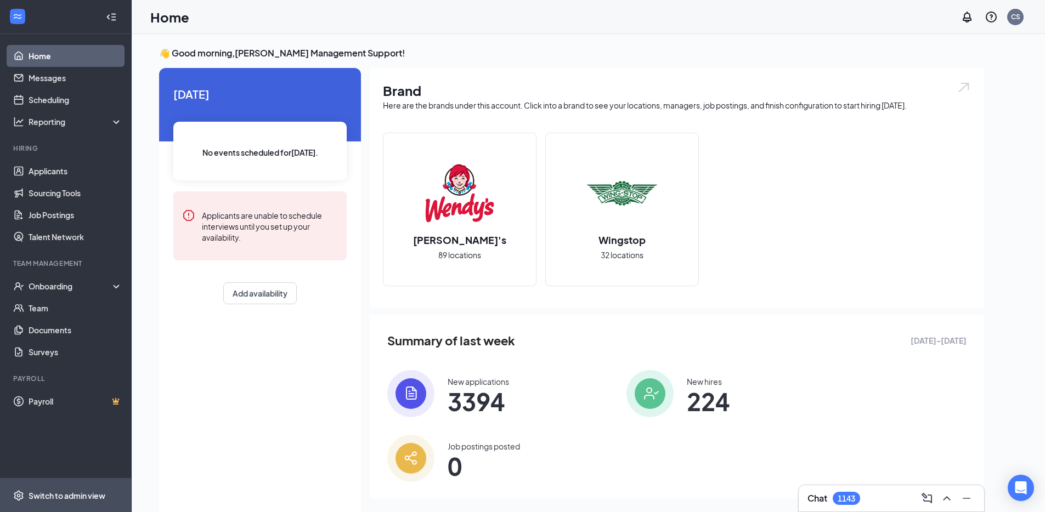
click at [105, 500] on div "Switch to admin view" at bounding box center [67, 495] width 77 height 11
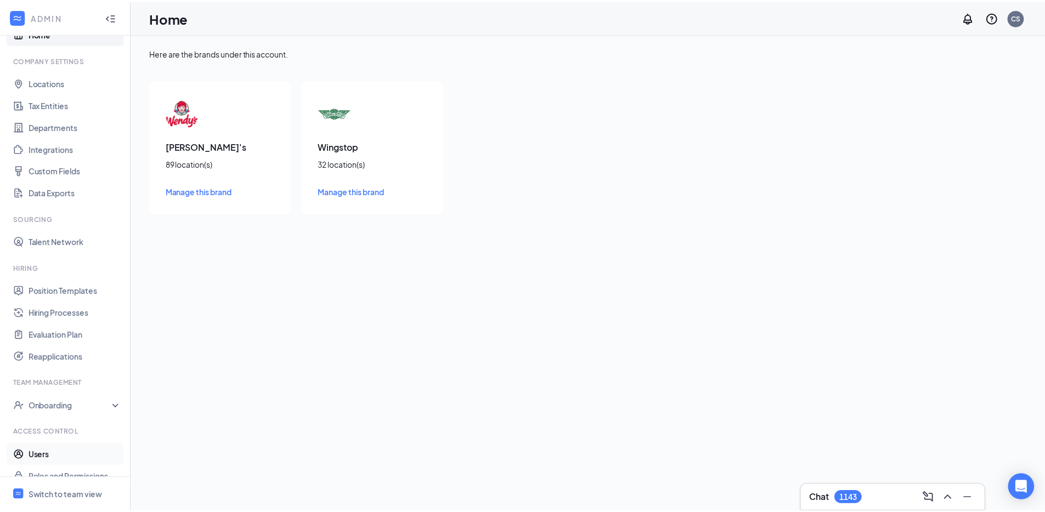
scroll to position [26, 0]
click at [70, 451] on link "Users" at bounding box center [76, 453] width 94 height 22
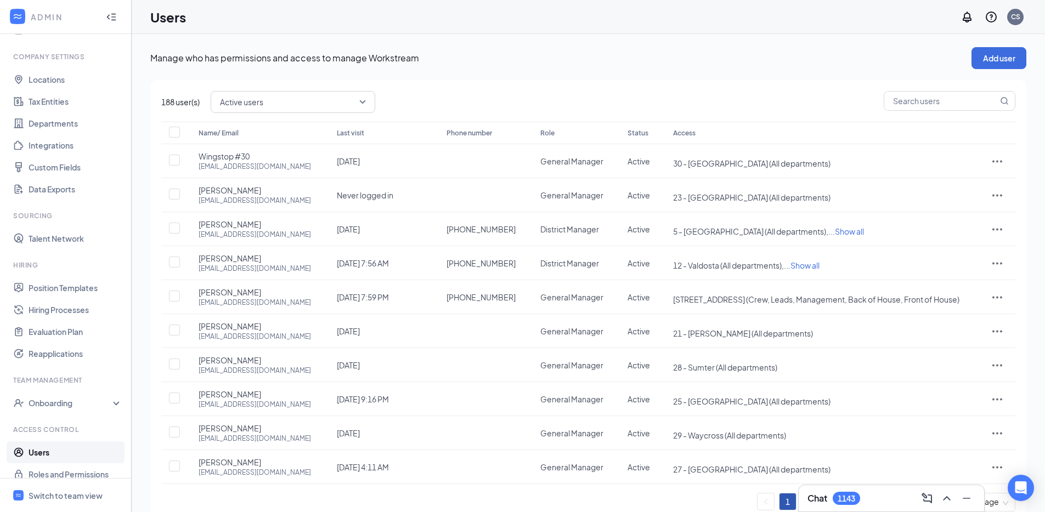
click at [358, 101] on span "Active users" at bounding box center [293, 102] width 146 height 19
click at [463, 94] on div "active Active users active disabled All users Active users Disabled users" at bounding box center [613, 102] width 805 height 22
click at [555, 134] on icon "ArrowDown" at bounding box center [561, 133] width 13 height 13
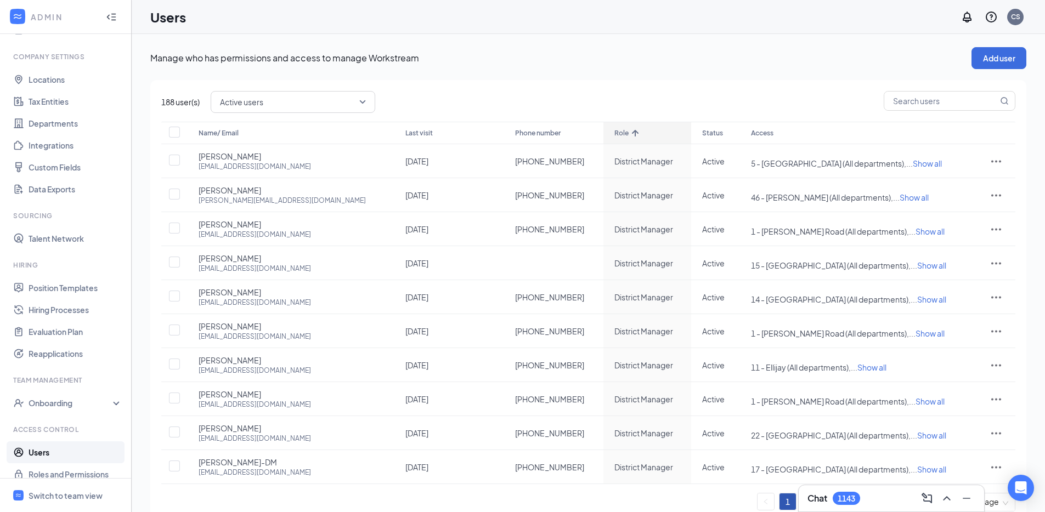
click at [614, 133] on div "Role" at bounding box center [647, 133] width 66 height 13
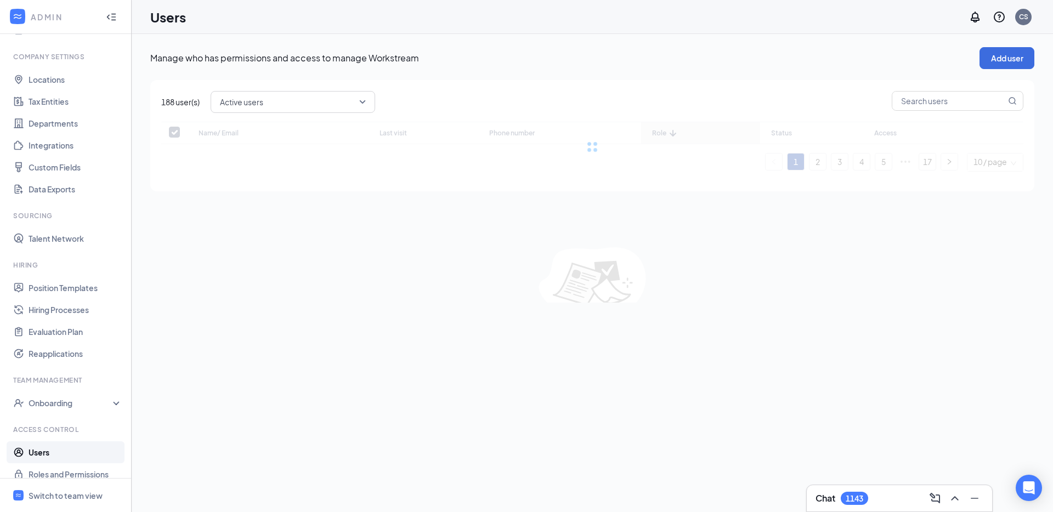
checkbox input "false"
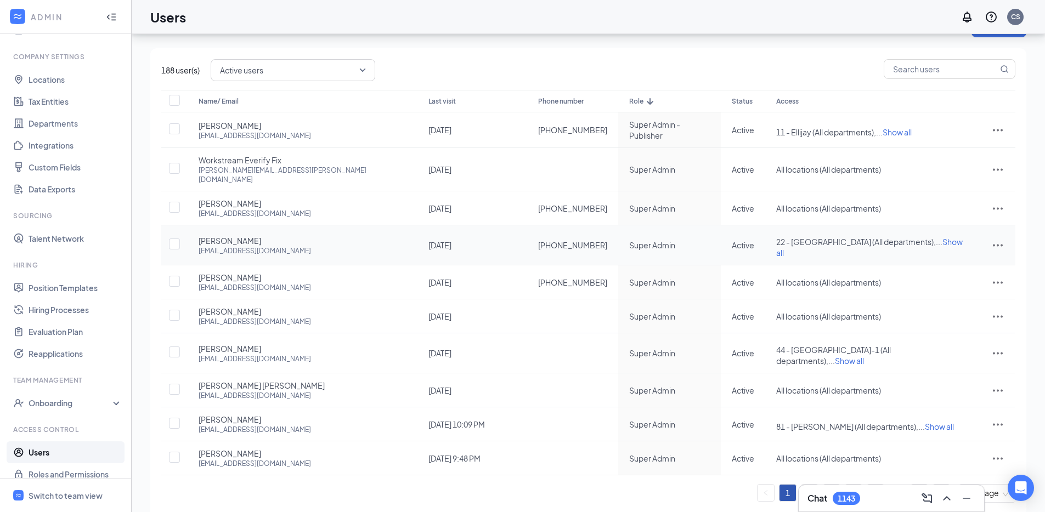
scroll to position [32, 0]
click at [907, 374] on td "All locations (All departments)" at bounding box center [872, 390] width 215 height 34
drag, startPoint x: 306, startPoint y: 409, endPoint x: 197, endPoint y: 405, distance: 108.7
click at [197, 407] on td "Sirena Blackwell sblackwell@calhounmc.com" at bounding box center [303, 424] width 230 height 34
click at [305, 414] on div "Sirena Blackwell sblackwell@calhounmc.com" at bounding box center [303, 424] width 208 height 20
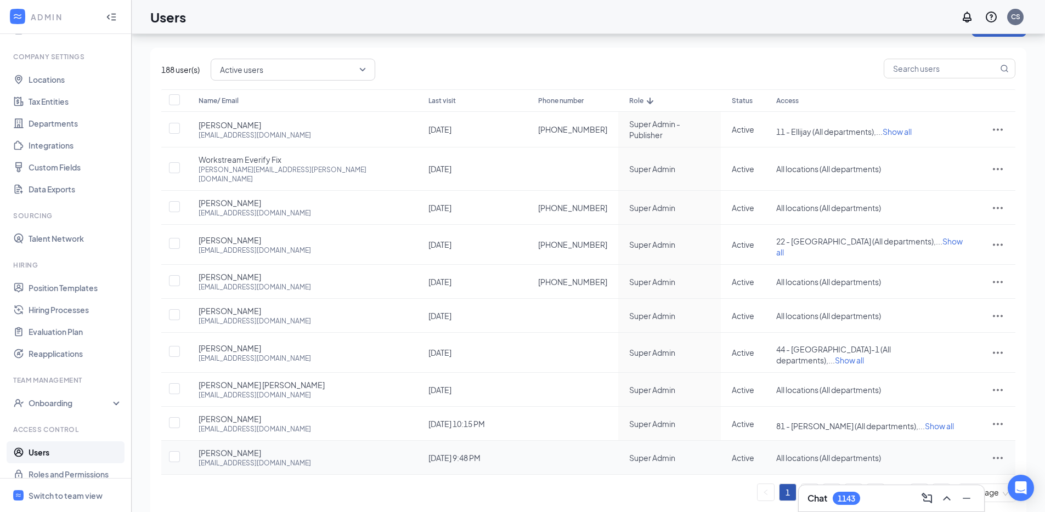
click at [286, 459] on div "sblackwell@calhounmc.com" at bounding box center [255, 463] width 112 height 9
drag, startPoint x: 294, startPoint y: 442, endPoint x: 195, endPoint y: 444, distance: 99.3
click at [195, 444] on td "Sirena Blackwell sblackwell@calhounmc.com" at bounding box center [303, 458] width 230 height 34
copy div "sblackwell@calhounmc.com"
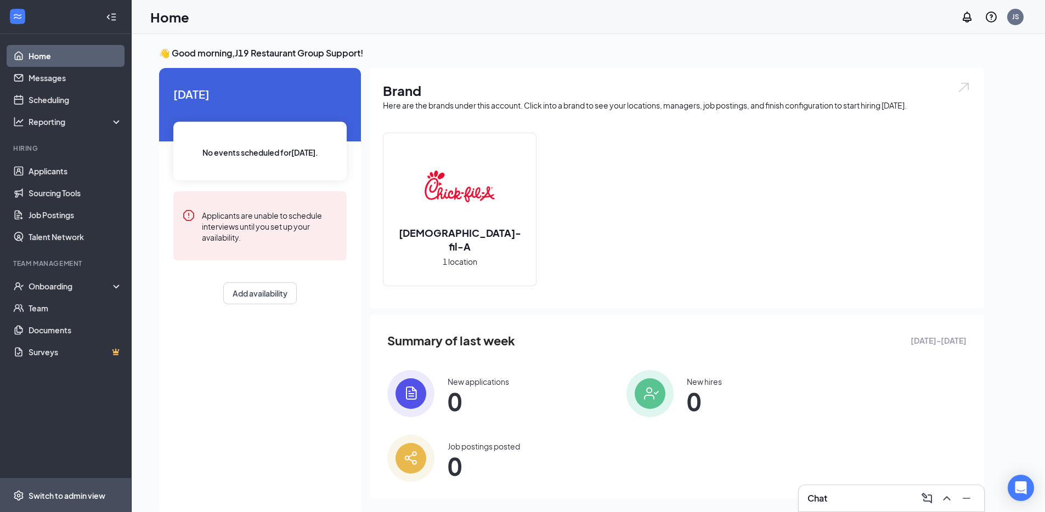
click at [77, 485] on span "Switch to admin view" at bounding box center [76, 495] width 94 height 33
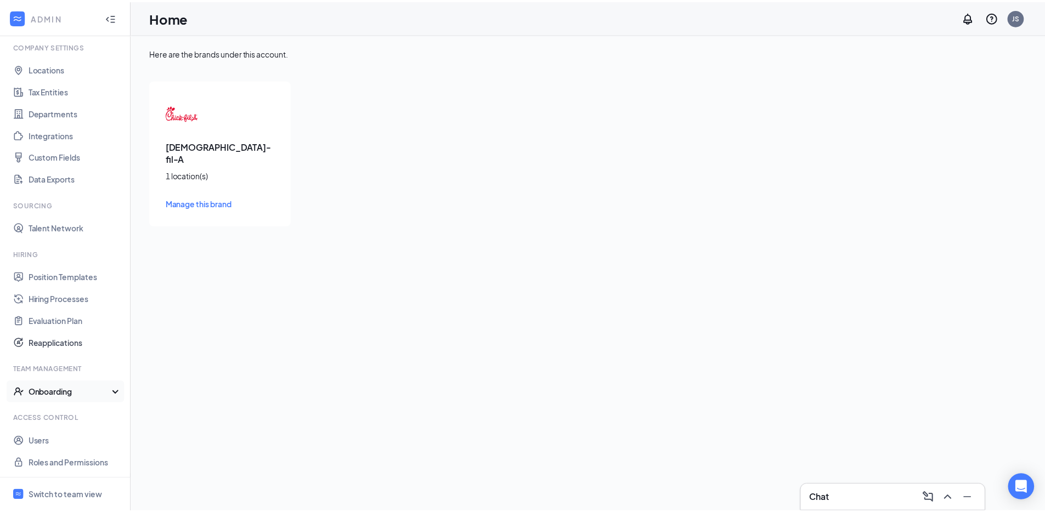
scroll to position [37, 0]
click at [91, 302] on link "Hiring Processes" at bounding box center [76, 298] width 94 height 22
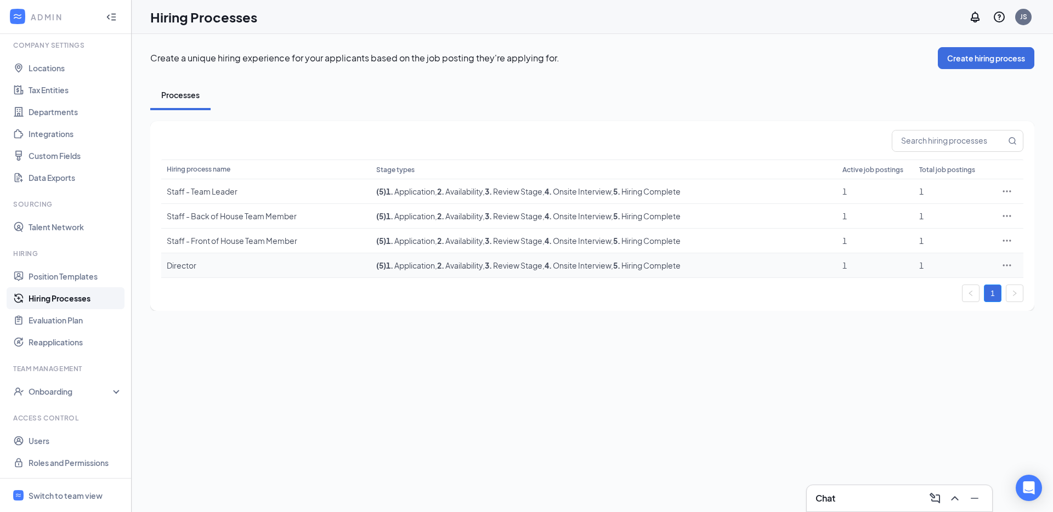
click at [315, 264] on div "Director" at bounding box center [266, 265] width 199 height 11
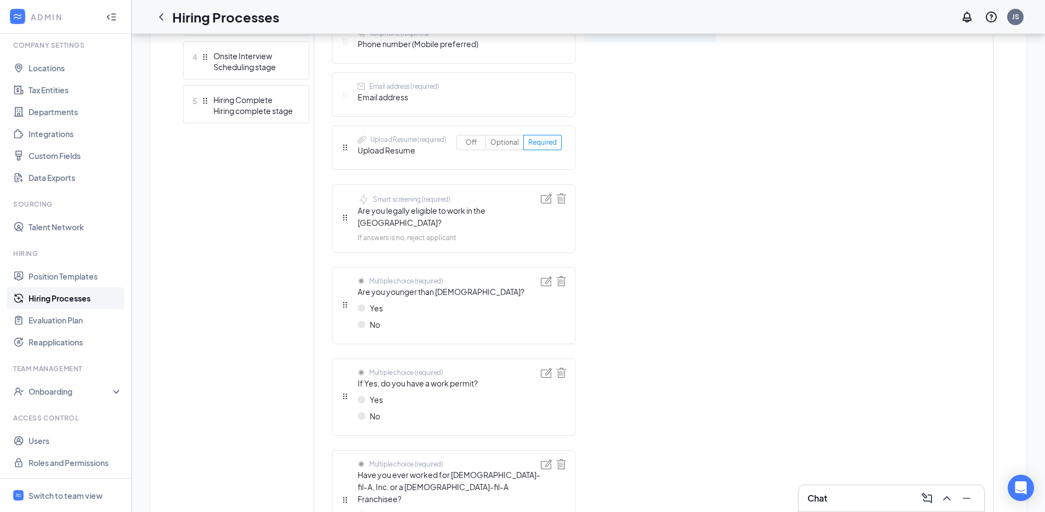
scroll to position [86, 0]
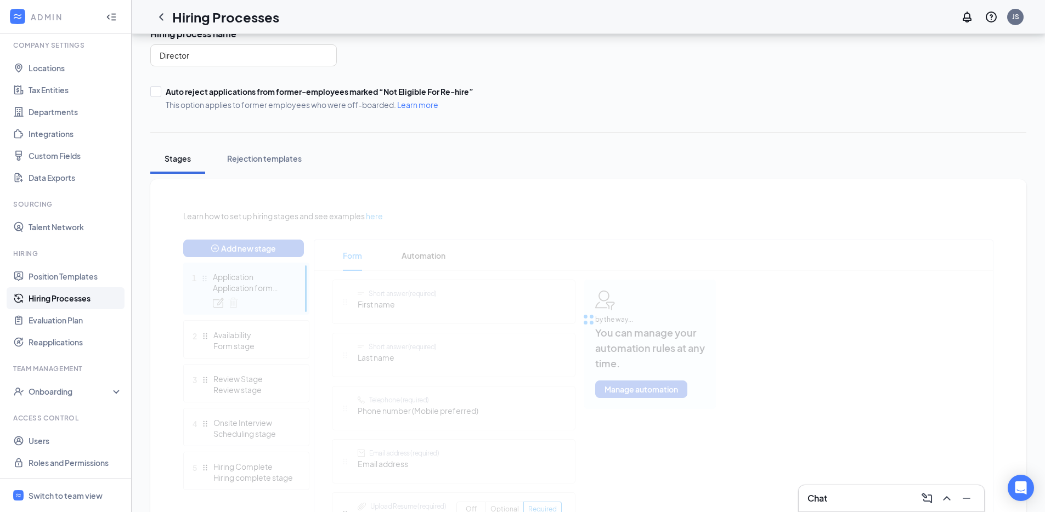
click at [518, 94] on div "Auto reject applications from former-employees marked “Not Eligible For Re-hire…" at bounding box center [588, 98] width 876 height 24
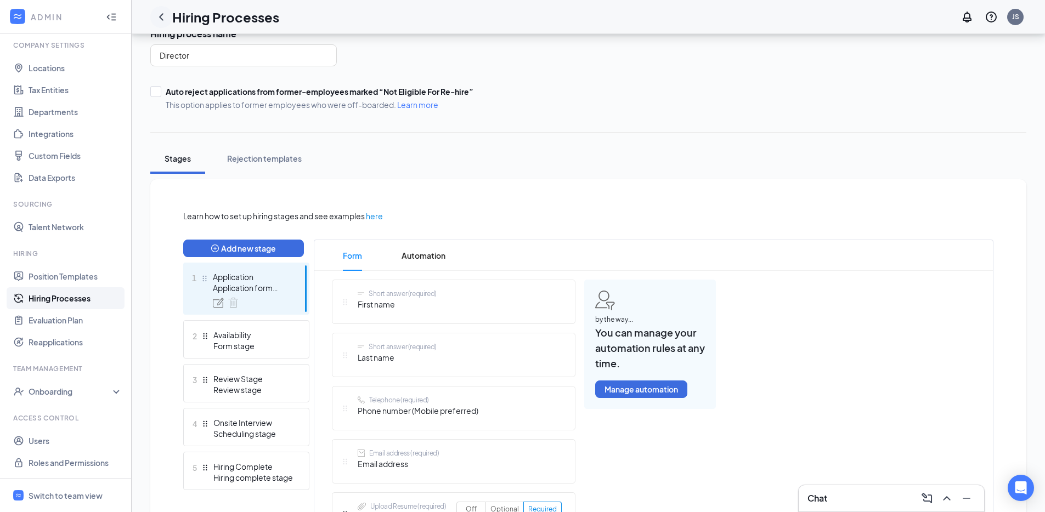
click at [163, 16] on icon "ChevronLeft" at bounding box center [161, 16] width 13 height 13
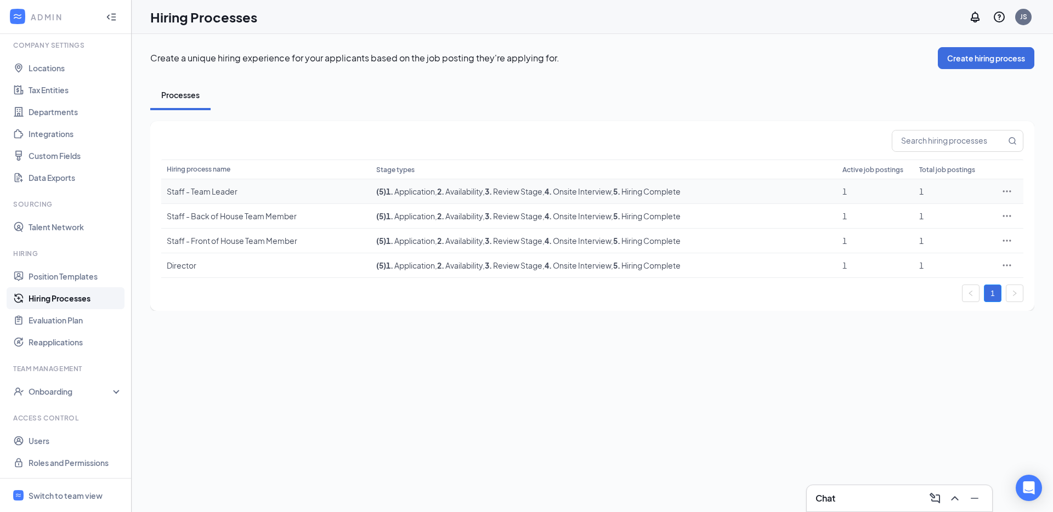
click at [251, 197] on td "Staff - Team Leader" at bounding box center [266, 191] width 210 height 25
click at [393, 196] on span "1 . Application" at bounding box center [410, 191] width 49 height 10
click at [213, 188] on div "Staff - Team Leader" at bounding box center [266, 191] width 199 height 11
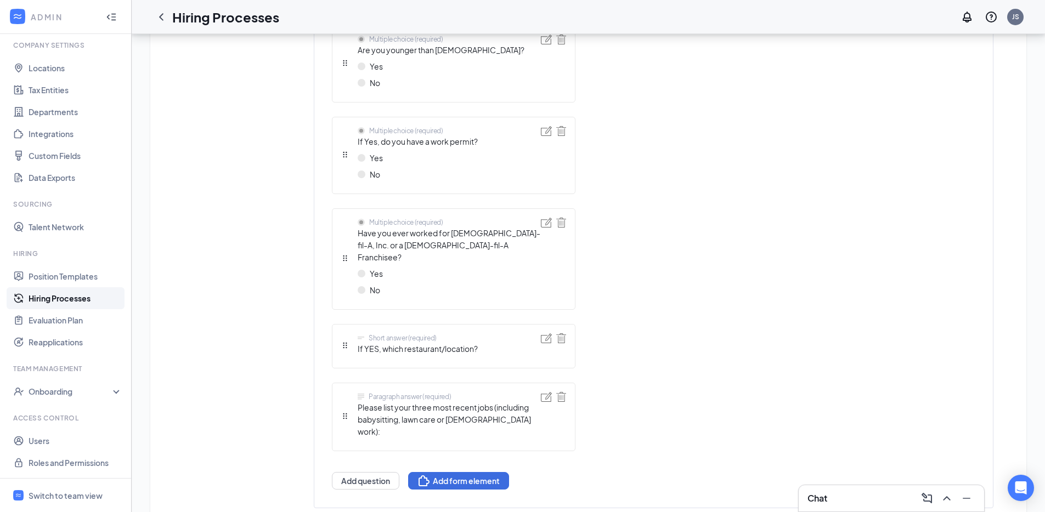
scroll to position [699, 0]
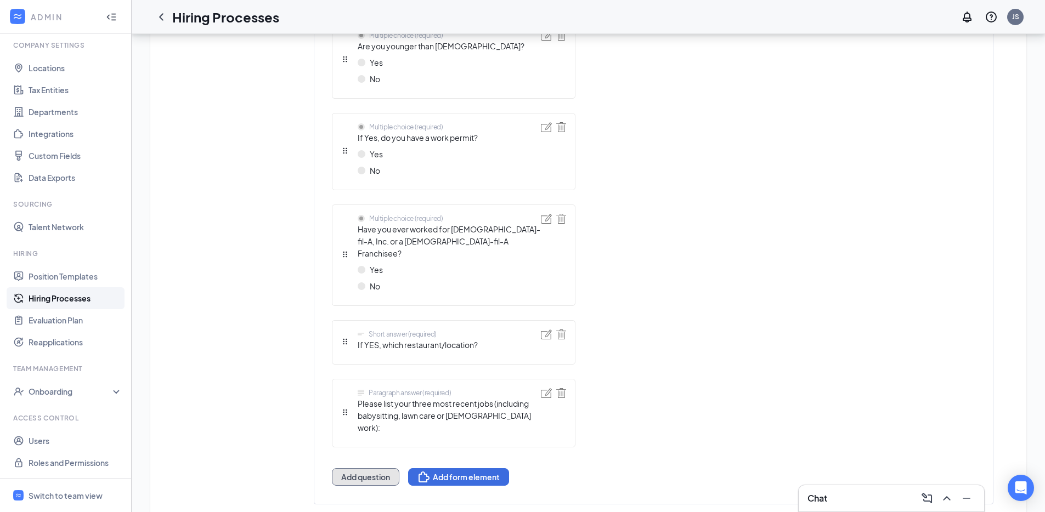
click at [371, 468] on button "Add question" at bounding box center [365, 477] width 67 height 18
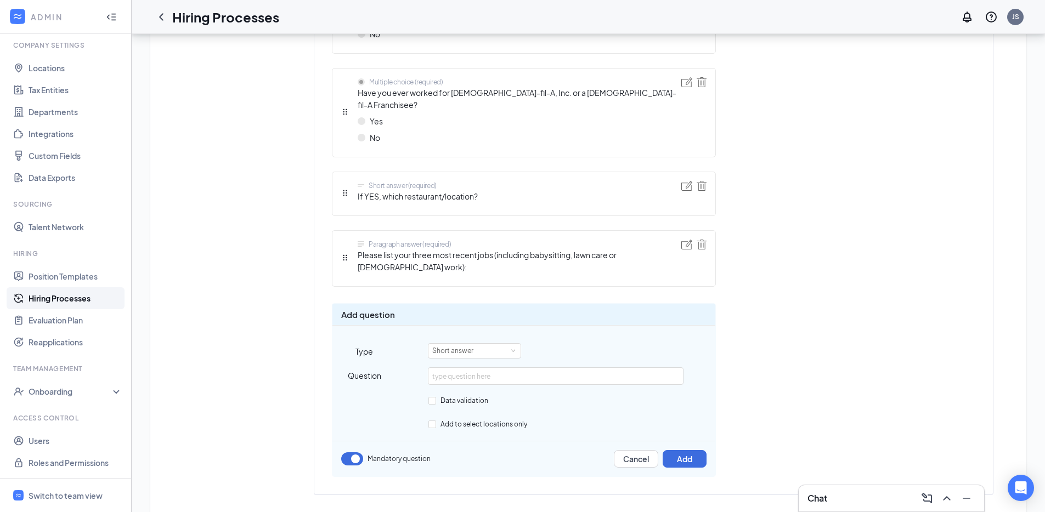
scroll to position [826, 0]
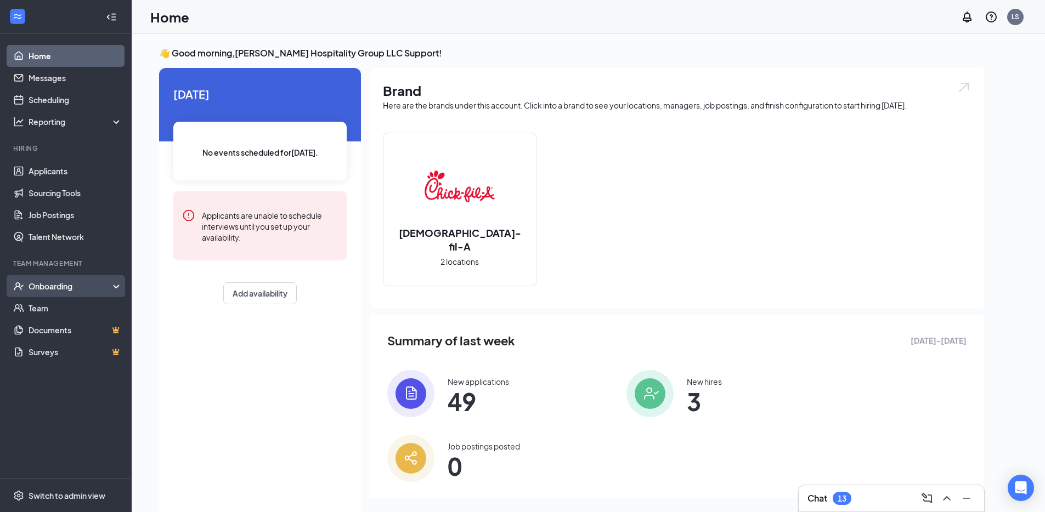
click at [113, 289] on div "Onboarding" at bounding box center [66, 286] width 132 height 22
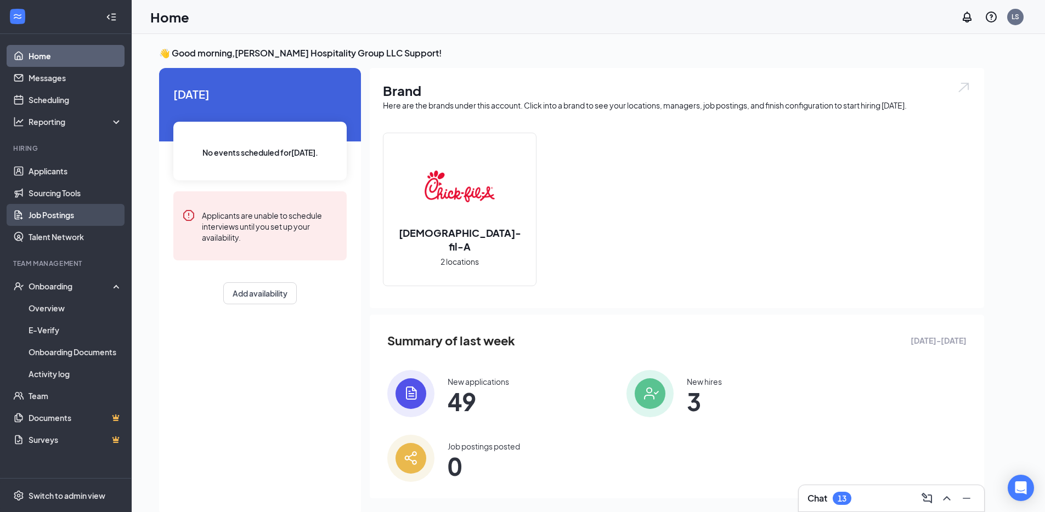
click at [86, 217] on link "Job Postings" at bounding box center [76, 215] width 94 height 22
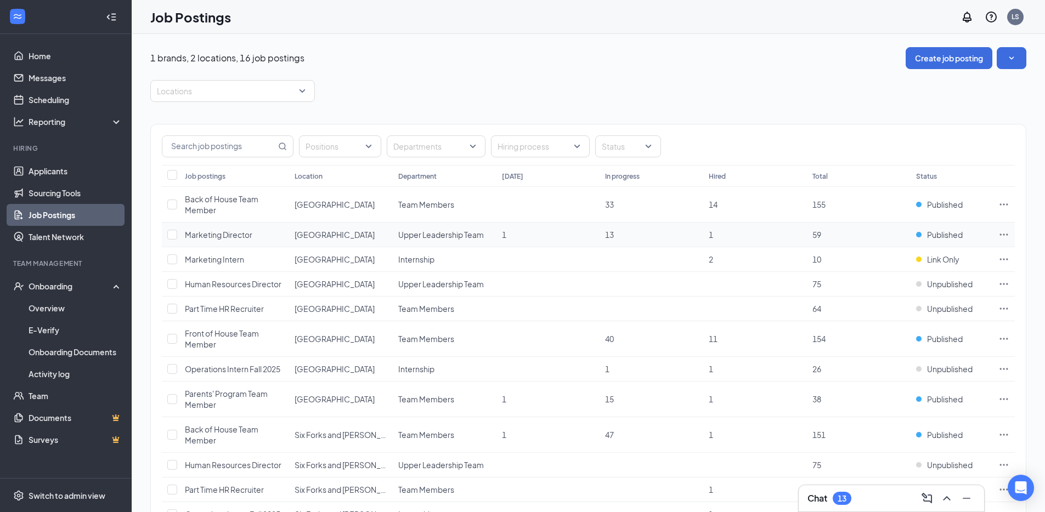
click at [231, 237] on span "Marketing Director" at bounding box center [218, 235] width 67 height 10
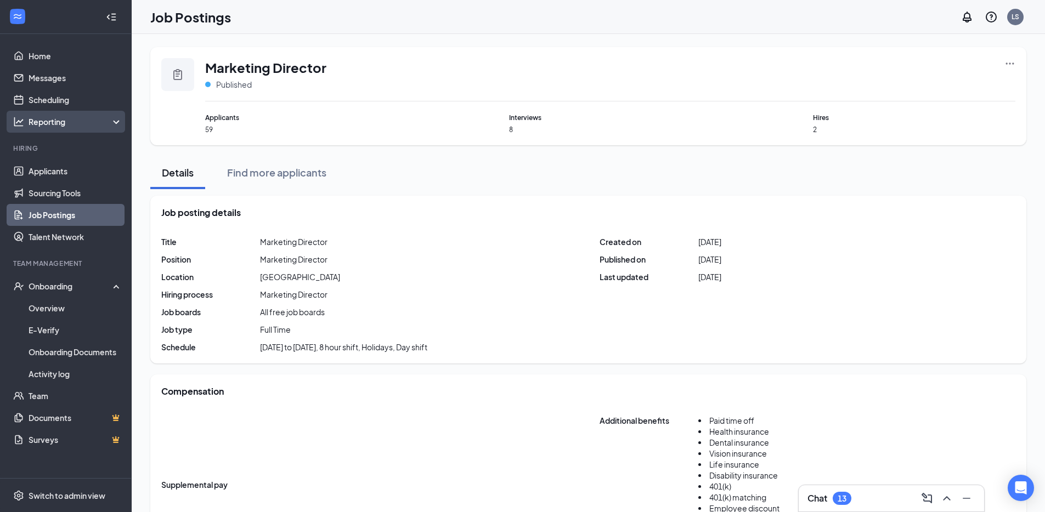
click at [71, 125] on div "Reporting" at bounding box center [76, 121] width 94 height 11
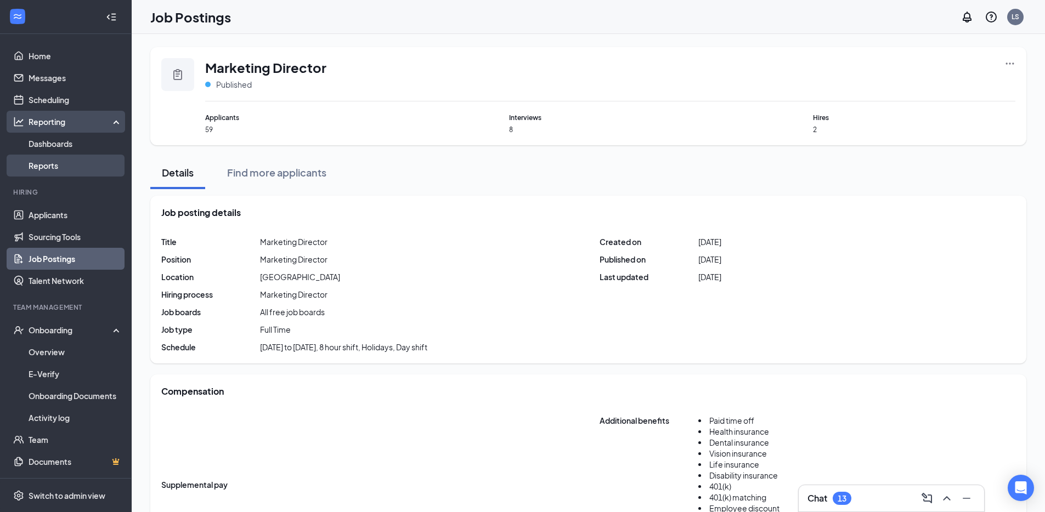
click at [55, 169] on link "Reports" at bounding box center [76, 166] width 94 height 22
